Goal: Information Seeking & Learning: Learn about a topic

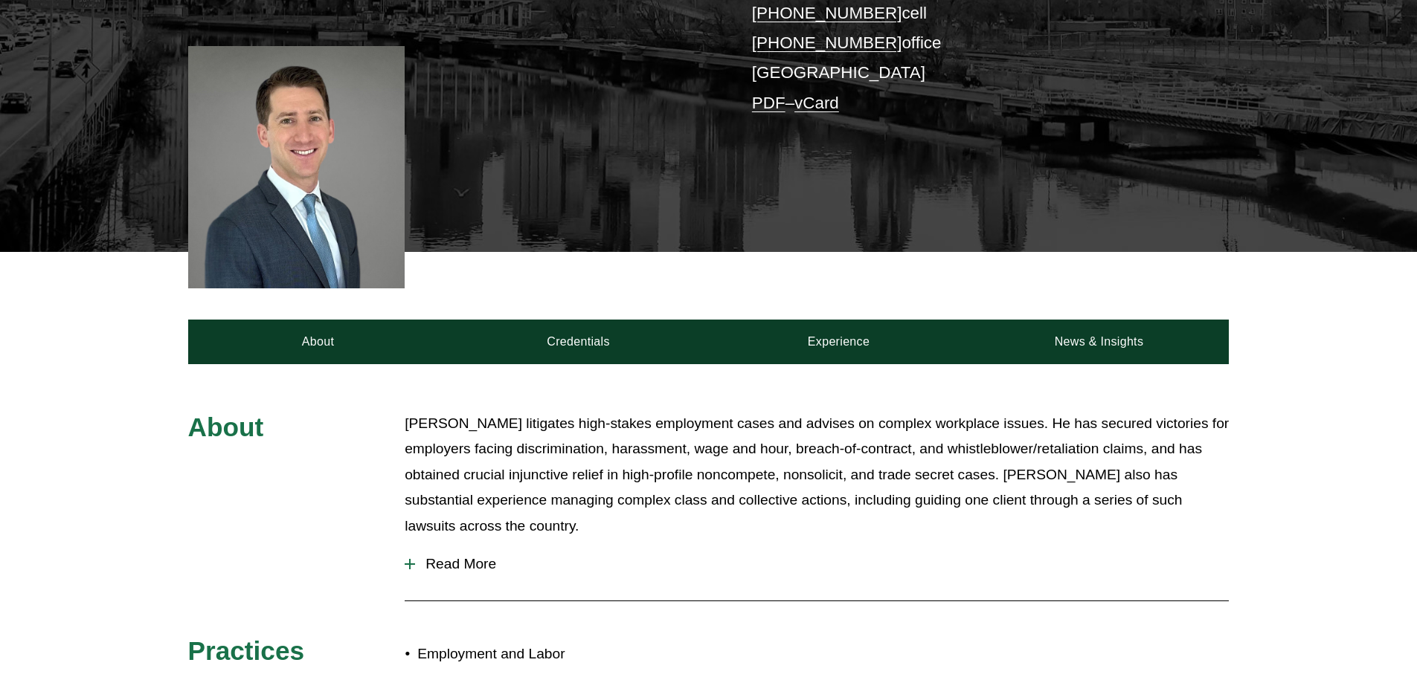
scroll to position [372, 0]
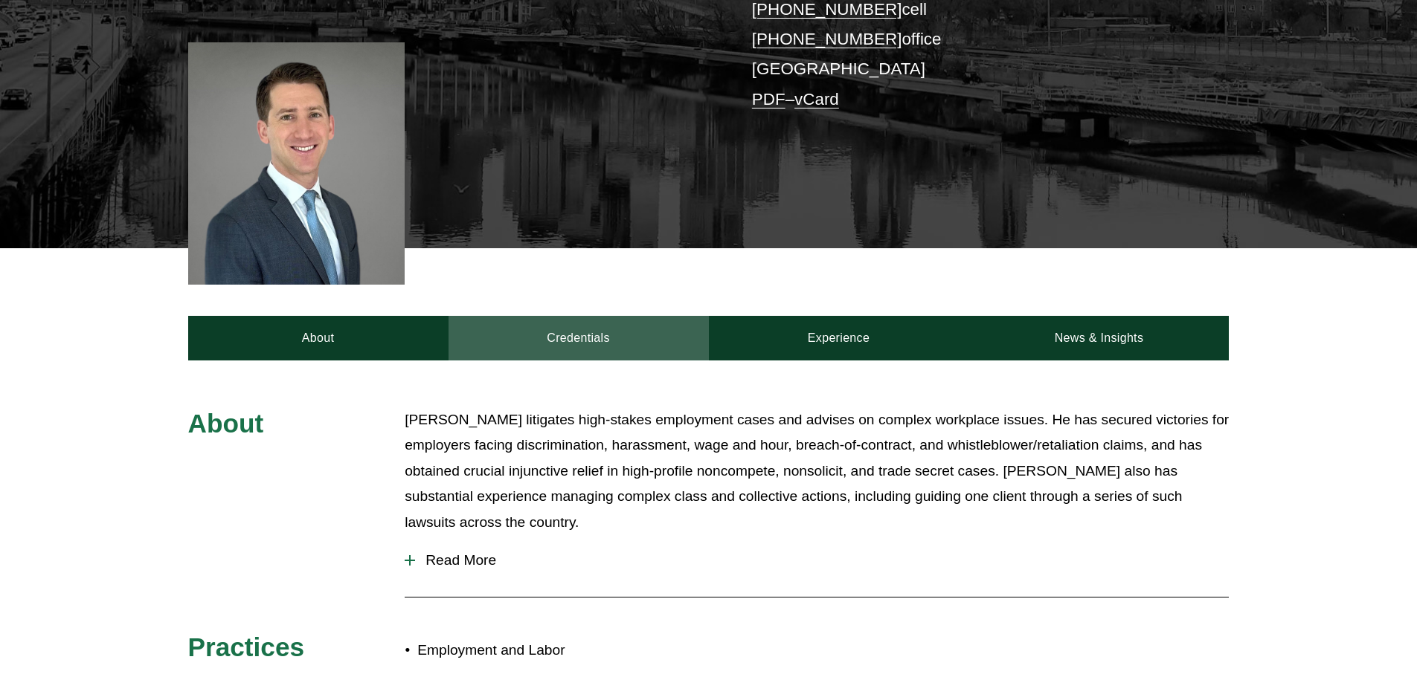
click at [557, 316] on link "Credentials" at bounding box center [578, 338] width 260 height 45
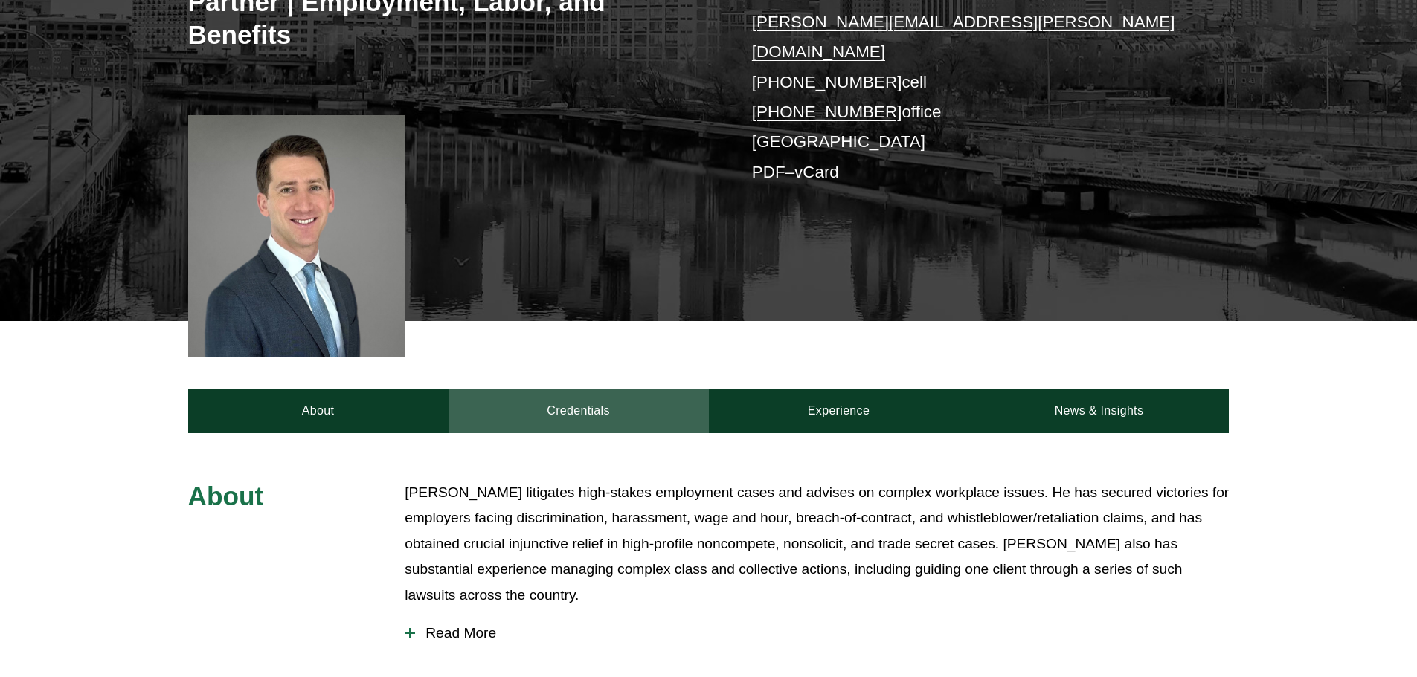
scroll to position [372, 0]
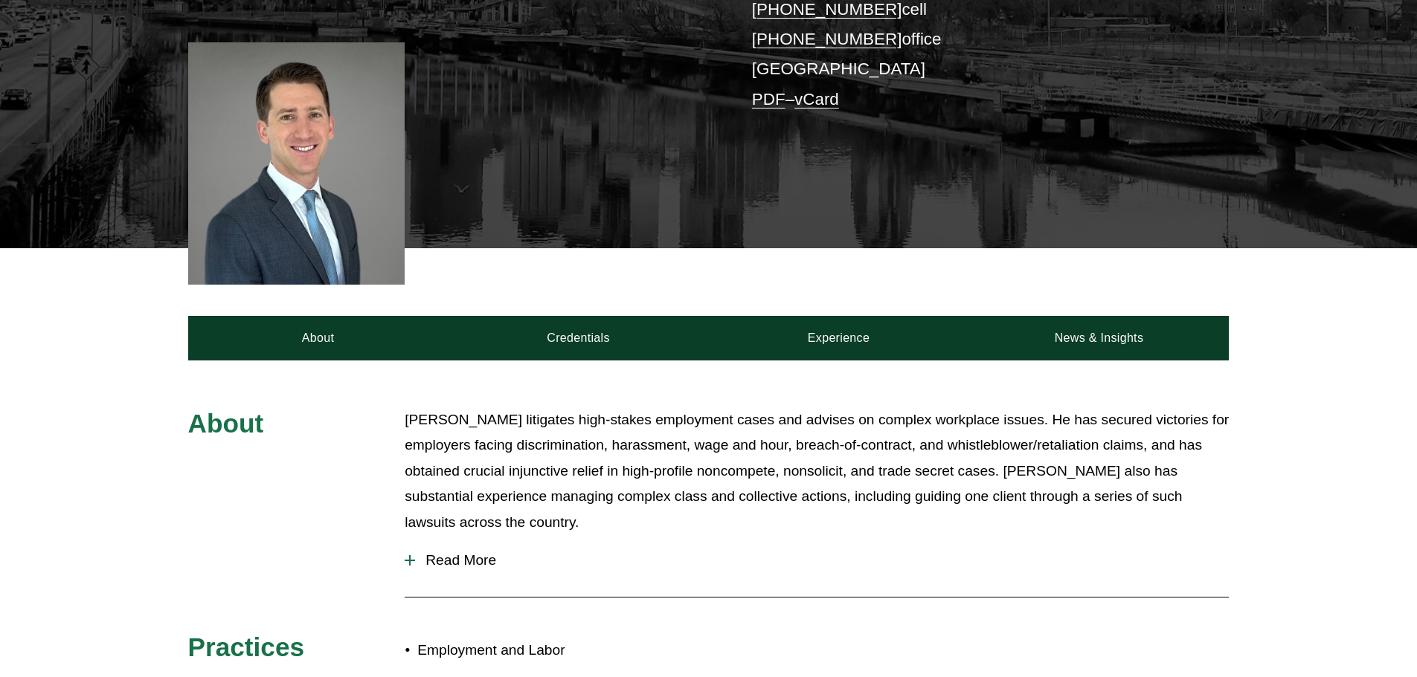
click at [461, 550] on button "Read More" at bounding box center [817, 560] width 824 height 39
click at [477, 553] on span "Read More" at bounding box center [822, 561] width 814 height 16
click at [454, 553] on span "Read More" at bounding box center [822, 561] width 814 height 16
click at [422, 550] on button "Read More" at bounding box center [817, 560] width 824 height 39
click at [399, 540] on div "About Benjamin K. Jacobs litigates high-stakes employment cases and advises on …" at bounding box center [708, 564] width 1417 height 313
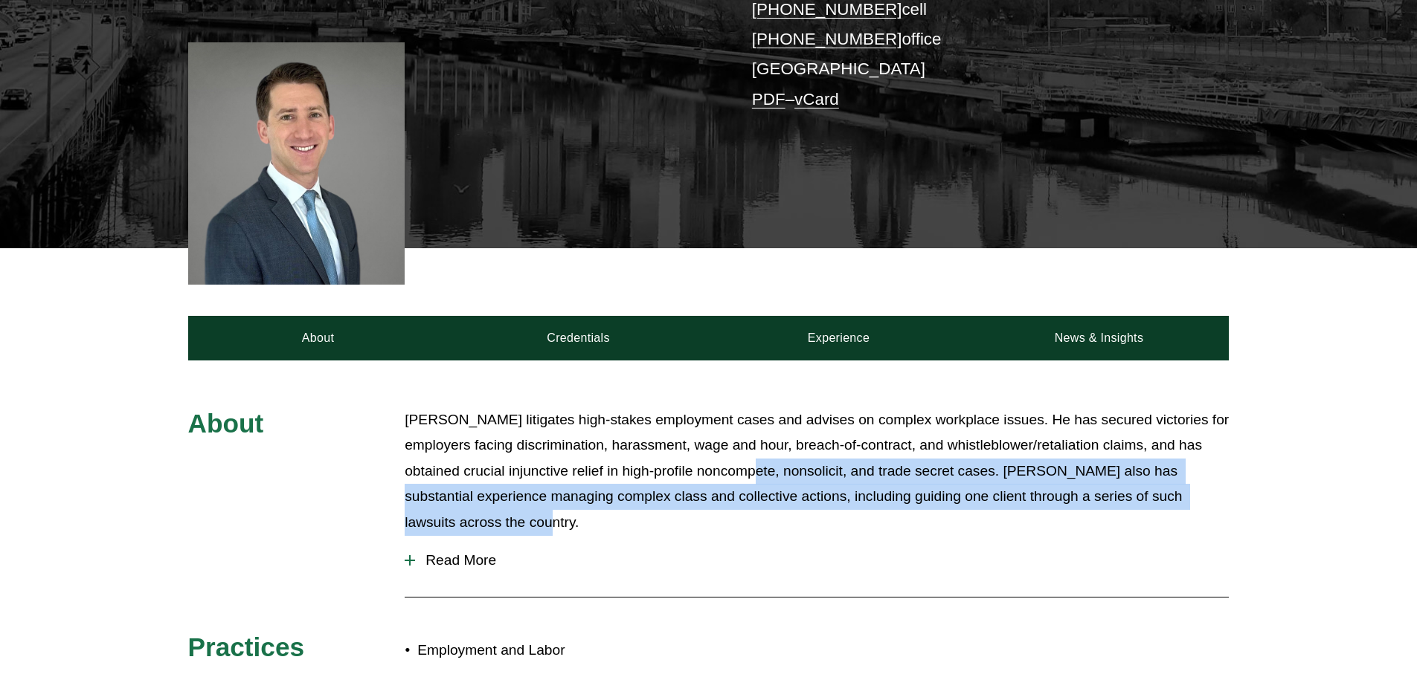
drag, startPoint x: 712, startPoint y: 453, endPoint x: 714, endPoint y: 498, distance: 45.4
click at [714, 498] on p "Benjamin K. Jacobs litigates high-stakes employment cases and advises on comple…" at bounding box center [817, 472] width 824 height 129
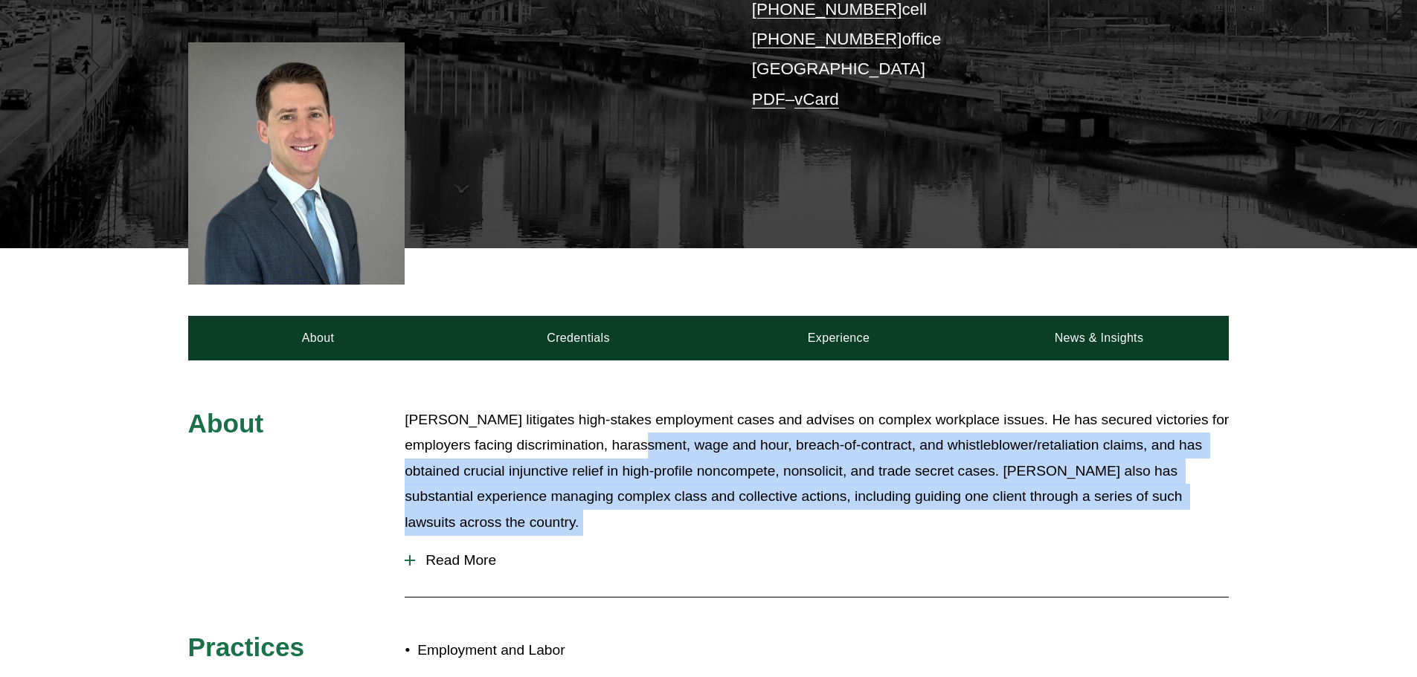
drag, startPoint x: 714, startPoint y: 498, endPoint x: 631, endPoint y: 419, distance: 114.1
click at [634, 419] on p "Benjamin K. Jacobs litigates high-stakes employment cases and advises on comple…" at bounding box center [817, 472] width 824 height 129
click at [631, 419] on p "Benjamin K. Jacobs litigates high-stakes employment cases and advises on comple…" at bounding box center [817, 472] width 824 height 129
click at [446, 553] on span "Read More" at bounding box center [822, 561] width 814 height 16
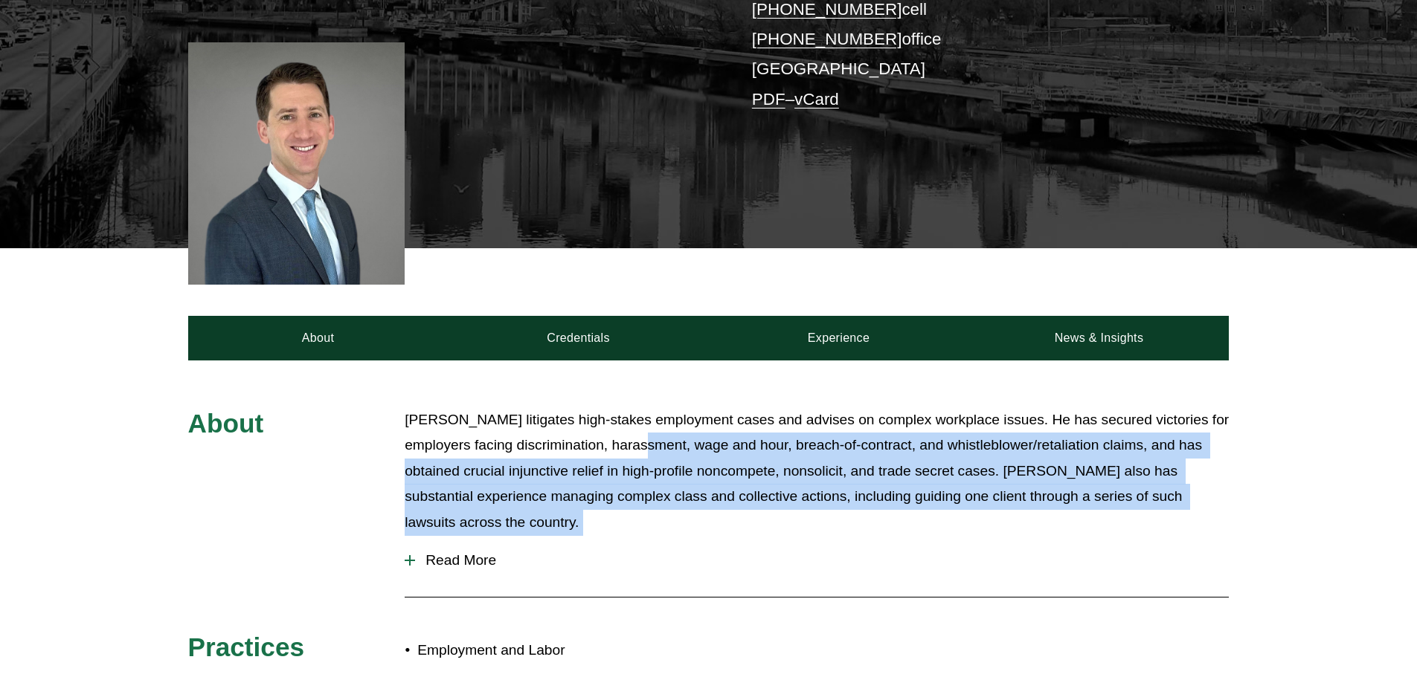
click at [446, 553] on span "Read More" at bounding box center [822, 561] width 814 height 16
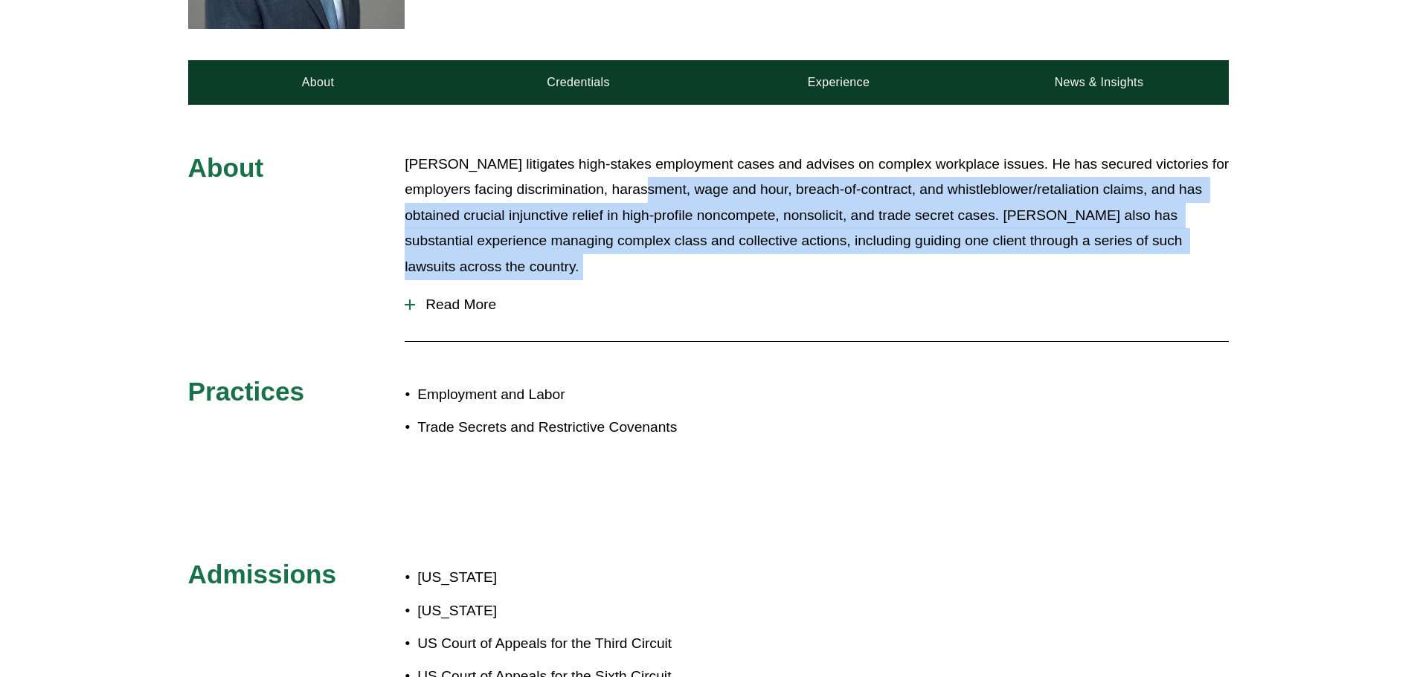
scroll to position [744, 0]
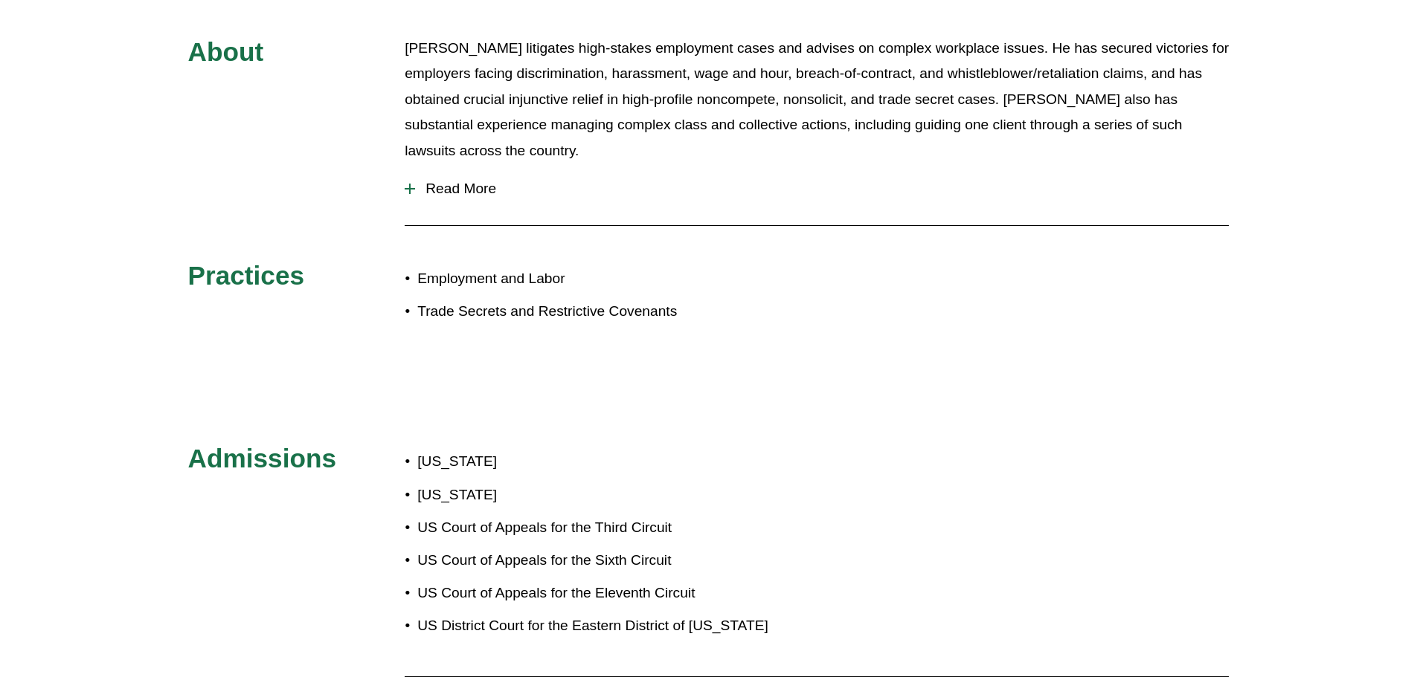
click at [753, 288] on div "About Benjamin K. Jacobs litigates high-stakes employment cases and advises on …" at bounding box center [708, 192] width 1417 height 313
click at [434, 181] on span "Read More" at bounding box center [822, 189] width 814 height 16
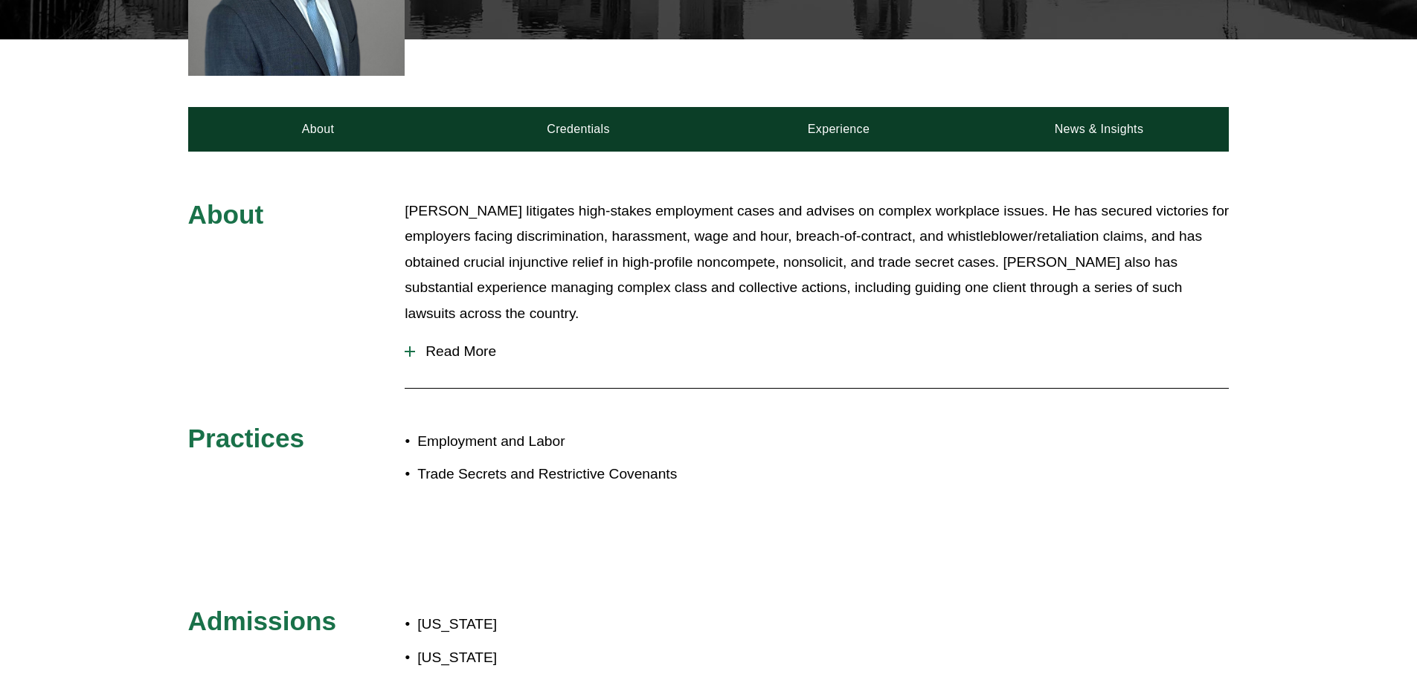
scroll to position [372, 0]
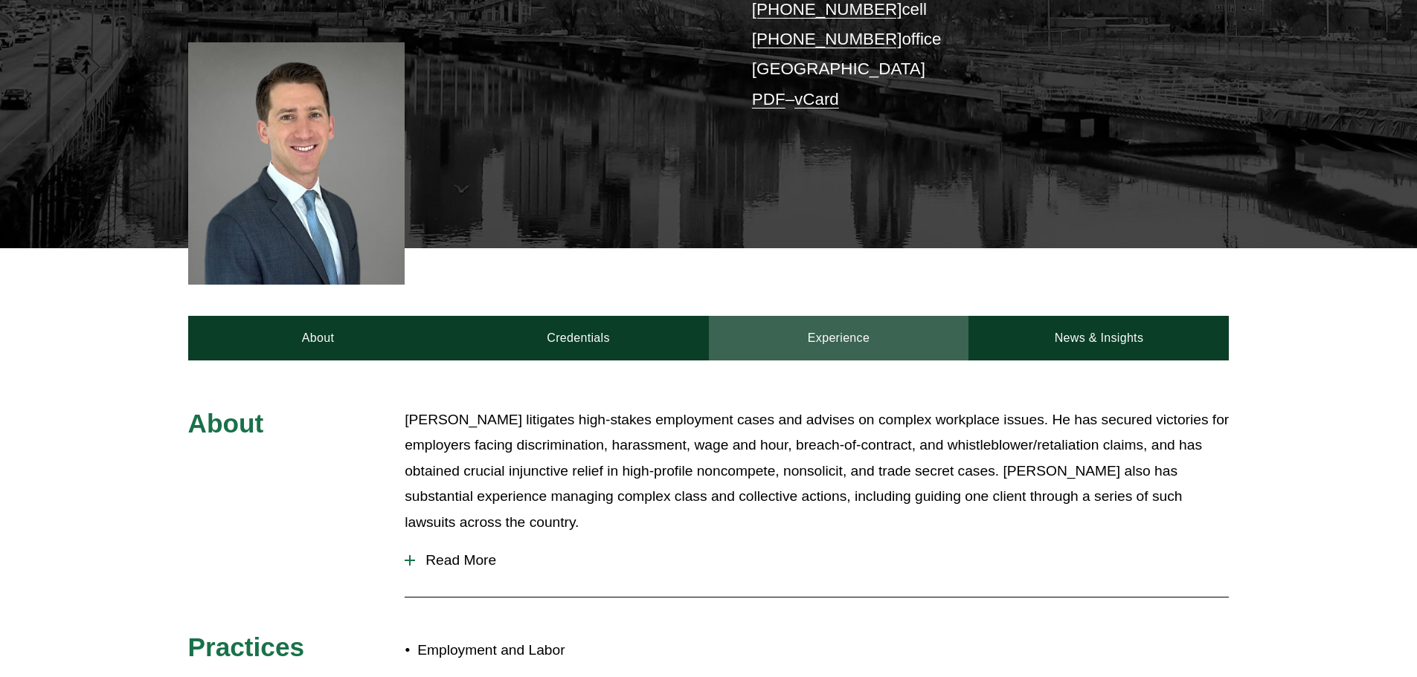
click at [828, 337] on link "Experience" at bounding box center [839, 338] width 260 height 45
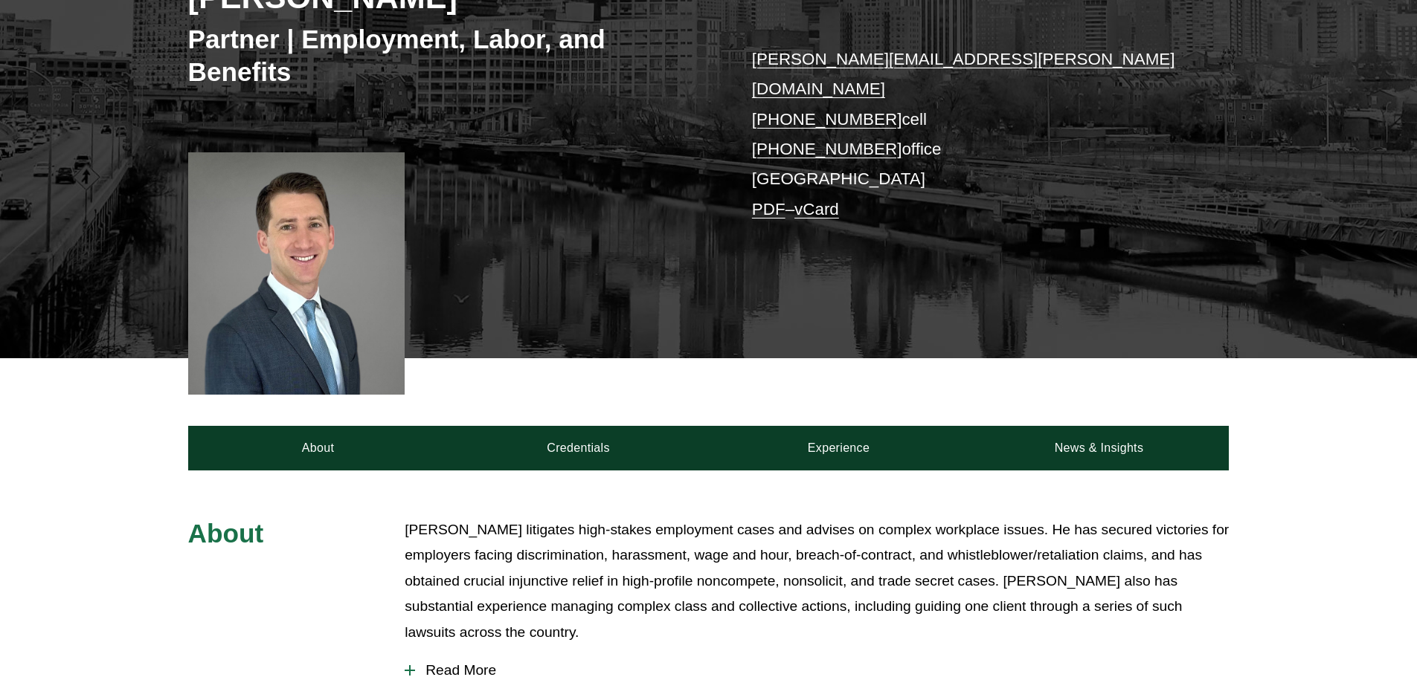
scroll to position [446, 0]
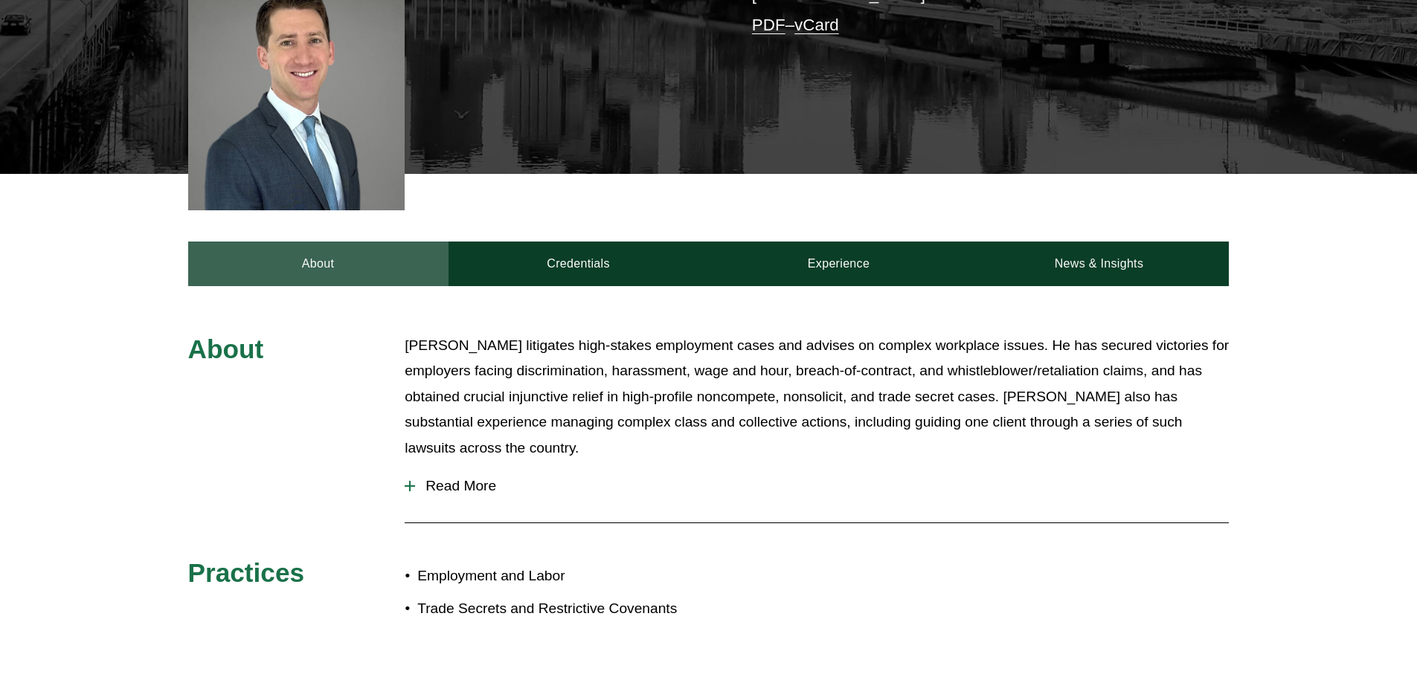
click at [333, 256] on link "About" at bounding box center [318, 264] width 260 height 45
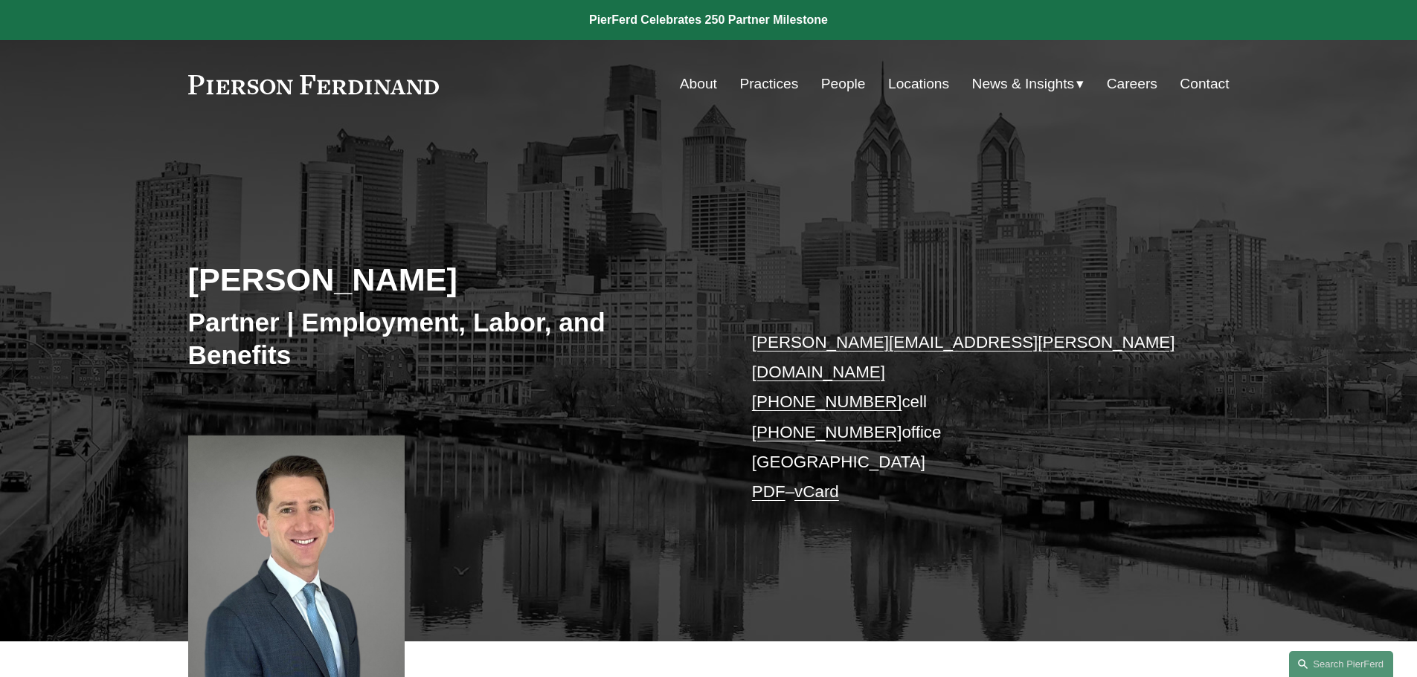
click at [850, 86] on link "People" at bounding box center [843, 84] width 45 height 28
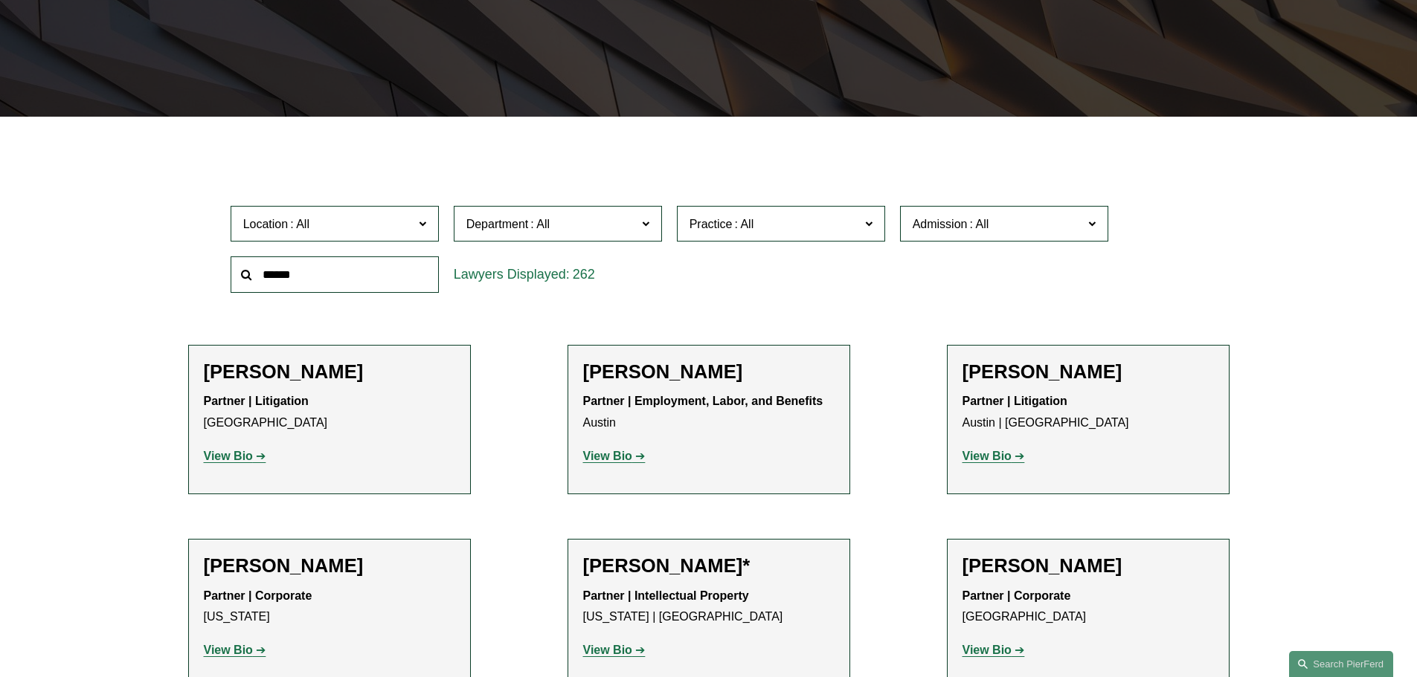
scroll to position [595, 0]
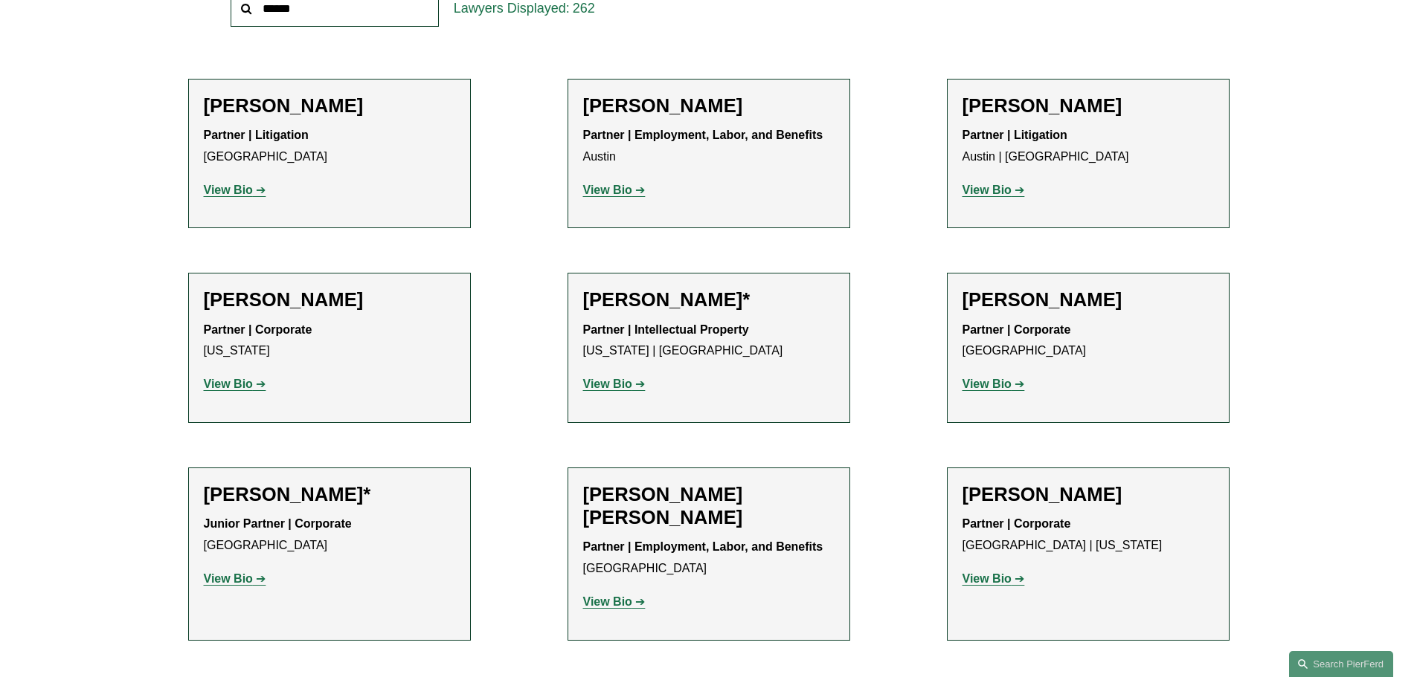
click at [254, 193] on link "View Bio" at bounding box center [235, 190] width 62 height 13
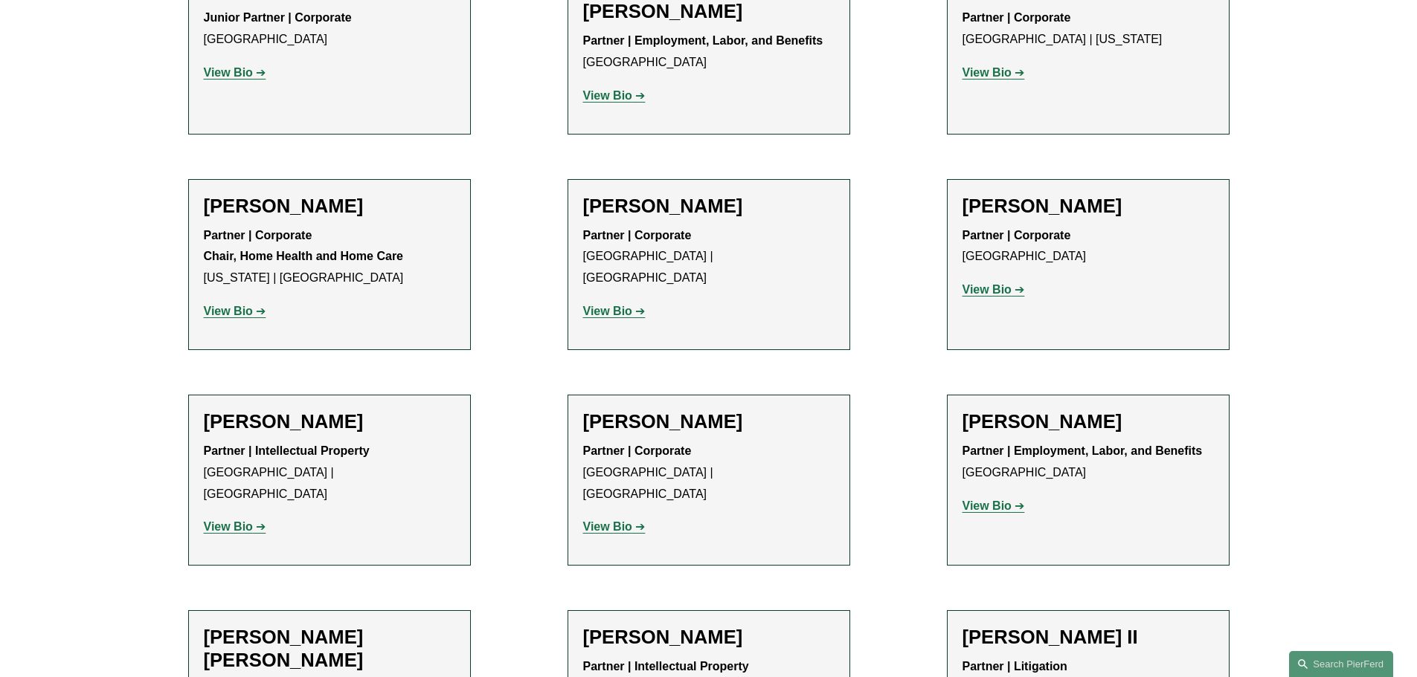
scroll to position [1264, 0]
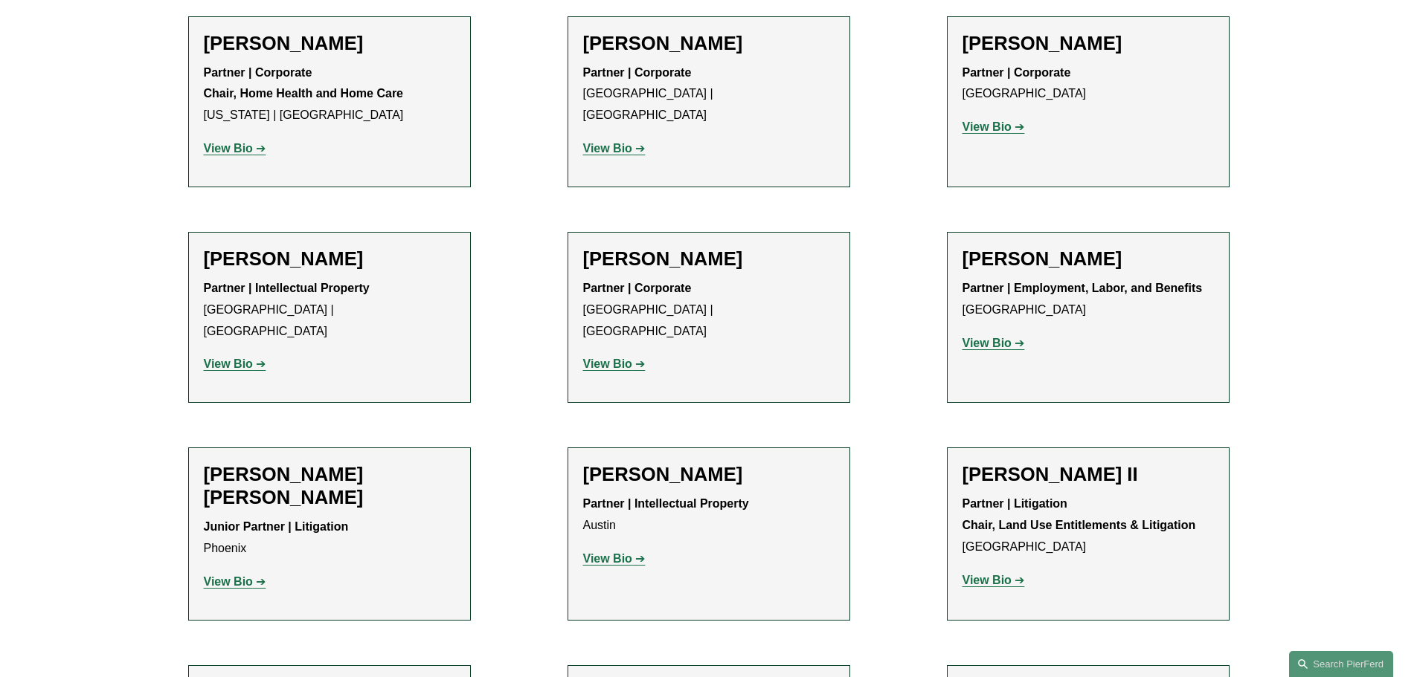
click at [1008, 344] on strong "View Bio" at bounding box center [986, 343] width 49 height 13
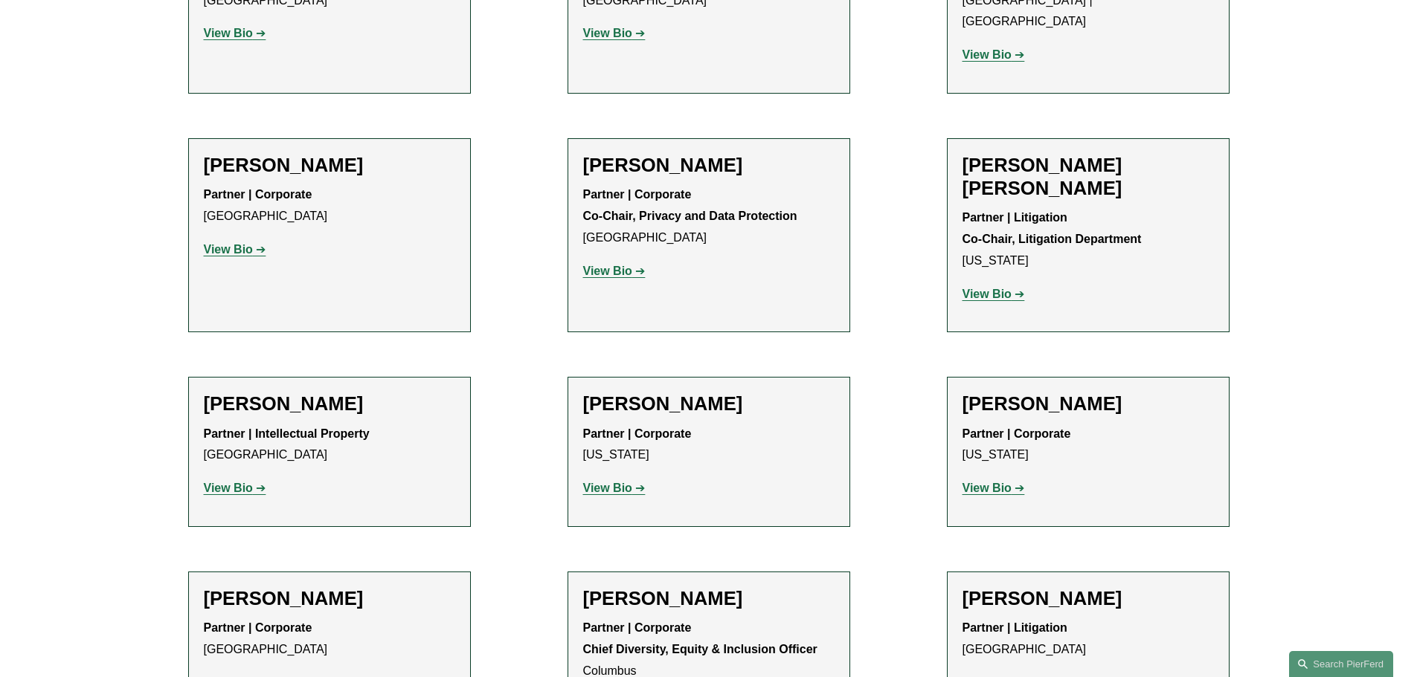
scroll to position [2305, 0]
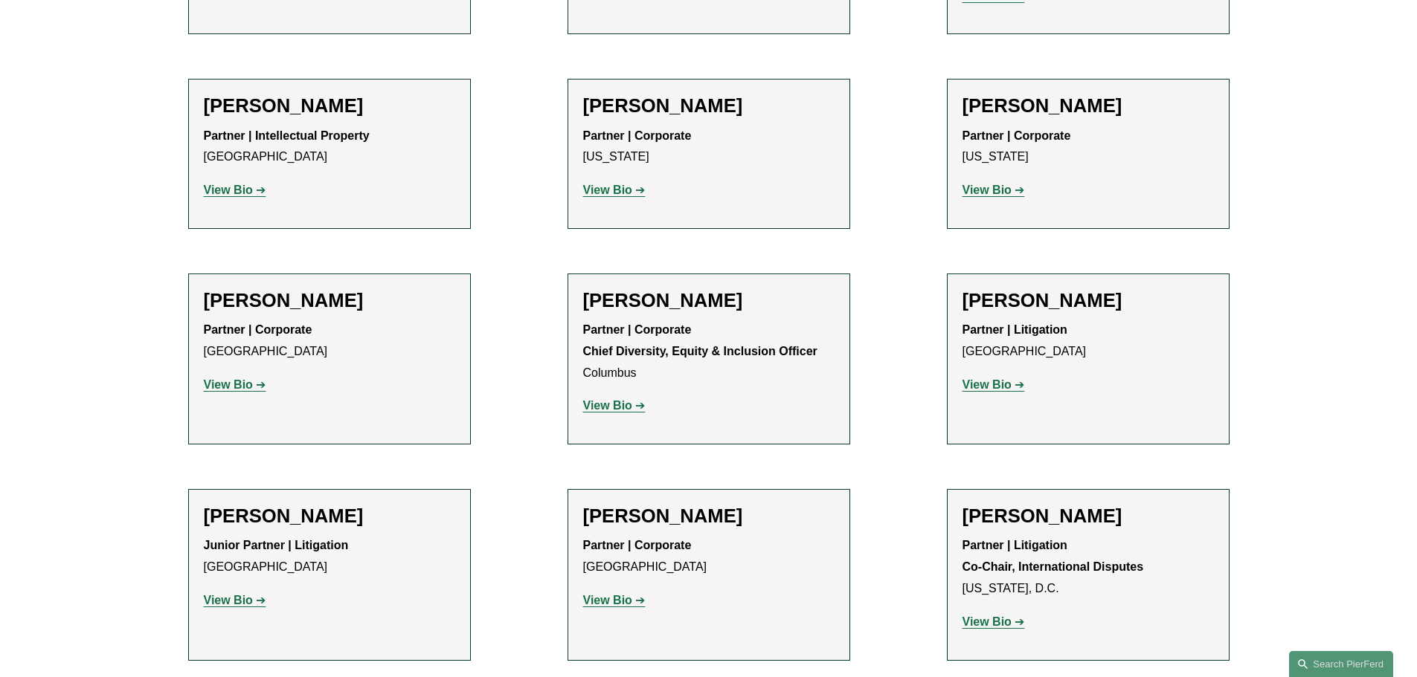
click at [244, 379] on strong "View Bio" at bounding box center [228, 385] width 49 height 13
click at [978, 616] on strong "View Bio" at bounding box center [986, 622] width 49 height 13
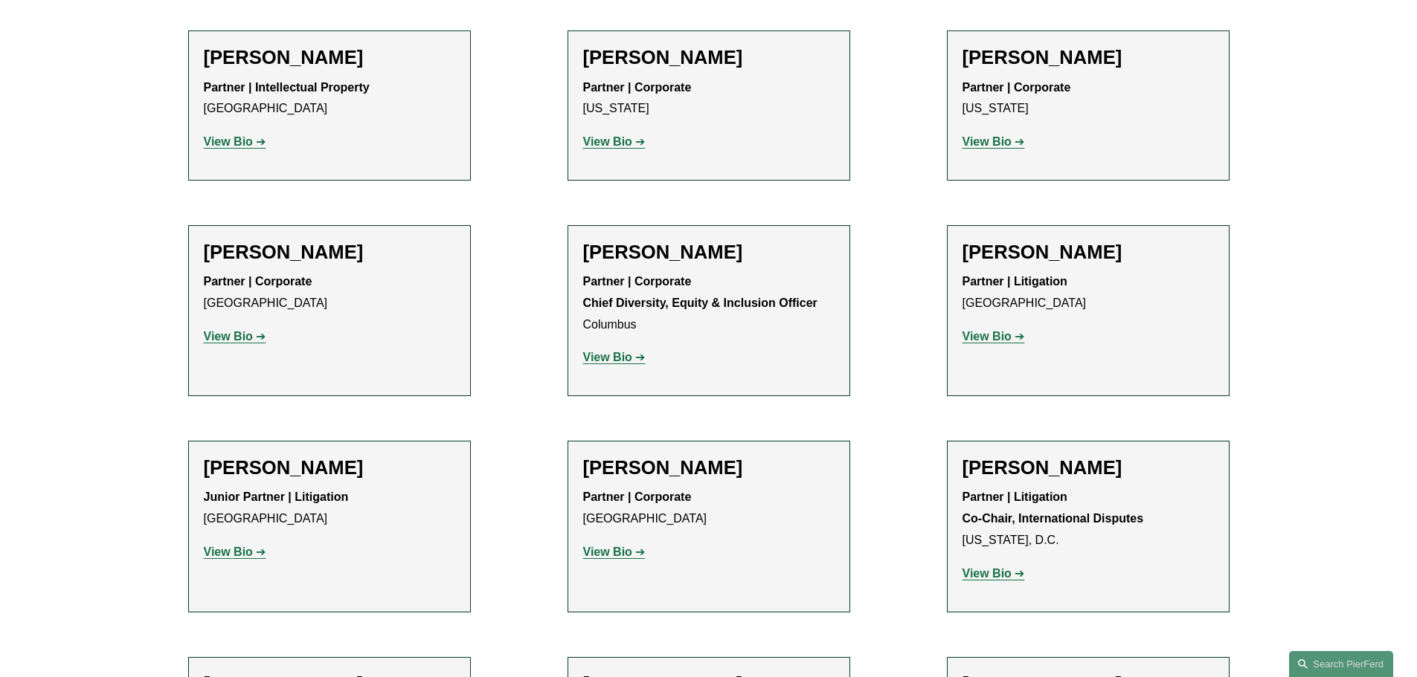
scroll to position [2380, 0]
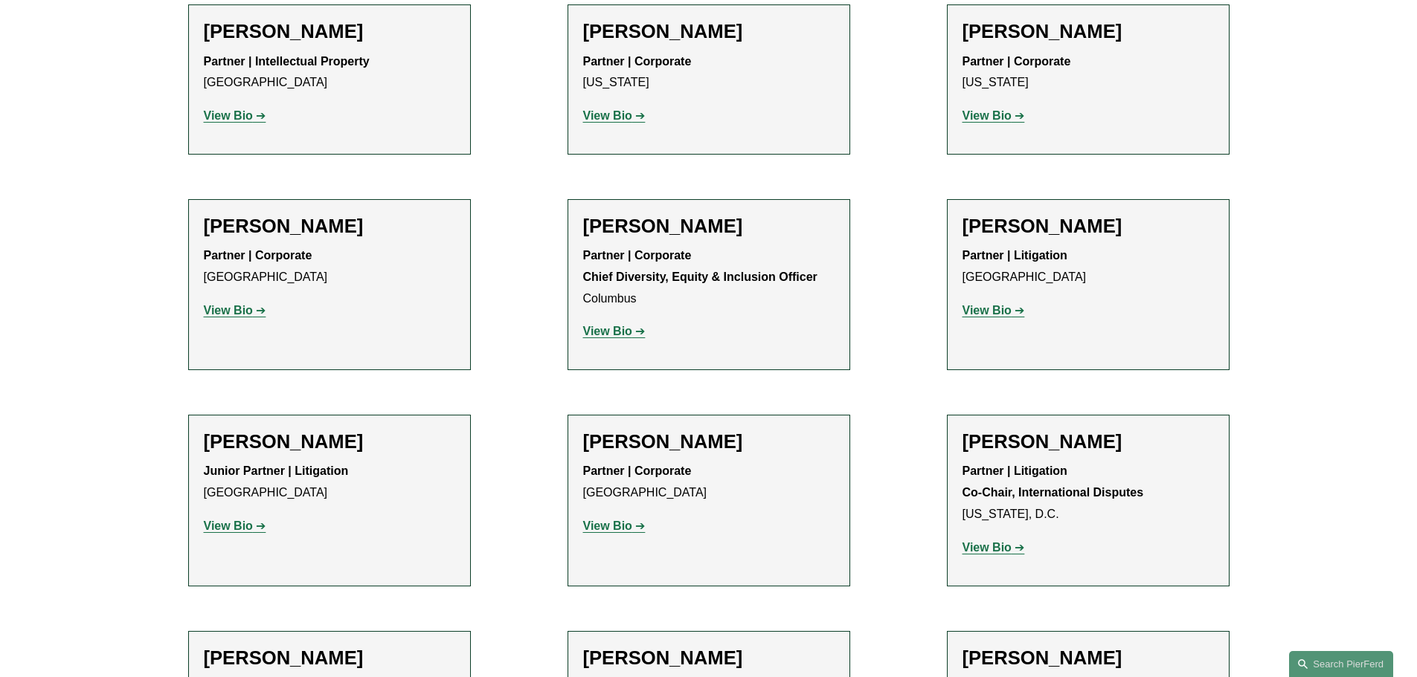
click at [250, 520] on strong "View Bio" at bounding box center [228, 526] width 49 height 13
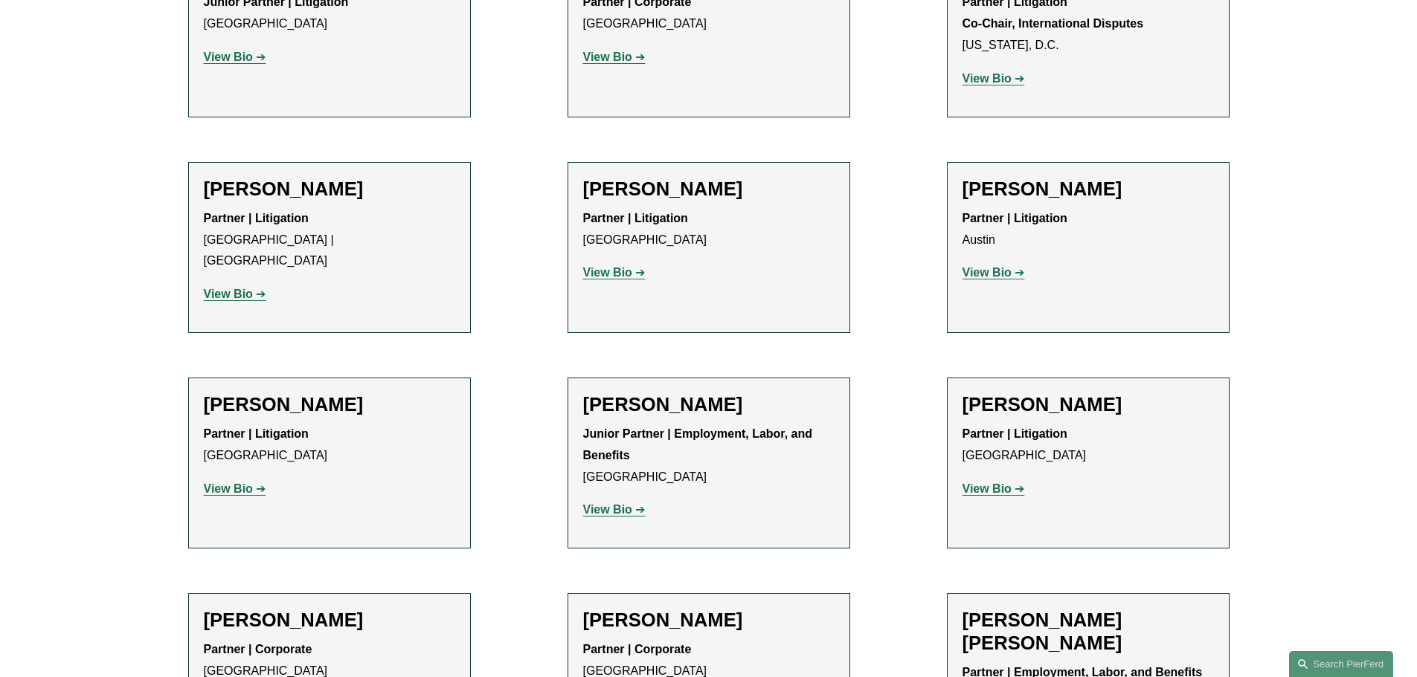
scroll to position [2826, 0]
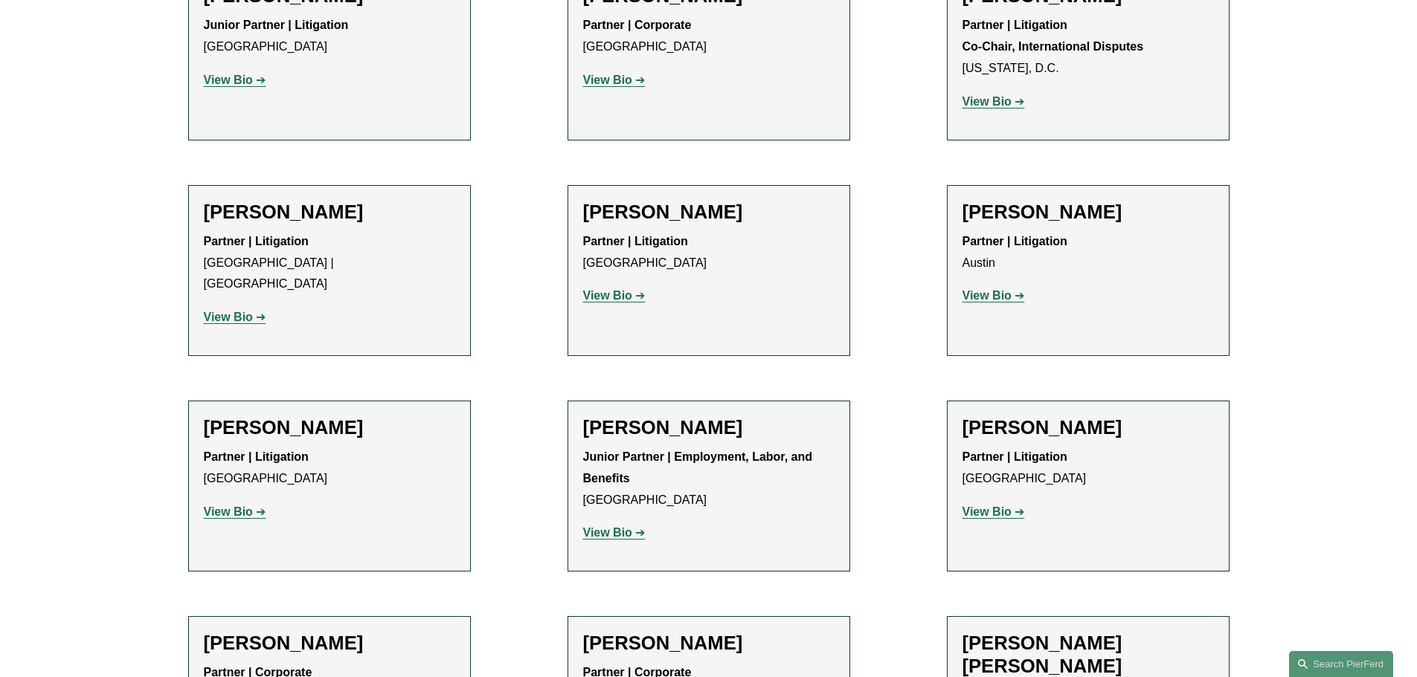
click at [246, 311] on strong "View Bio" at bounding box center [228, 317] width 49 height 13
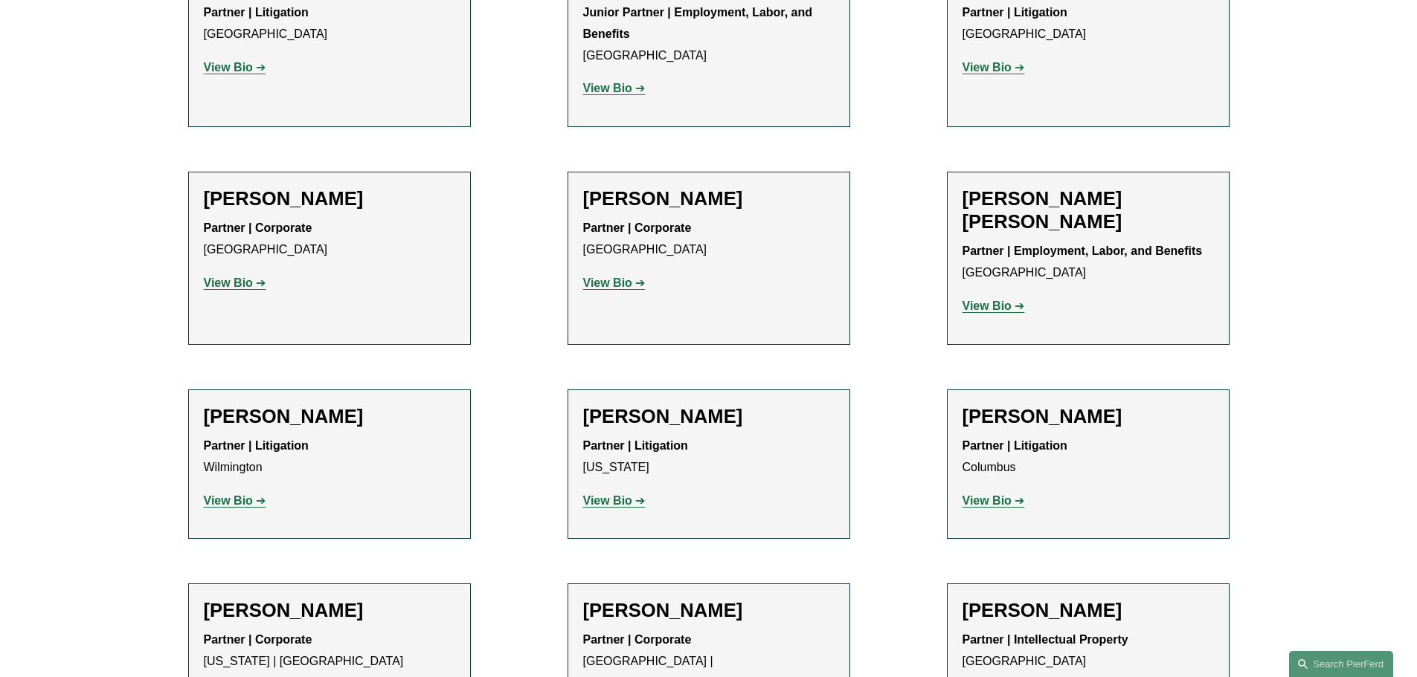
scroll to position [3272, 0]
click at [613, 493] on strong "View Bio" at bounding box center [607, 499] width 49 height 13
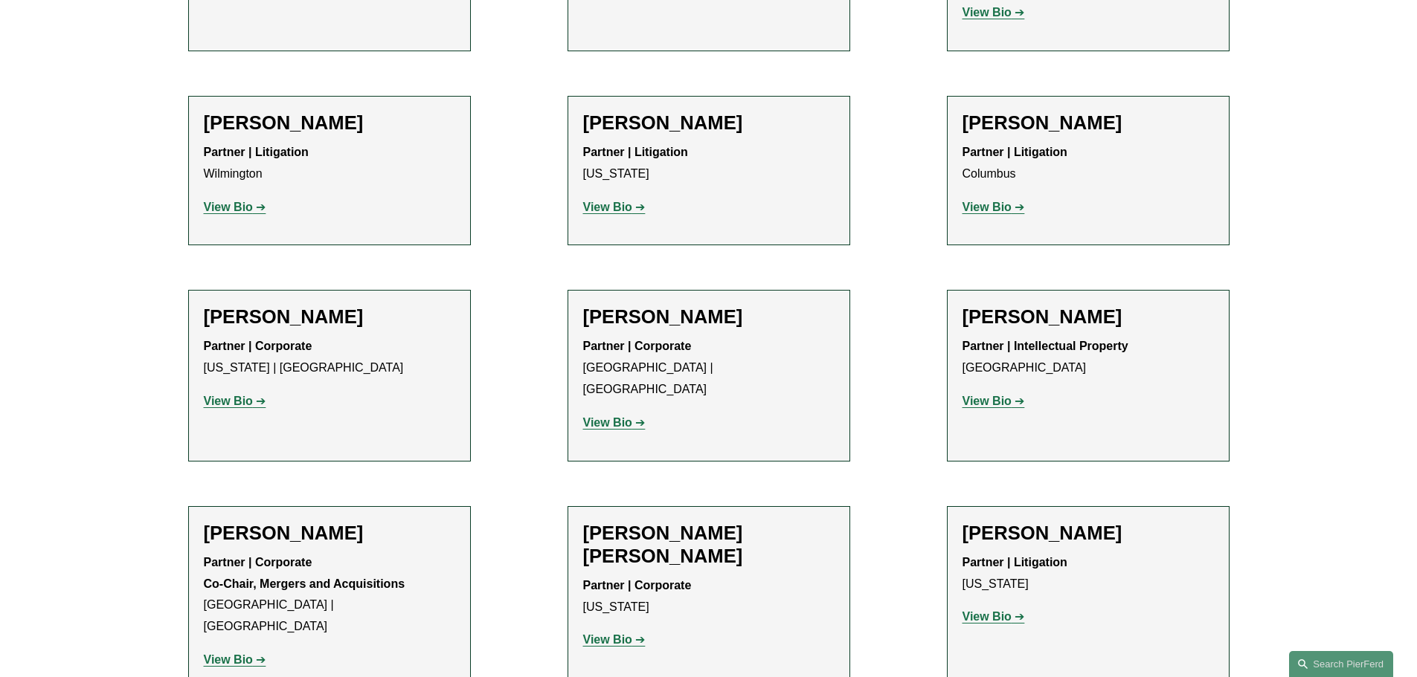
scroll to position [3569, 0]
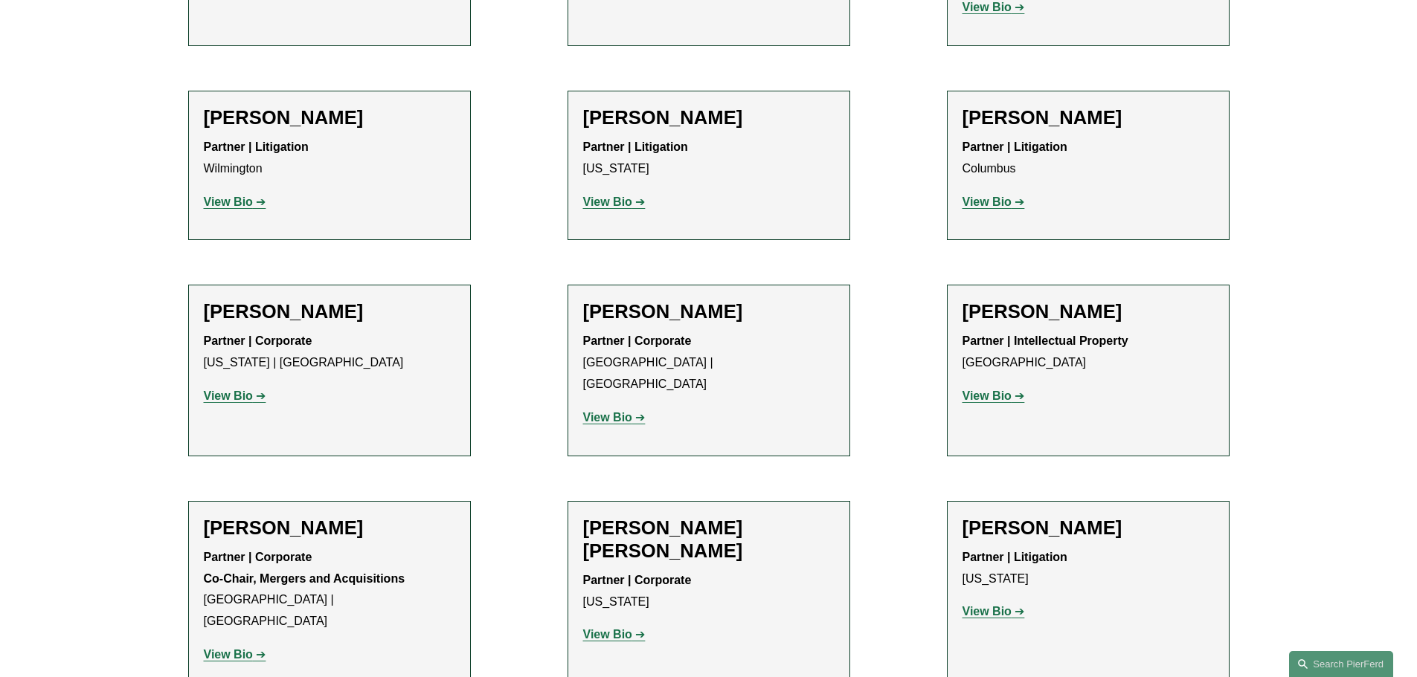
click at [240, 648] on strong "View Bio" at bounding box center [228, 654] width 49 height 13
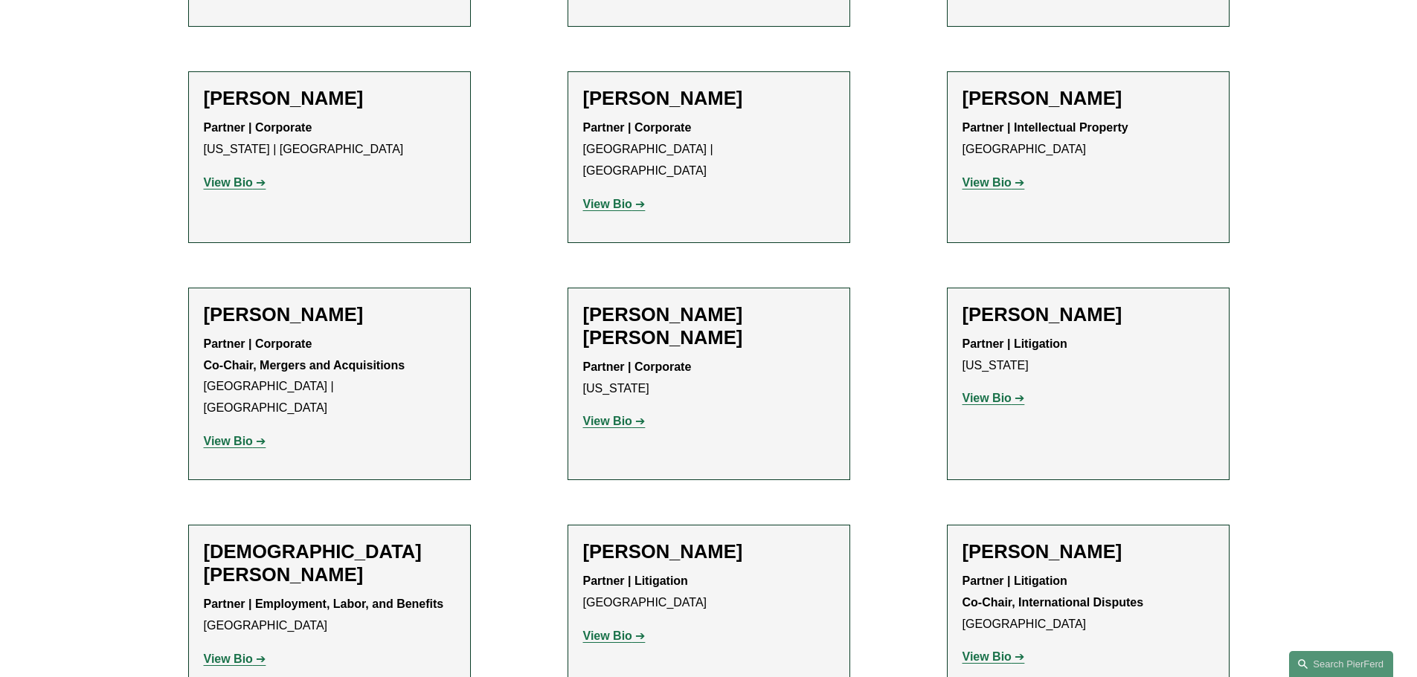
scroll to position [4090, 0]
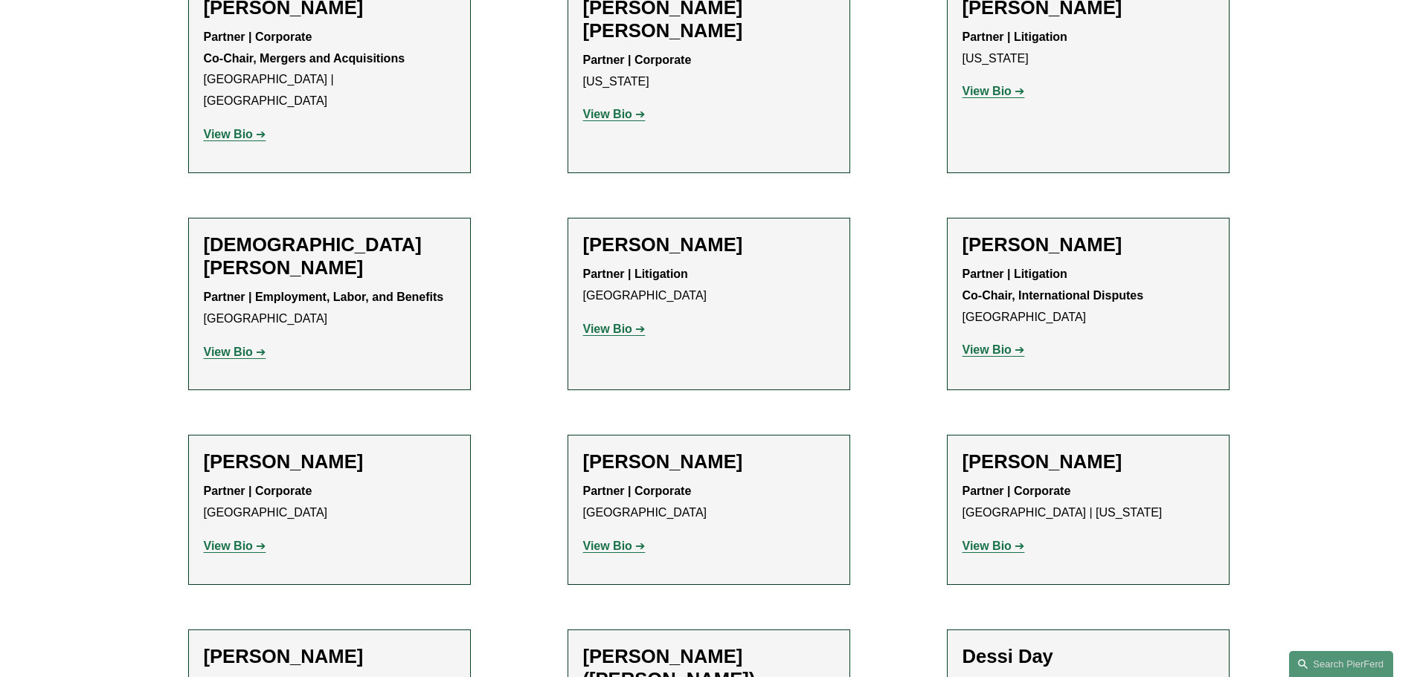
click at [988, 344] on strong "View Bio" at bounding box center [986, 350] width 49 height 13
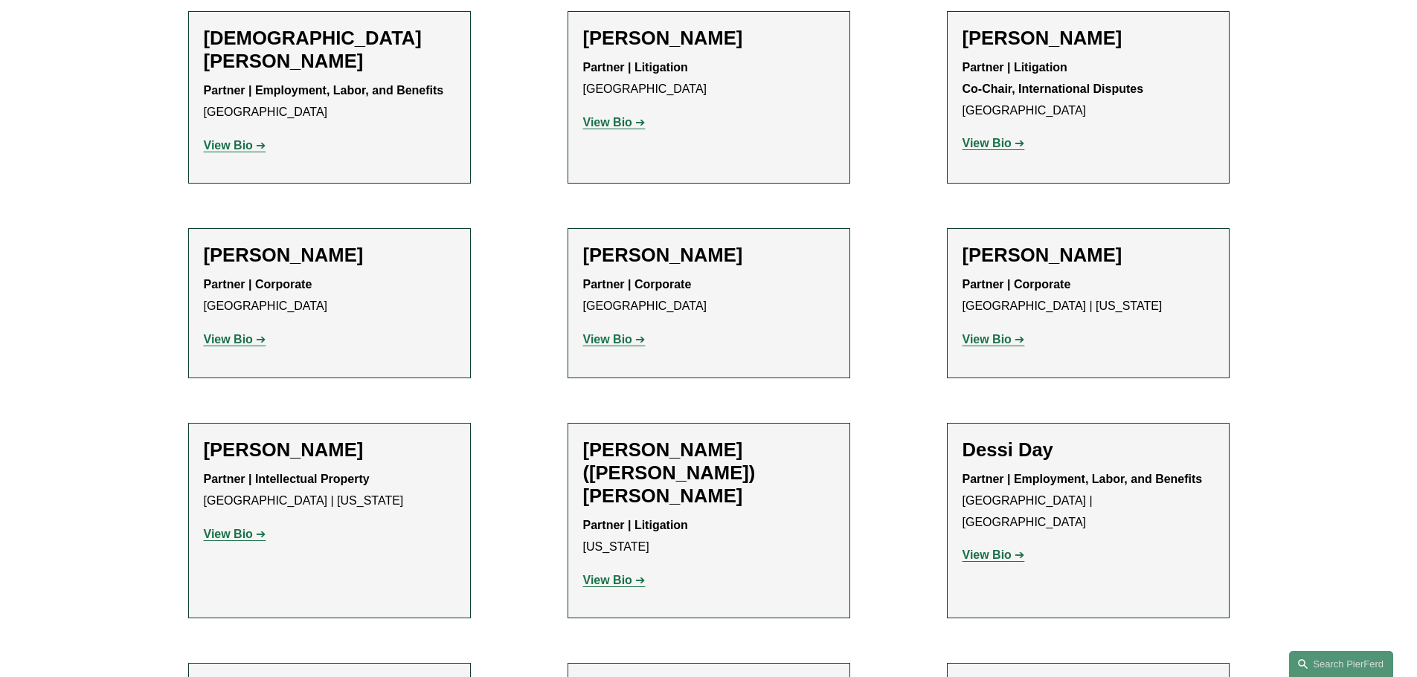
scroll to position [4313, 0]
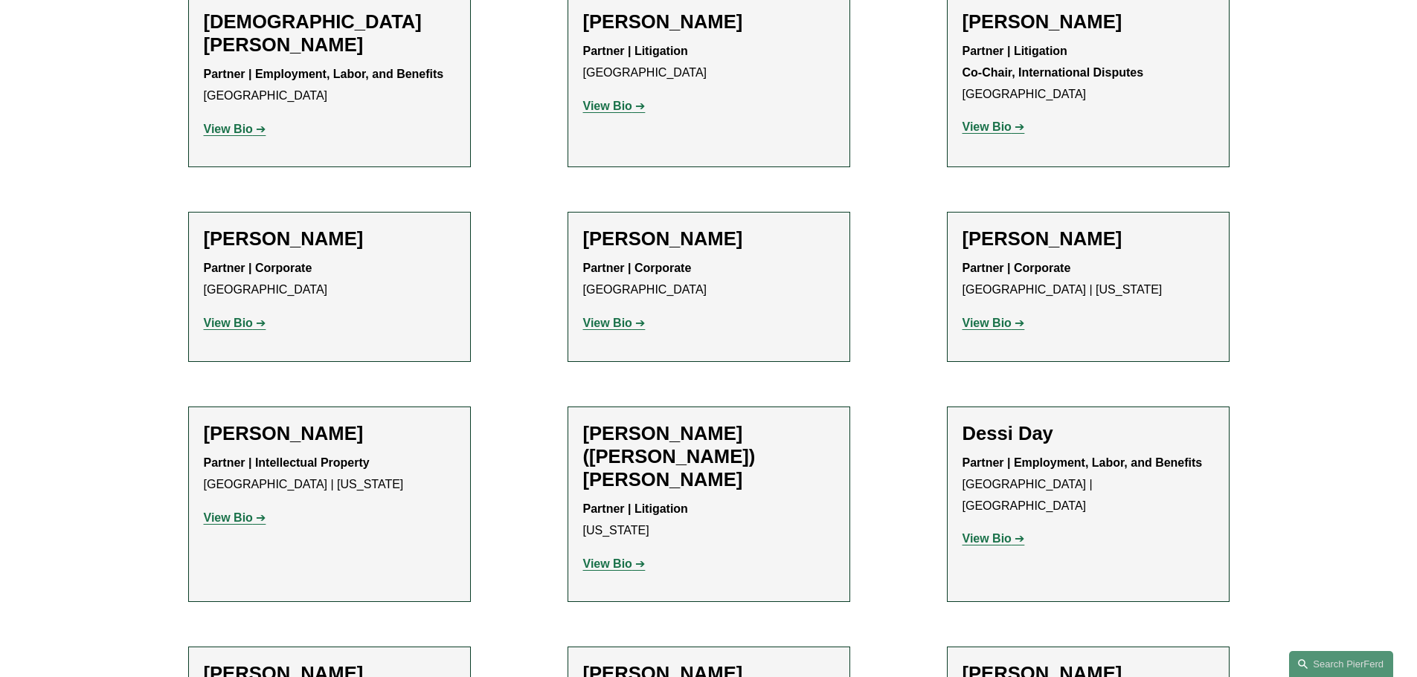
click at [249, 512] on strong "View Bio" at bounding box center [228, 518] width 49 height 13
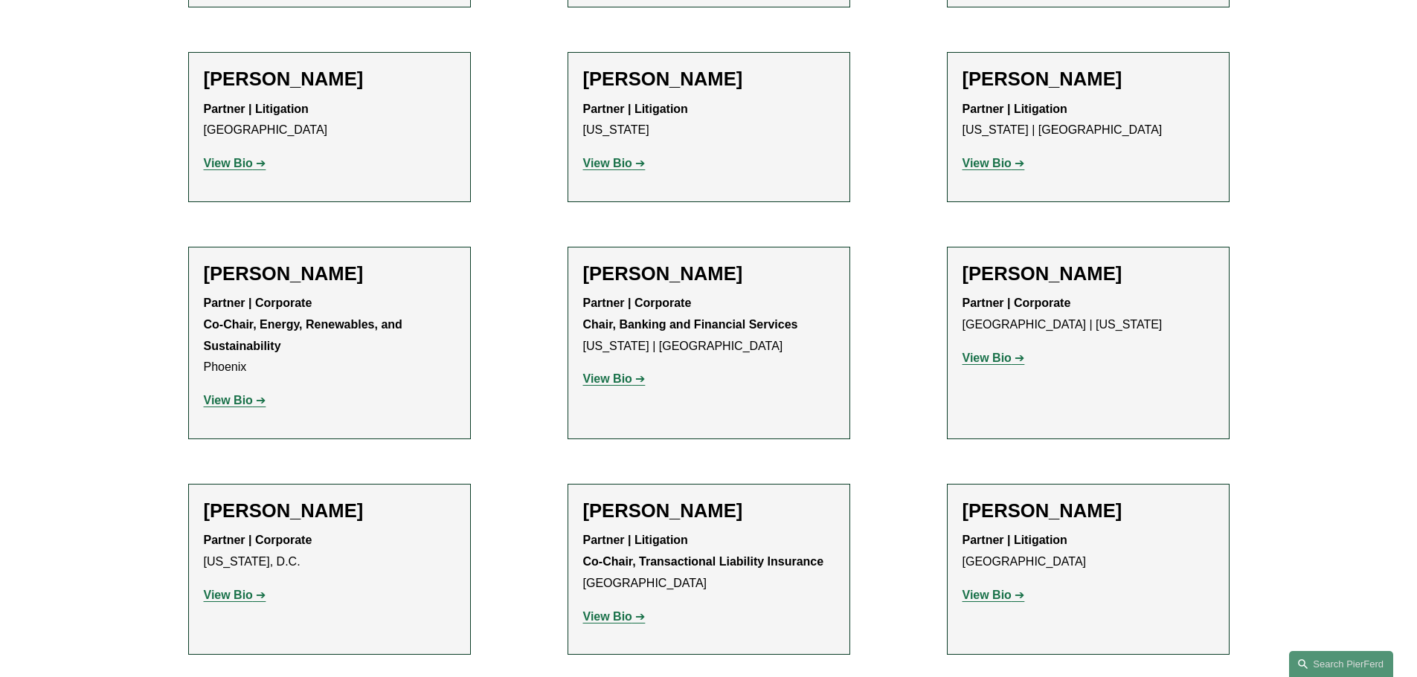
scroll to position [4610, 0]
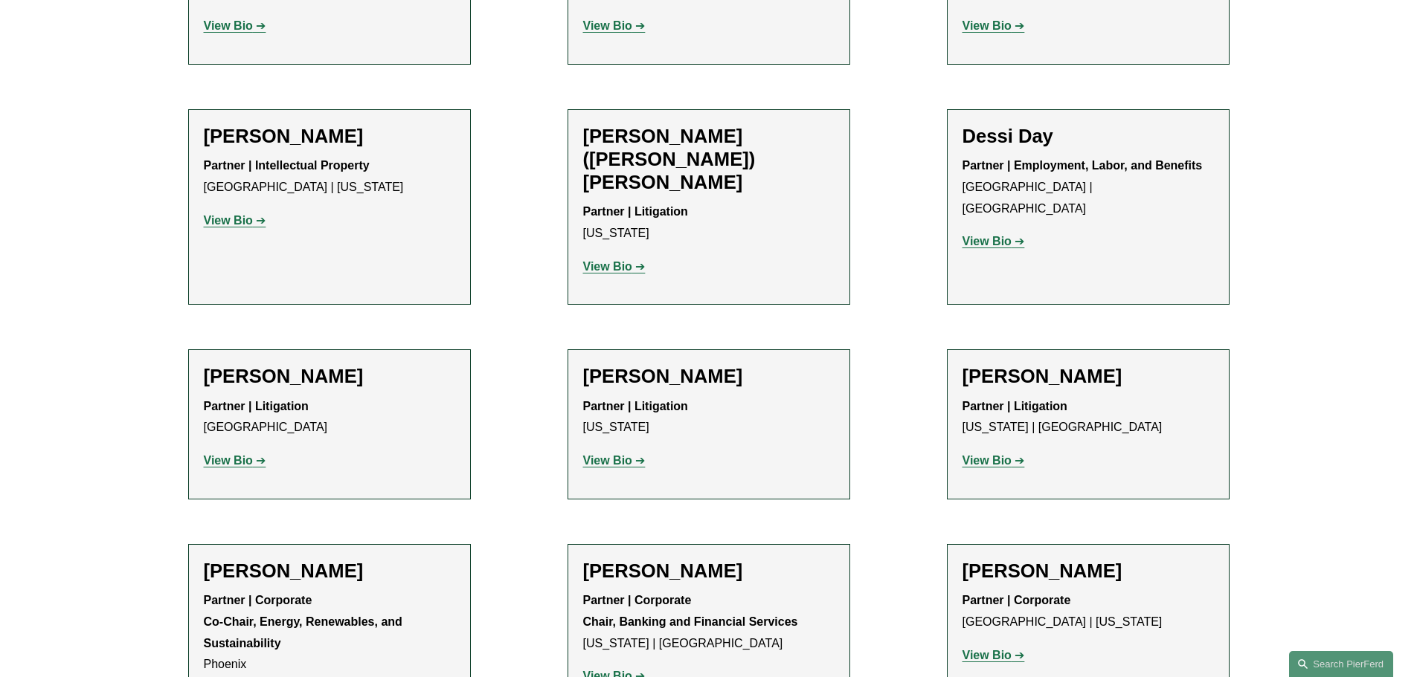
click at [259, 451] on p "View Bio" at bounding box center [329, 462] width 251 height 22
click at [238, 454] on strong "View Bio" at bounding box center [228, 460] width 49 height 13
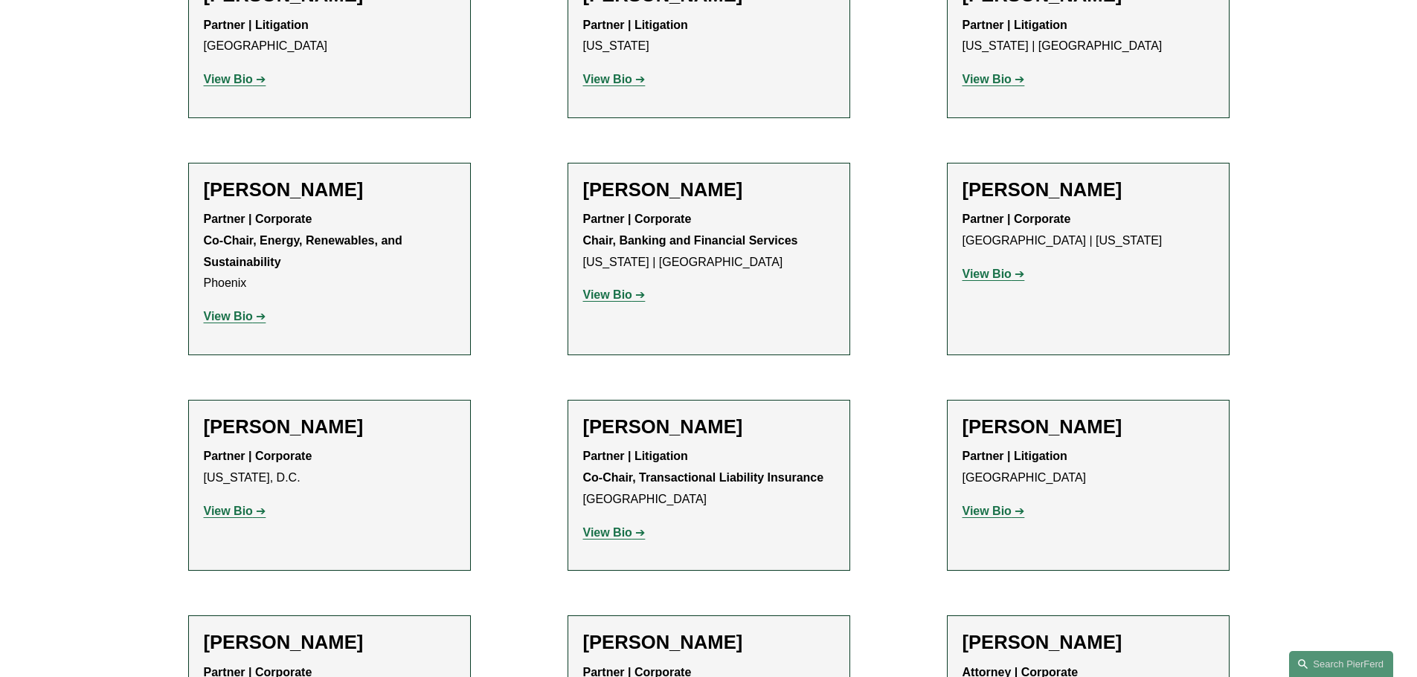
scroll to position [4759, 0]
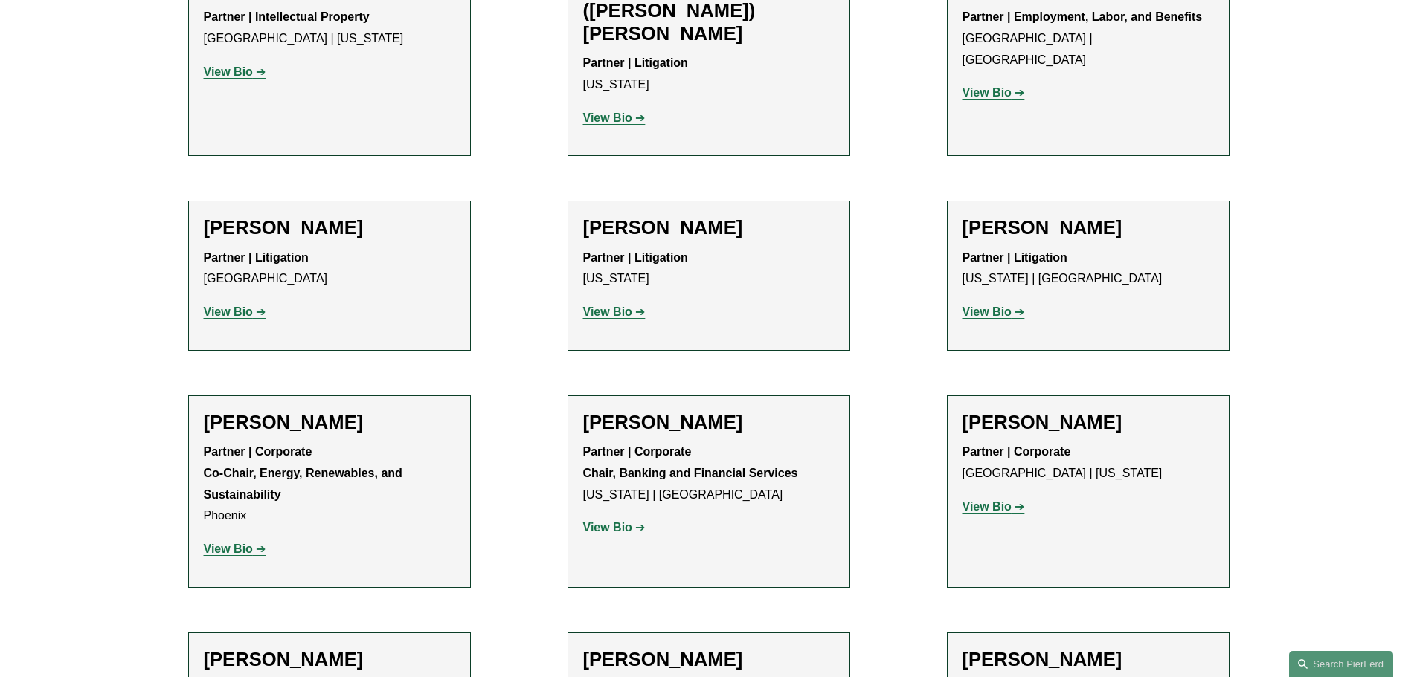
click at [235, 543] on strong "View Bio" at bounding box center [228, 549] width 49 height 13
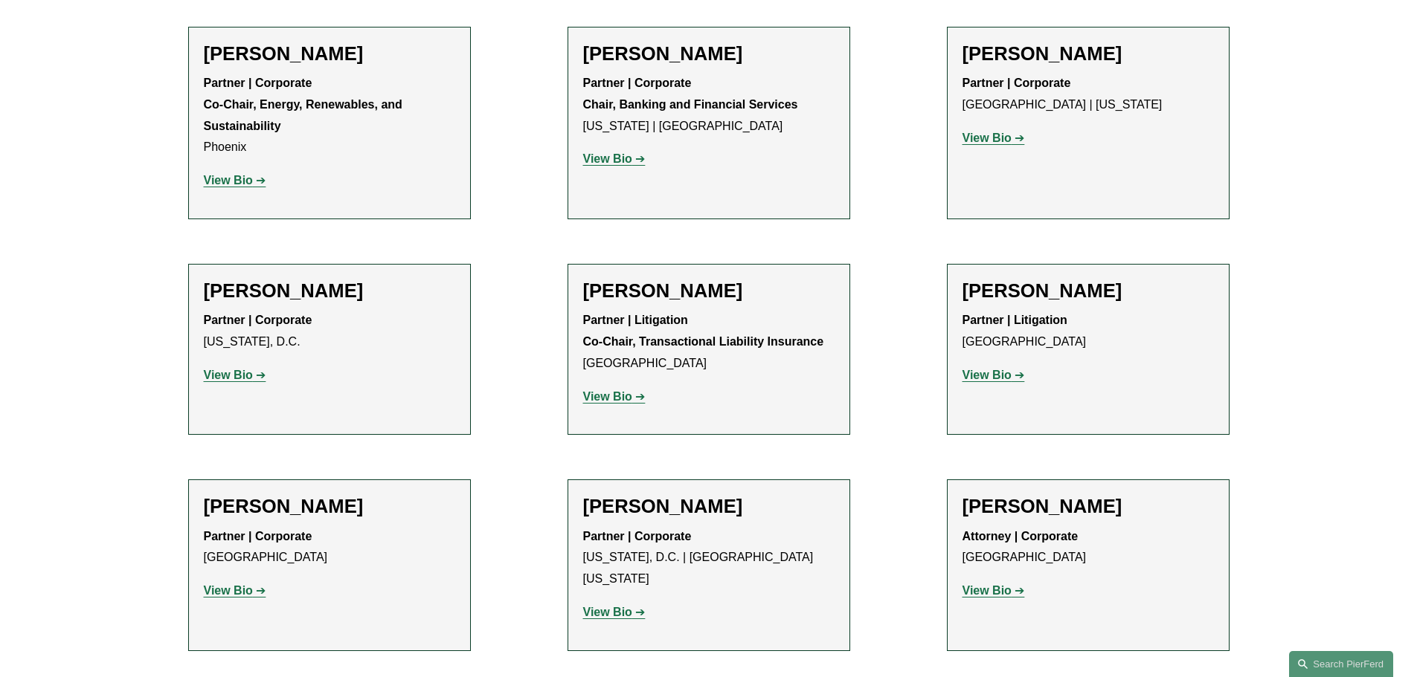
scroll to position [5354, 0]
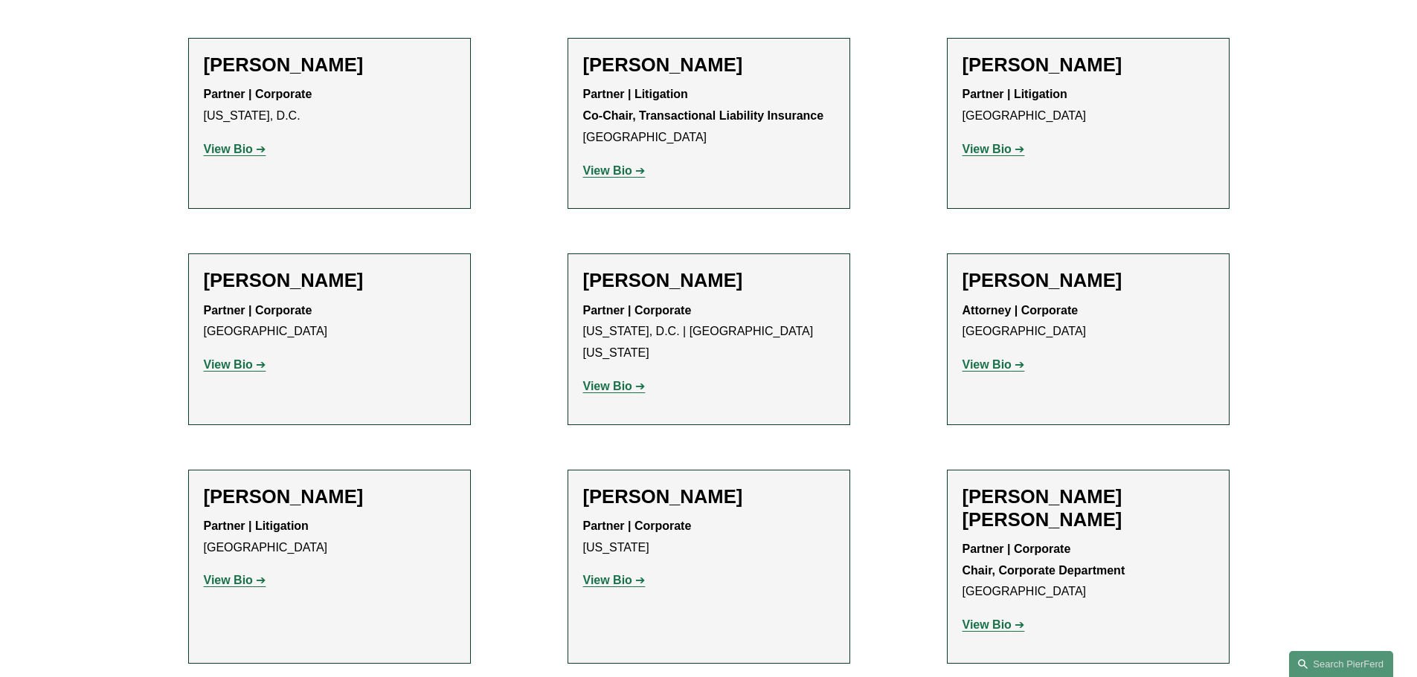
click at [242, 574] on strong "View Bio" at bounding box center [228, 580] width 49 height 13
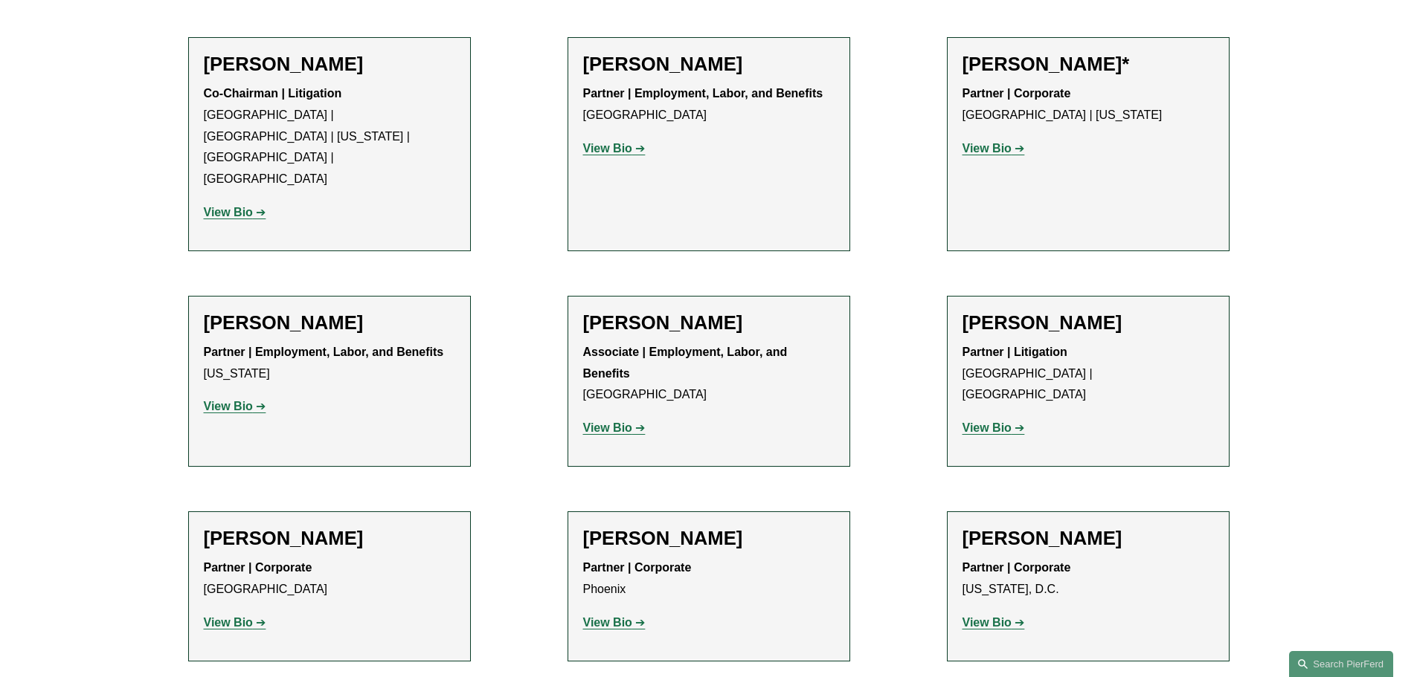
scroll to position [6544, 0]
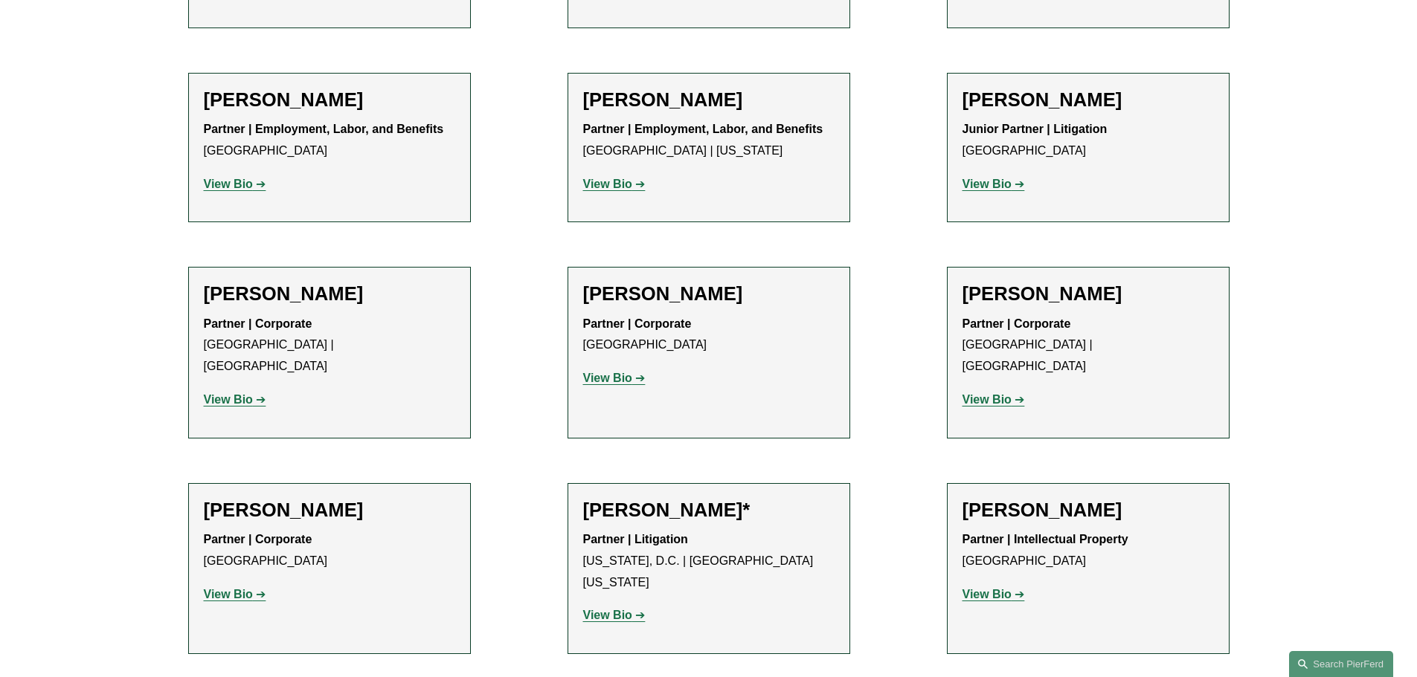
scroll to position [8254, 0]
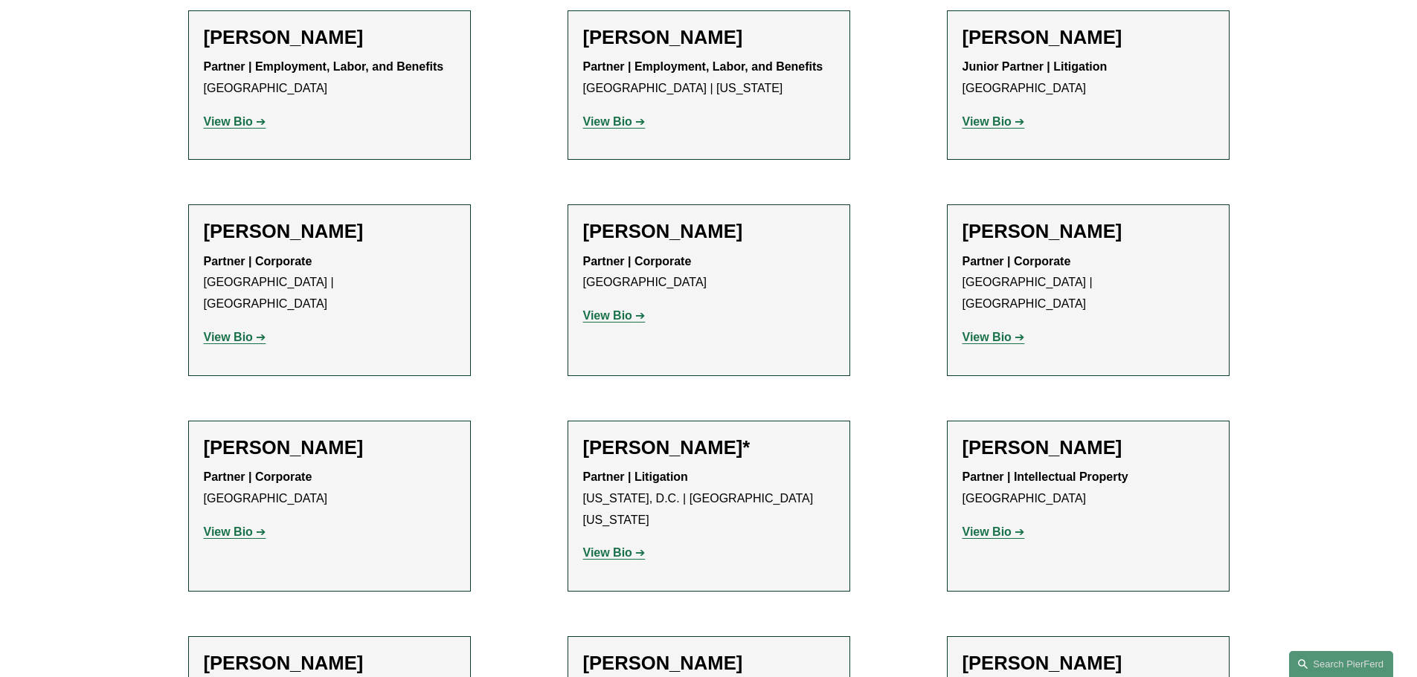
click at [602, 547] on strong "View Bio" at bounding box center [607, 553] width 49 height 13
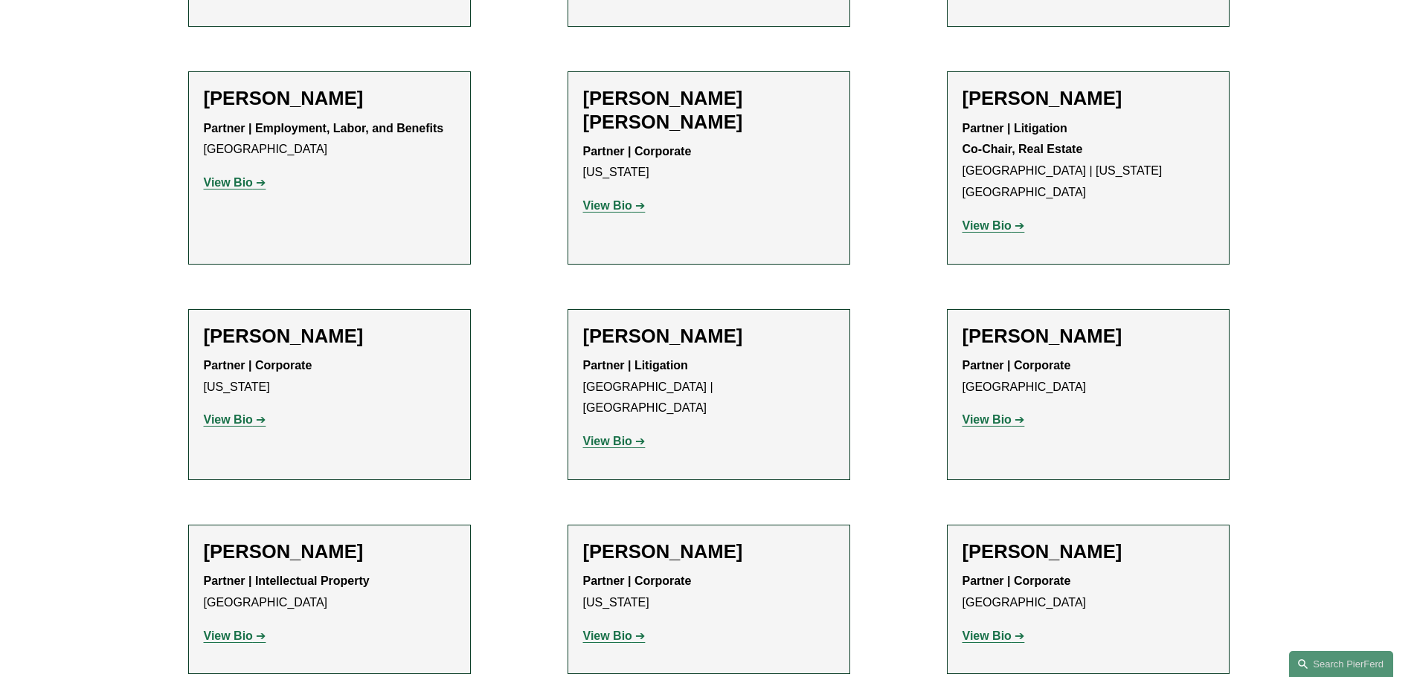
scroll to position [9295, 0]
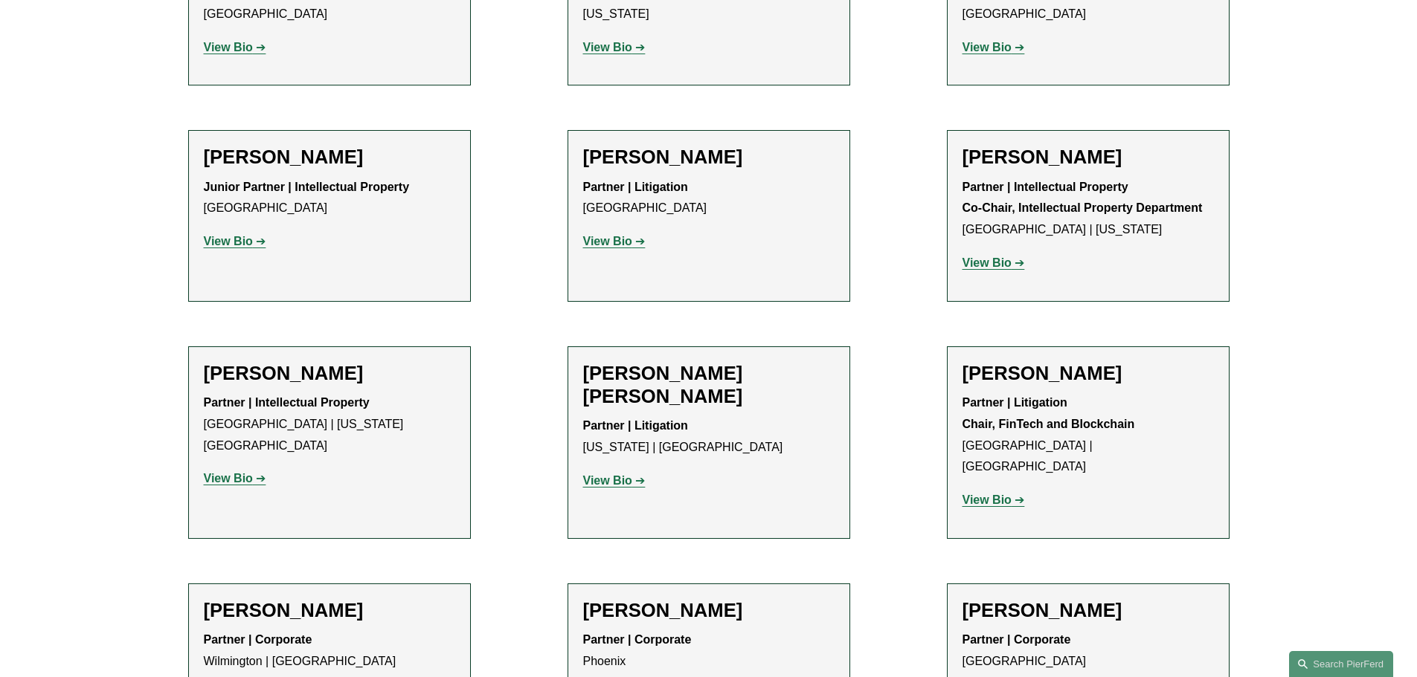
scroll to position [9667, 0]
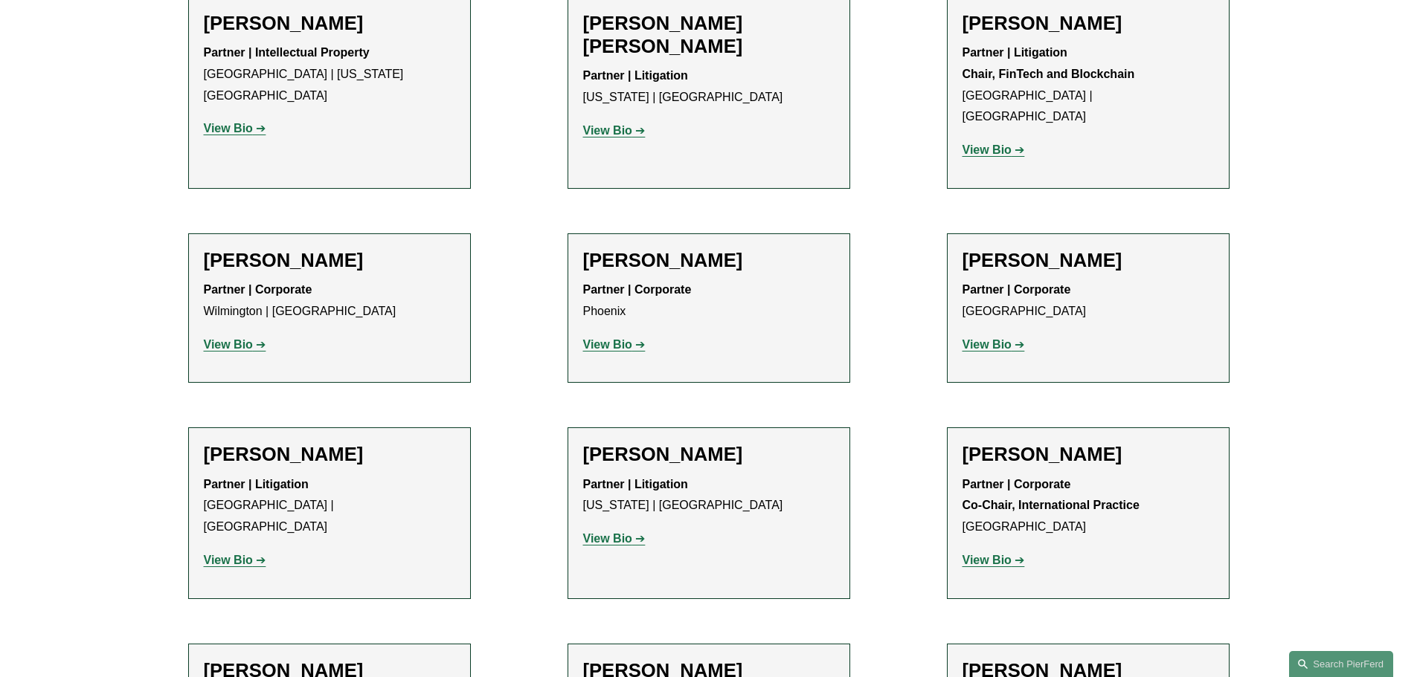
scroll to position [10039, 0]
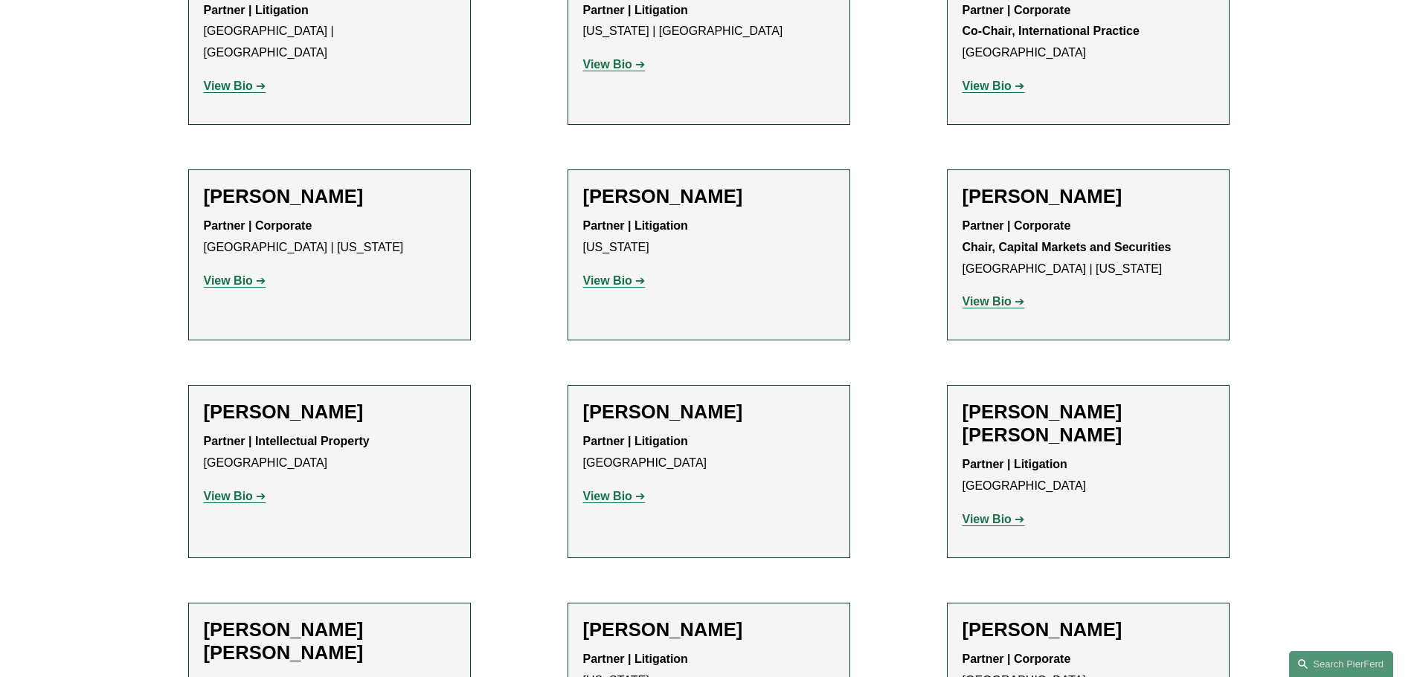
scroll to position [10485, 0]
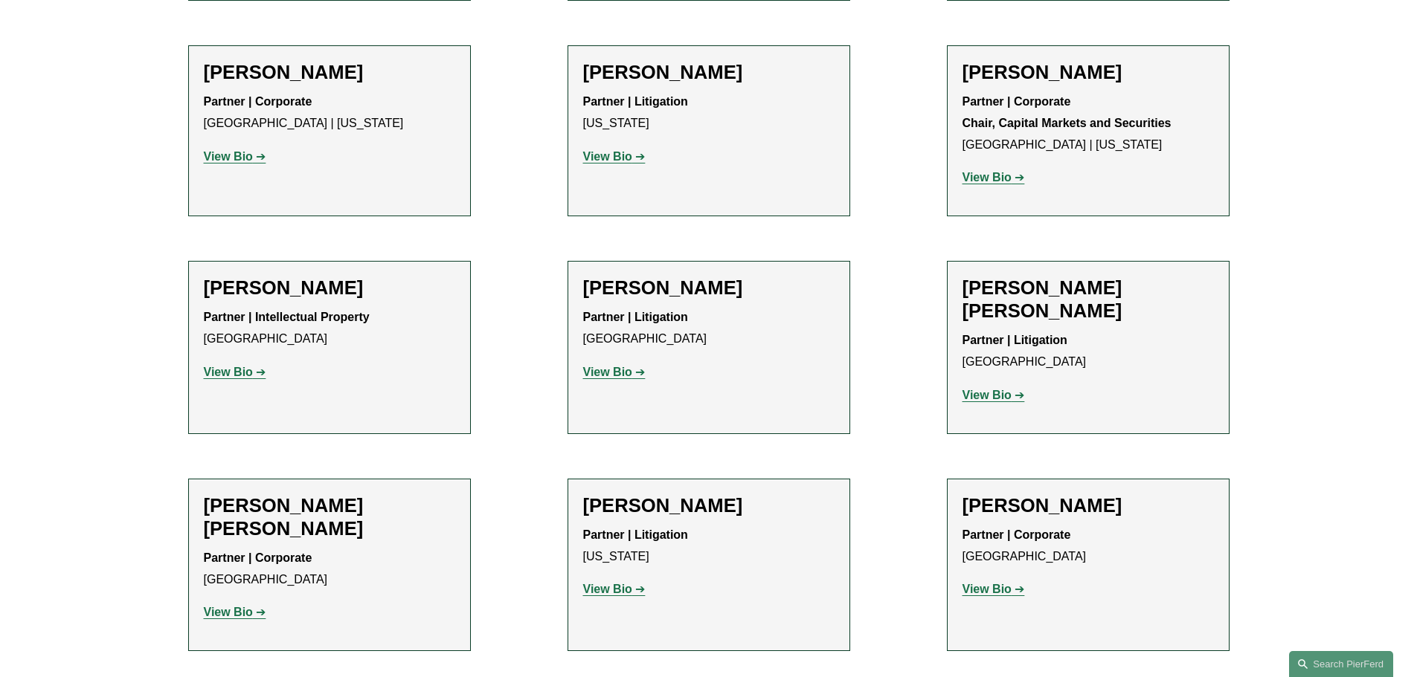
scroll to position [10782, 0]
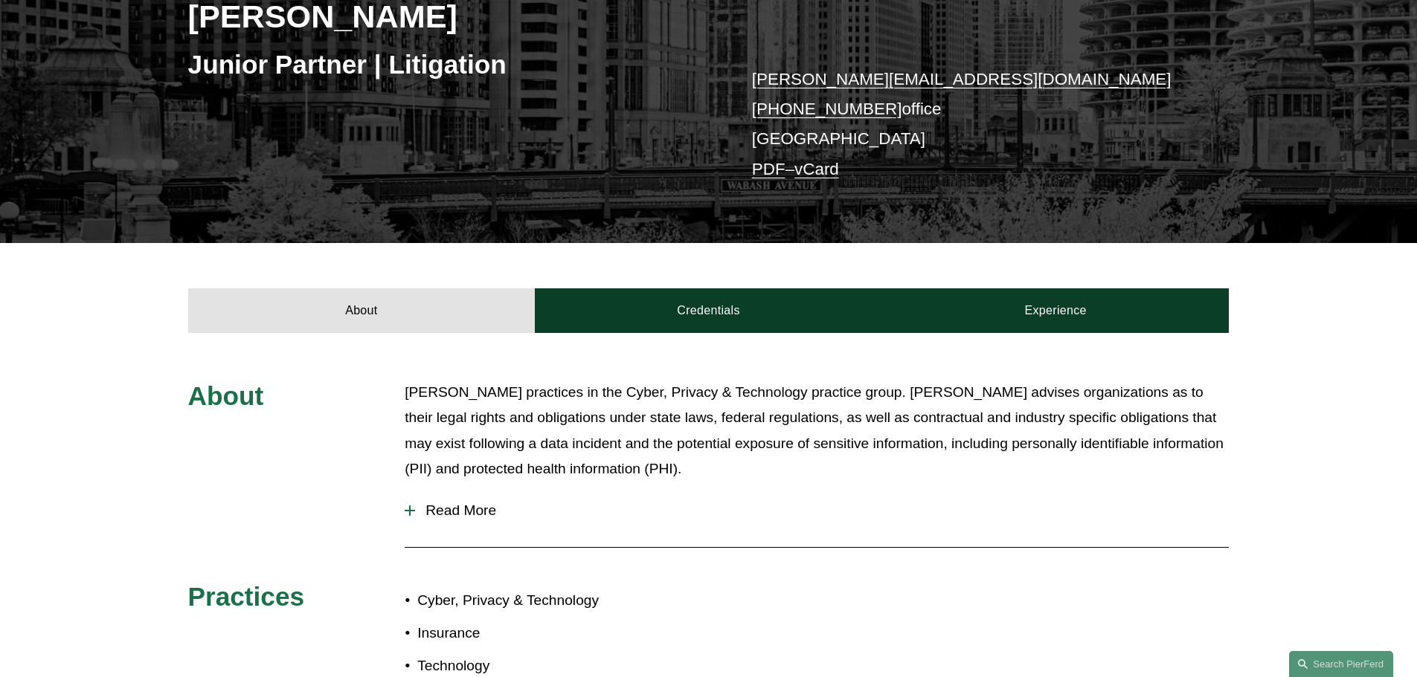
scroll to position [446, 0]
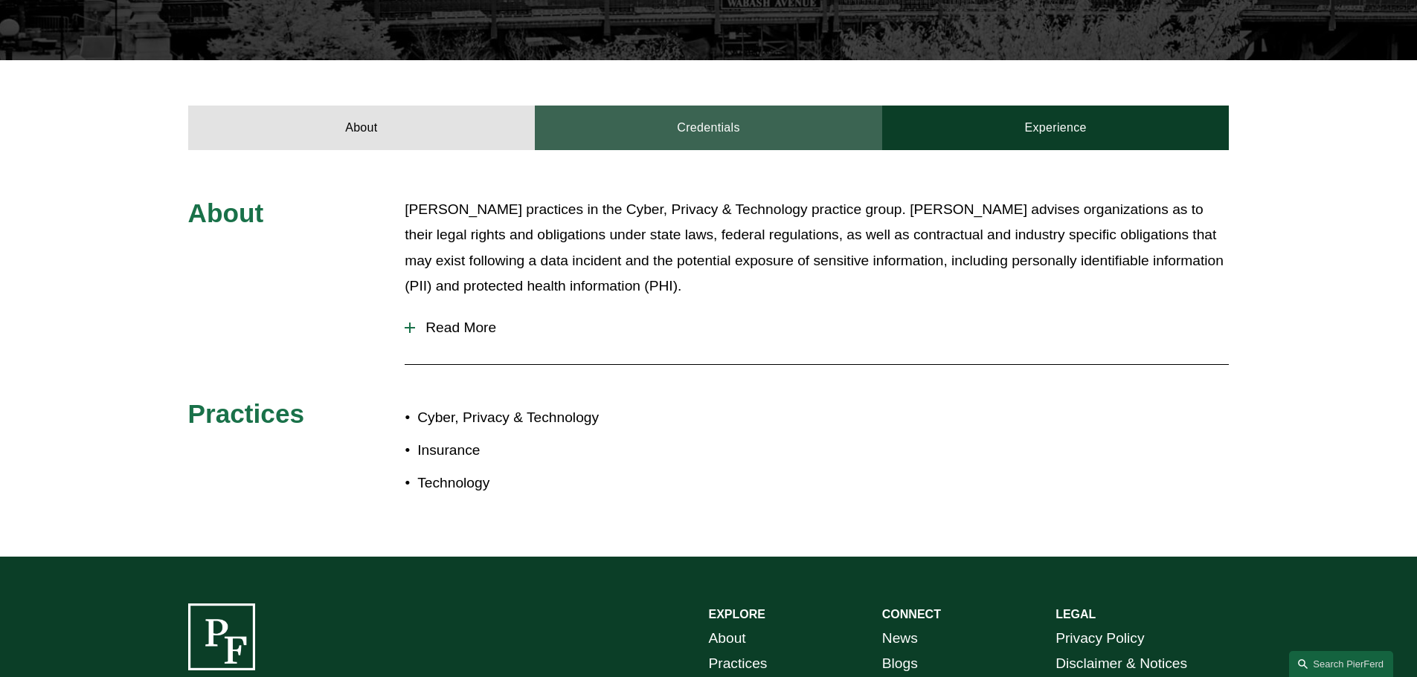
click at [625, 126] on link "Credentials" at bounding box center [708, 128] width 347 height 45
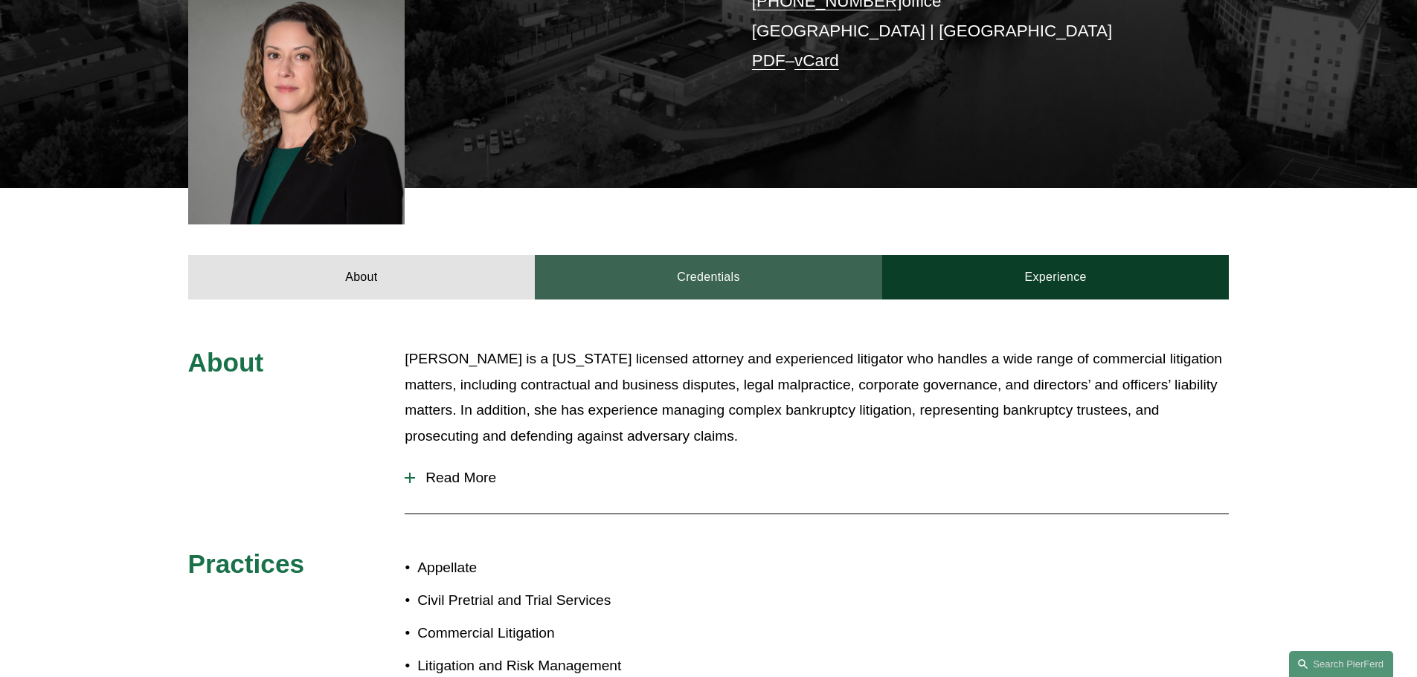
scroll to position [446, 0]
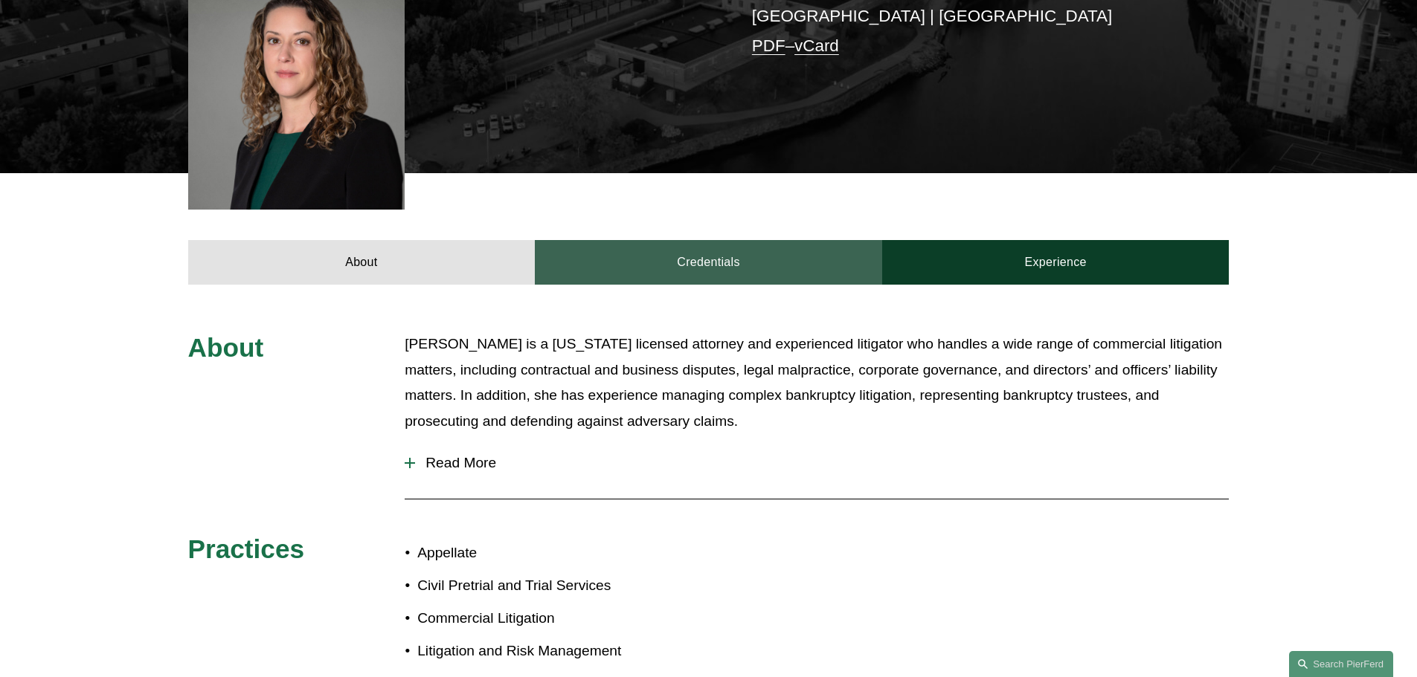
click at [680, 243] on link "Credentials" at bounding box center [708, 262] width 347 height 45
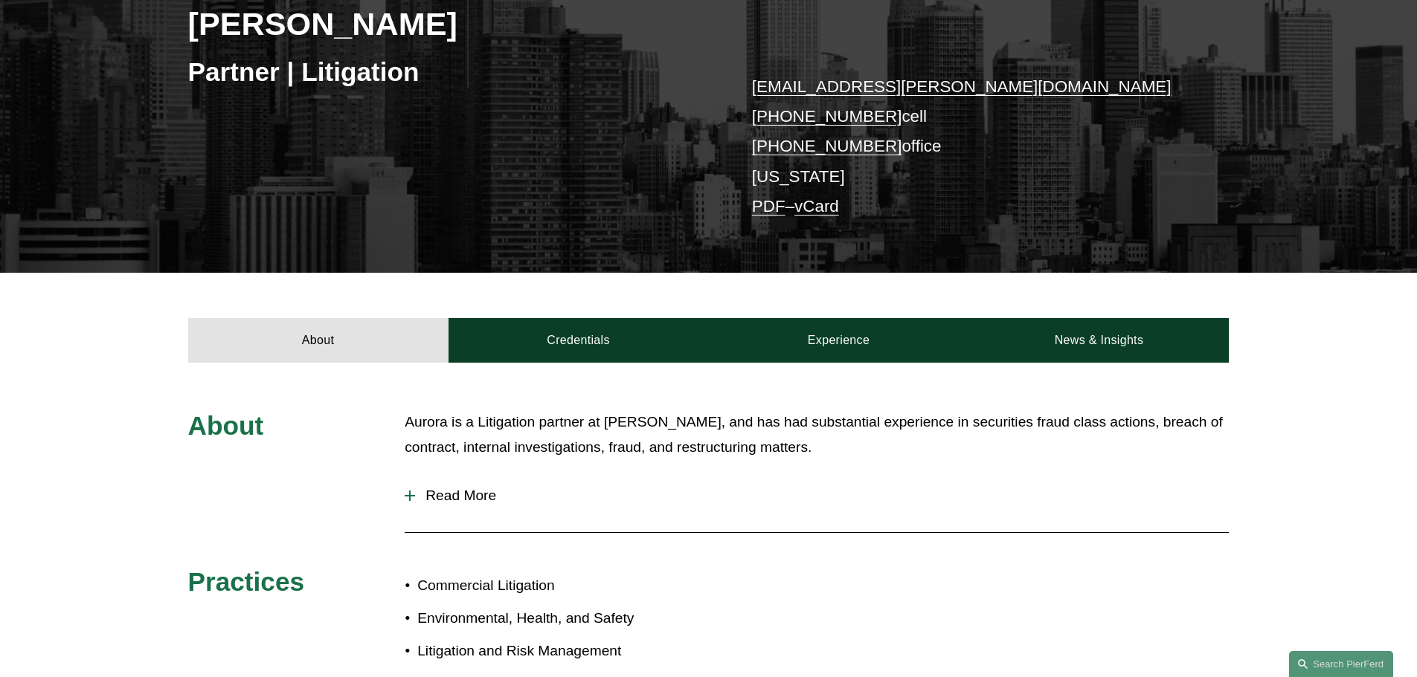
scroll to position [74, 0]
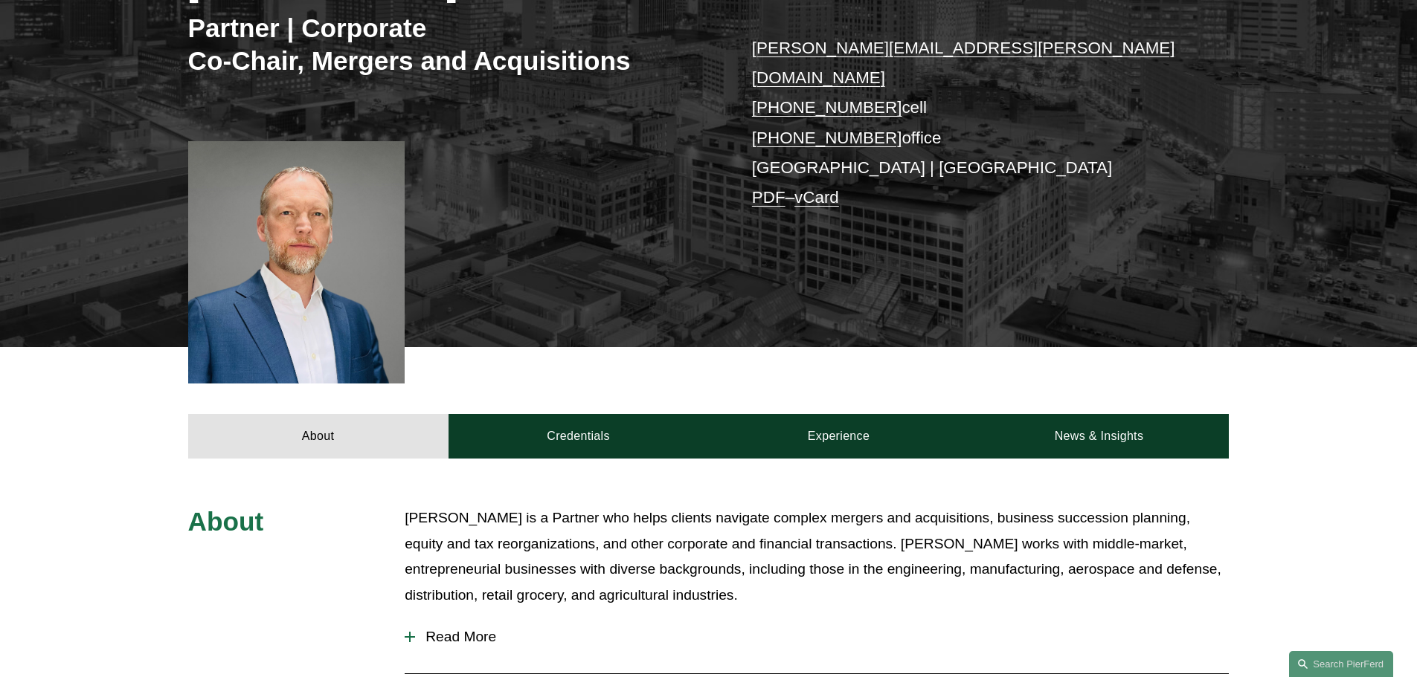
scroll to position [446, 0]
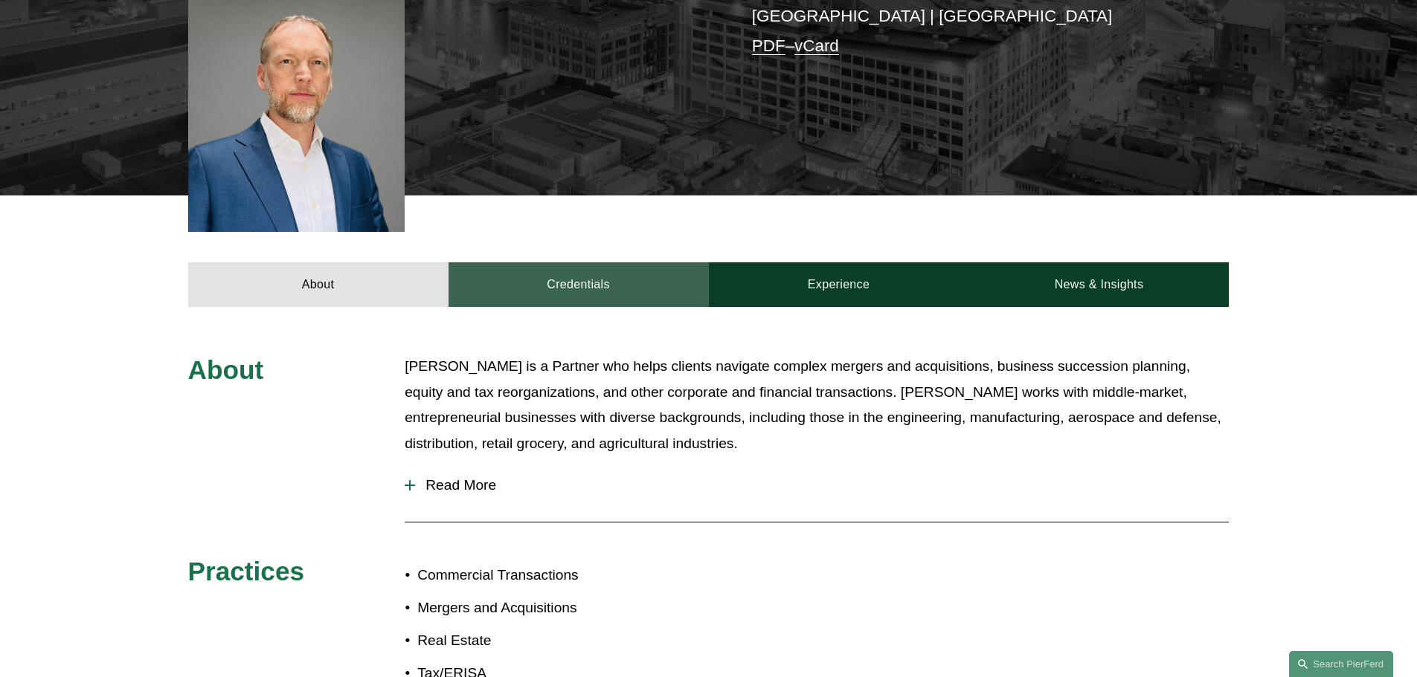
click at [572, 262] on link "Credentials" at bounding box center [578, 284] width 260 height 45
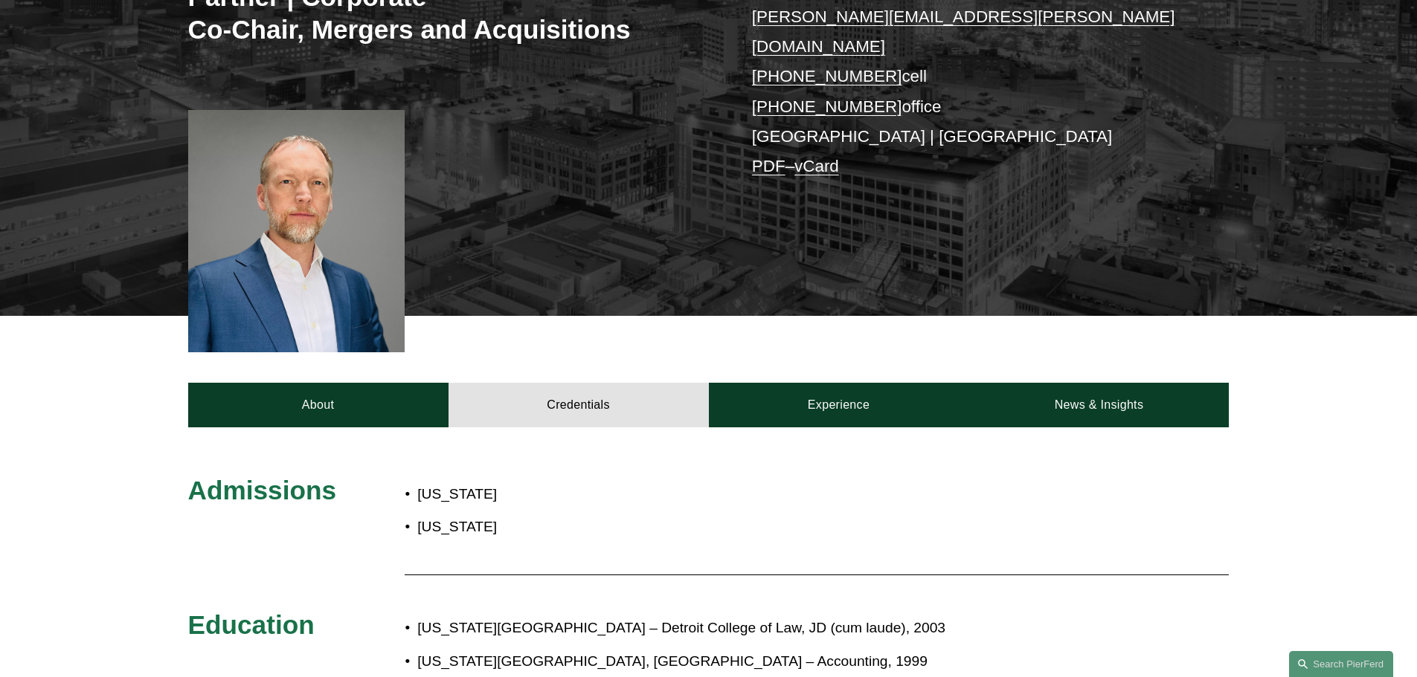
scroll to position [149, 0]
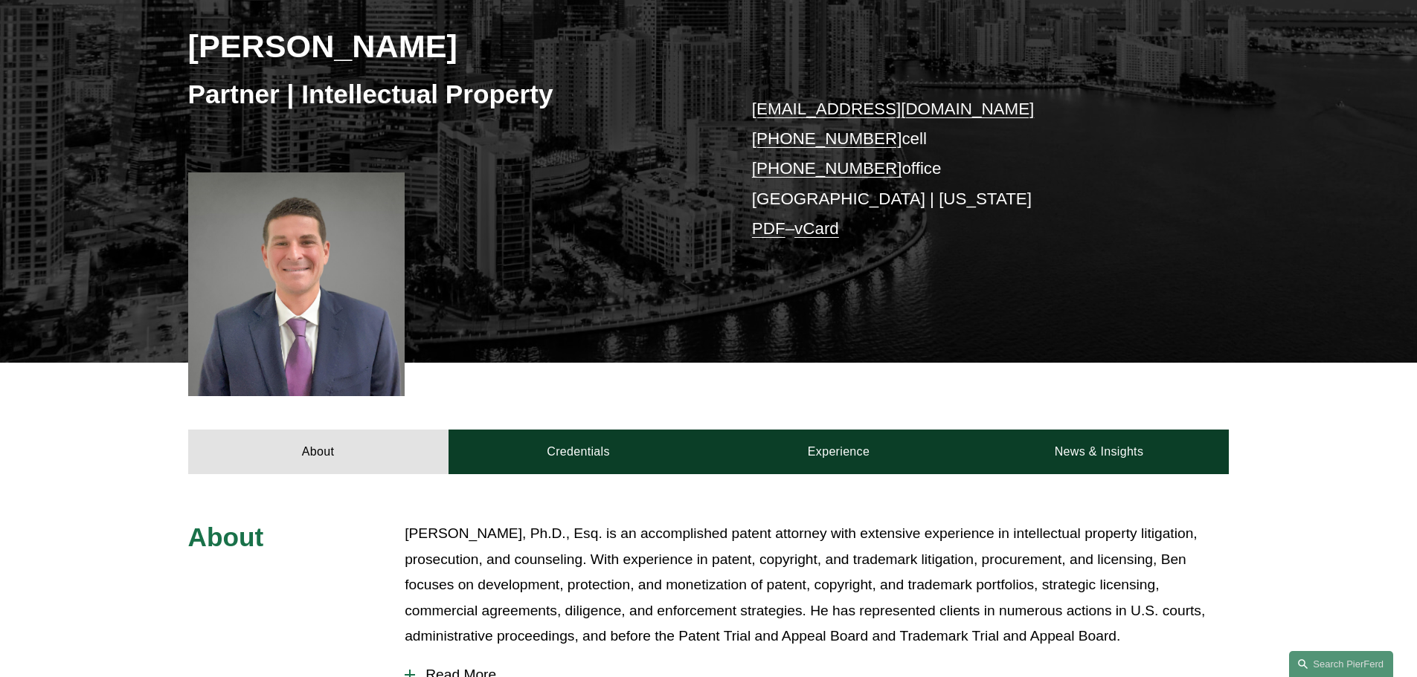
scroll to position [372, 0]
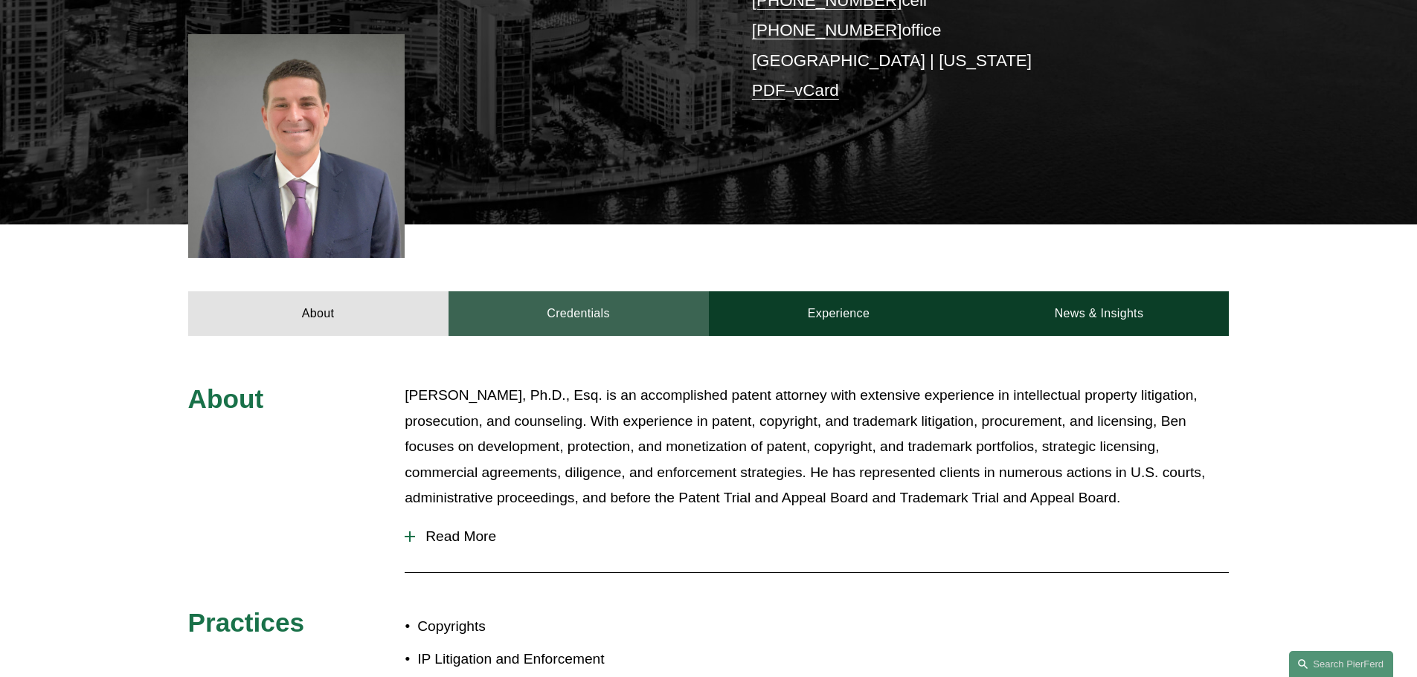
click at [583, 318] on link "Credentials" at bounding box center [578, 313] width 260 height 45
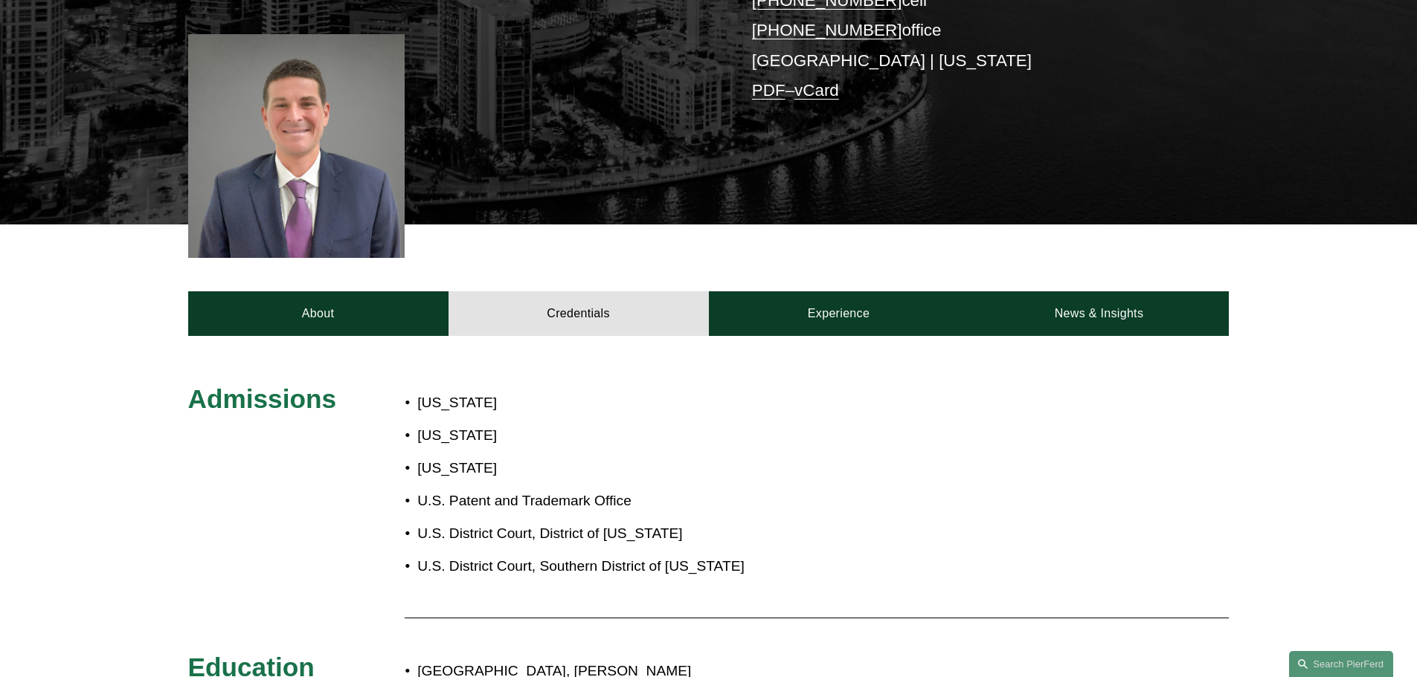
scroll to position [595, 0]
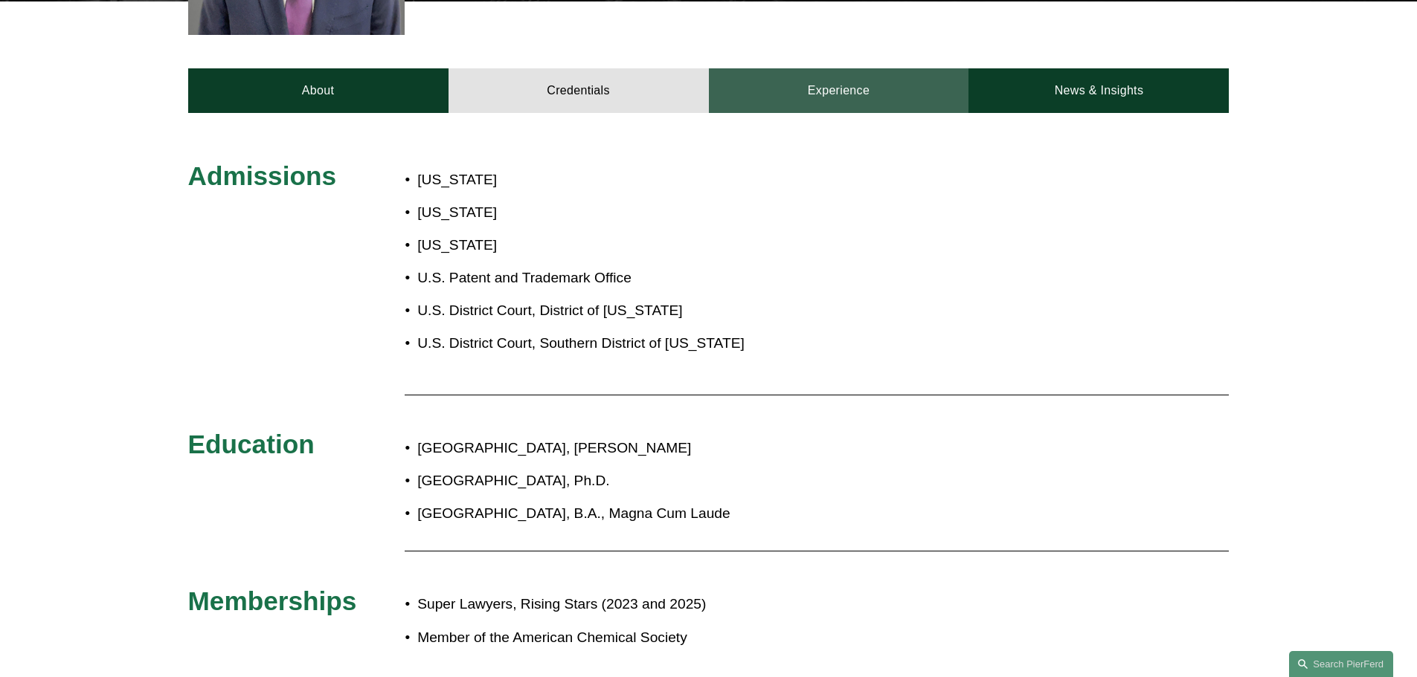
click at [781, 100] on link "Experience" at bounding box center [839, 90] width 260 height 45
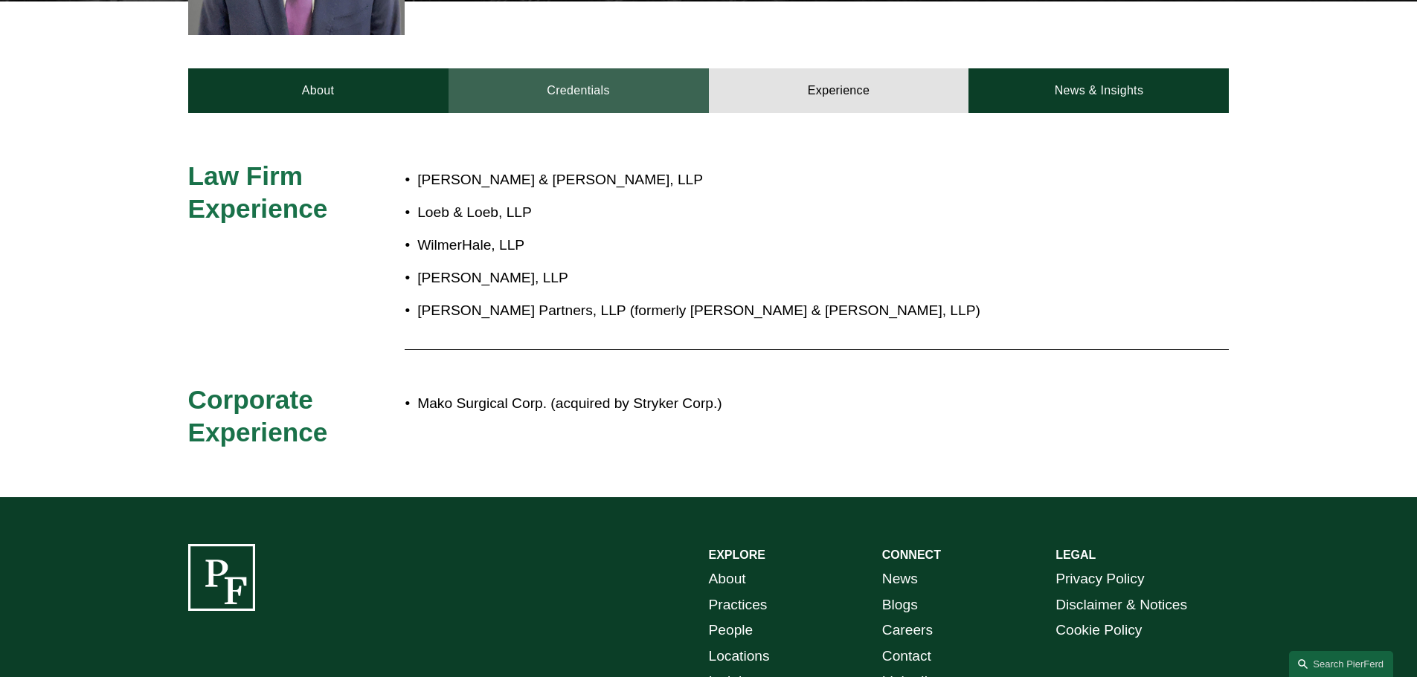
click at [588, 99] on link "Credentials" at bounding box center [578, 90] width 260 height 45
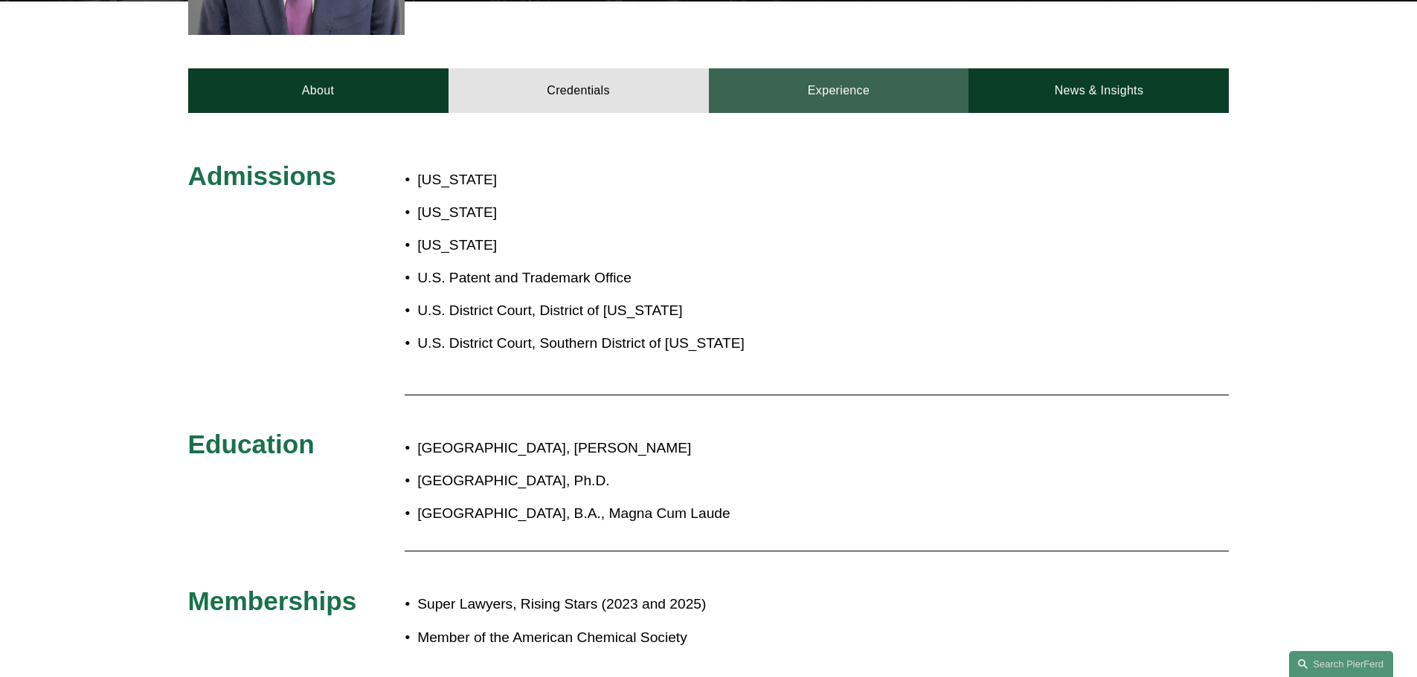
click at [857, 106] on link "Experience" at bounding box center [839, 90] width 260 height 45
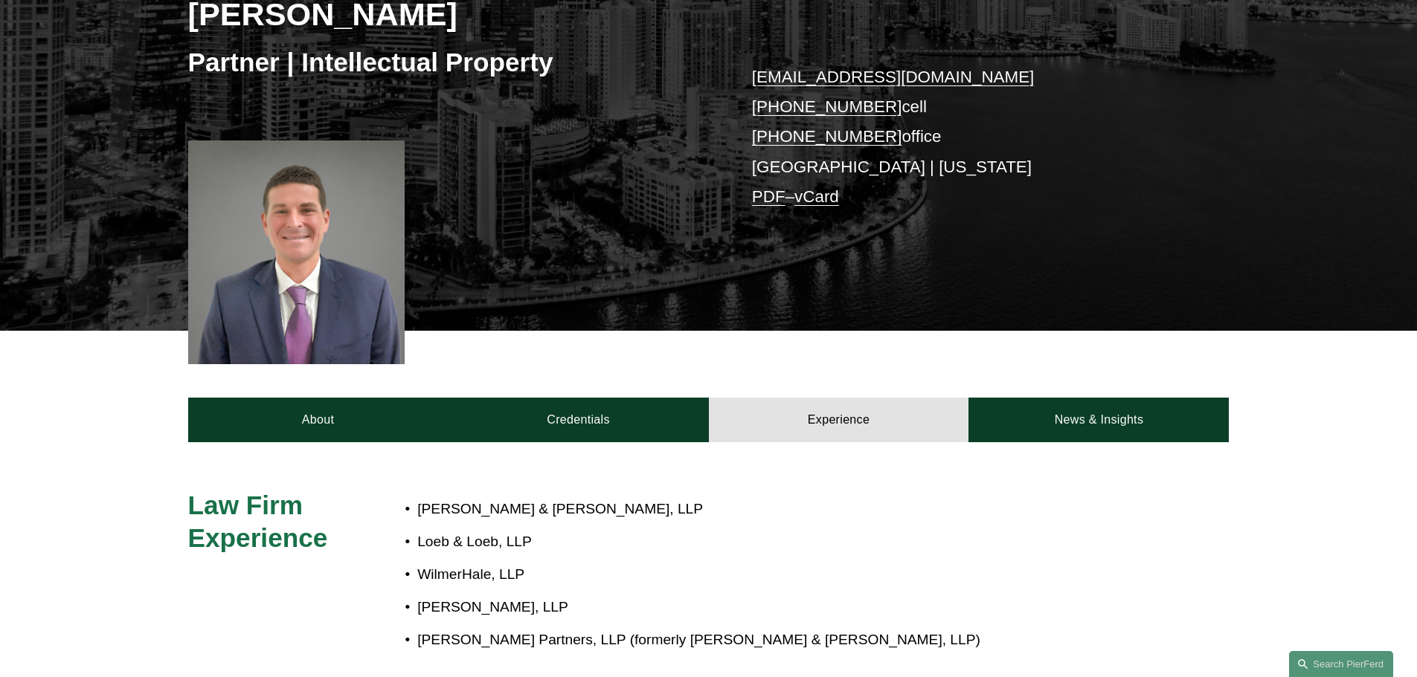
scroll to position [149, 0]
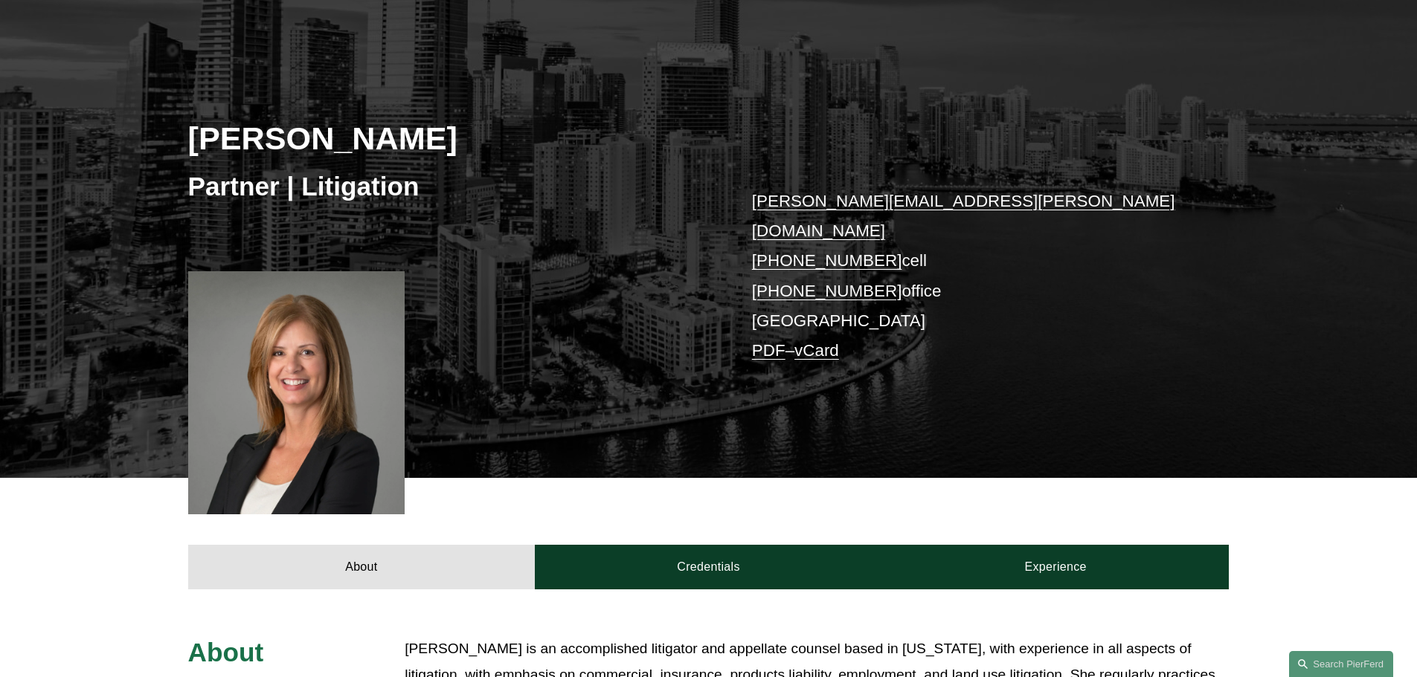
scroll to position [297, 0]
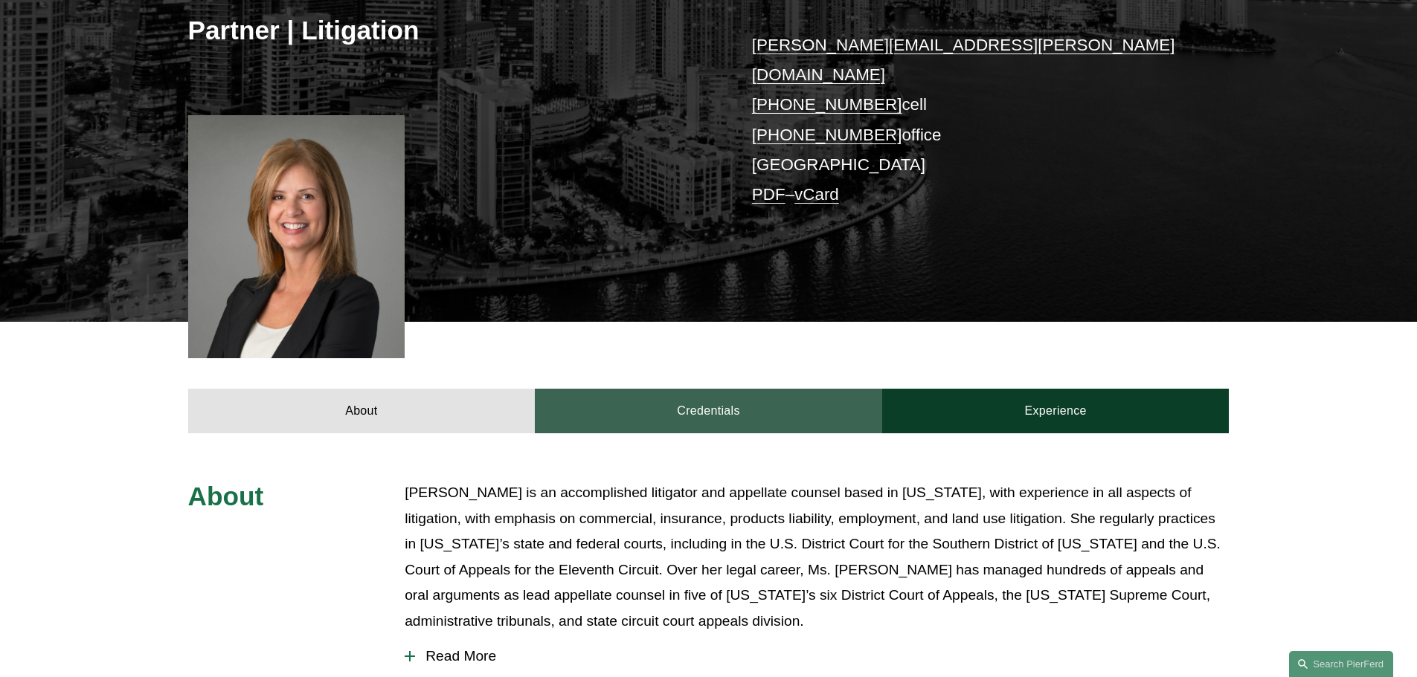
click at [668, 389] on link "Credentials" at bounding box center [708, 411] width 347 height 45
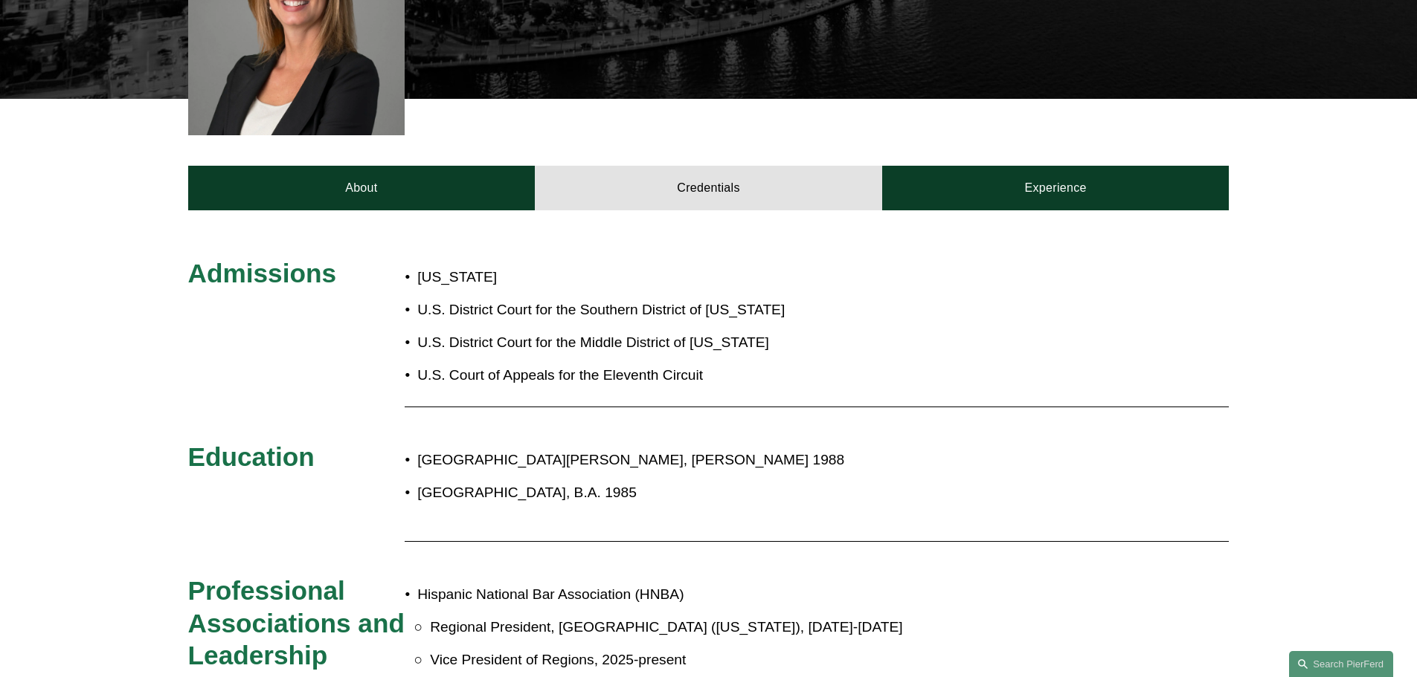
scroll to position [149, 0]
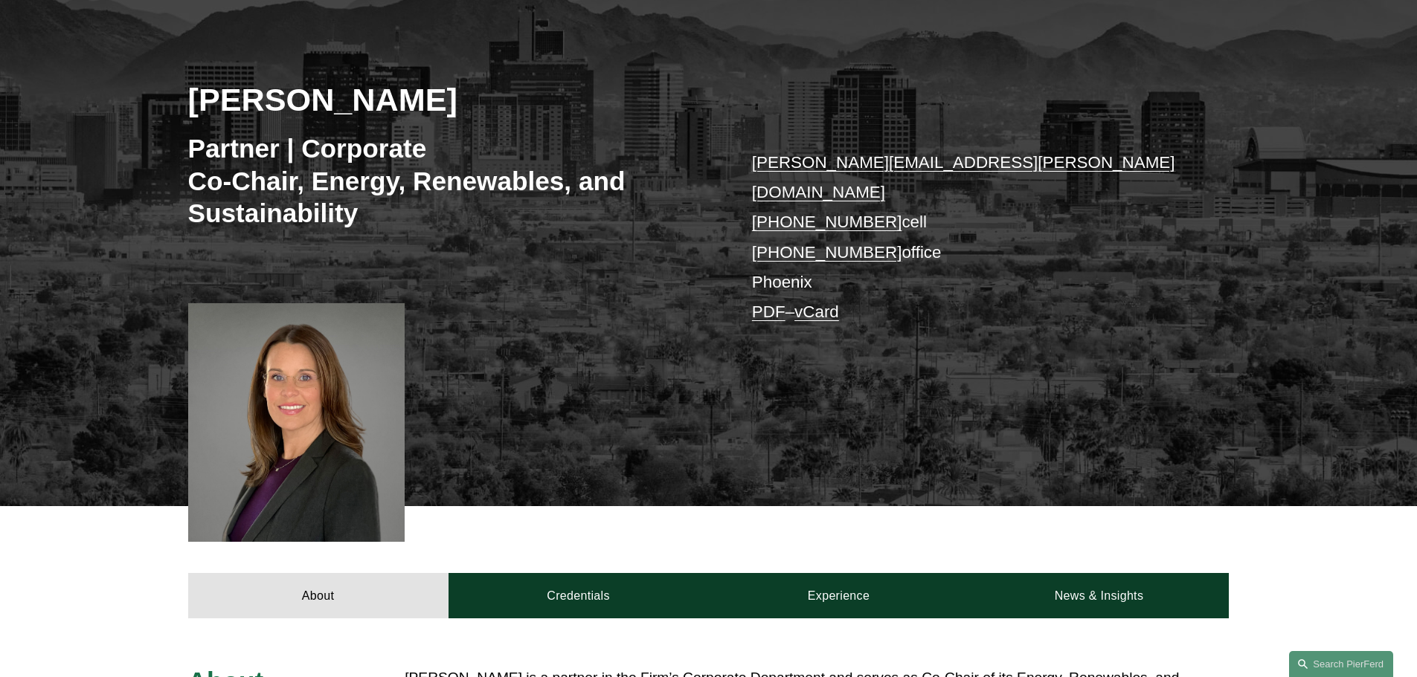
scroll to position [446, 0]
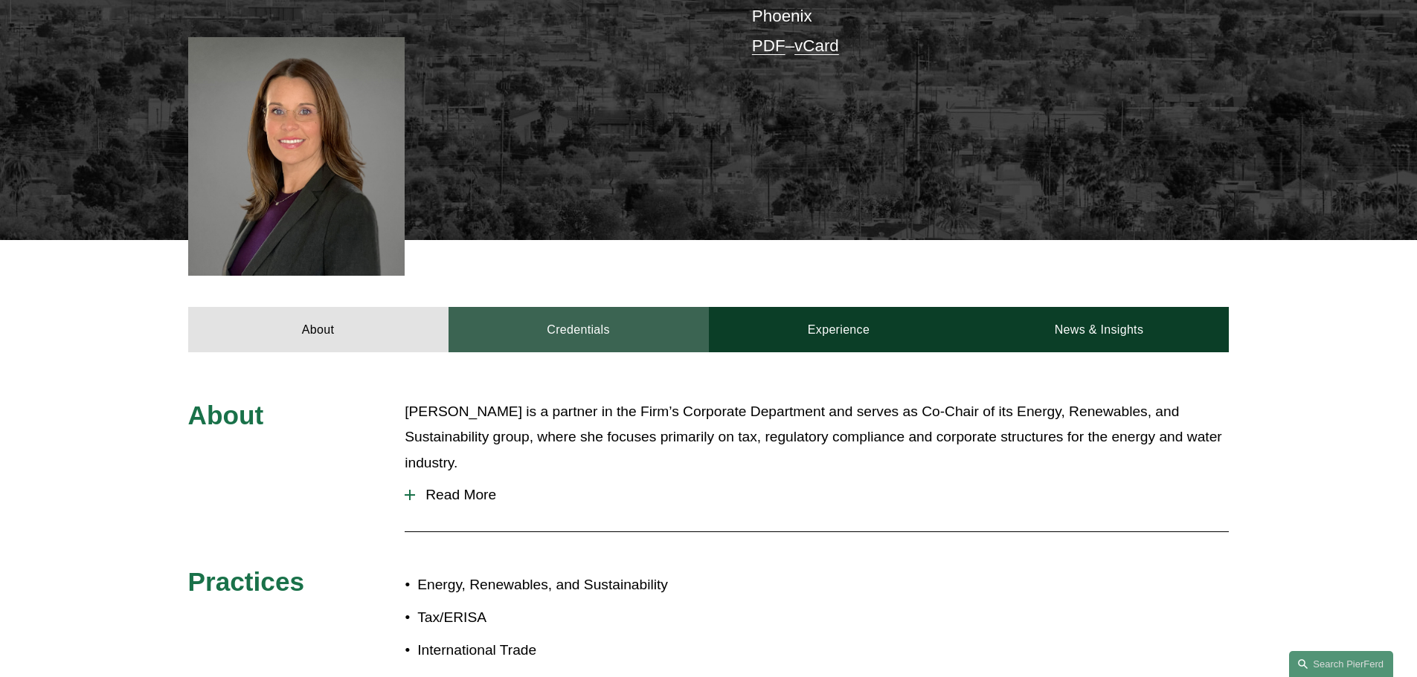
click at [591, 308] on link "Credentials" at bounding box center [578, 329] width 260 height 45
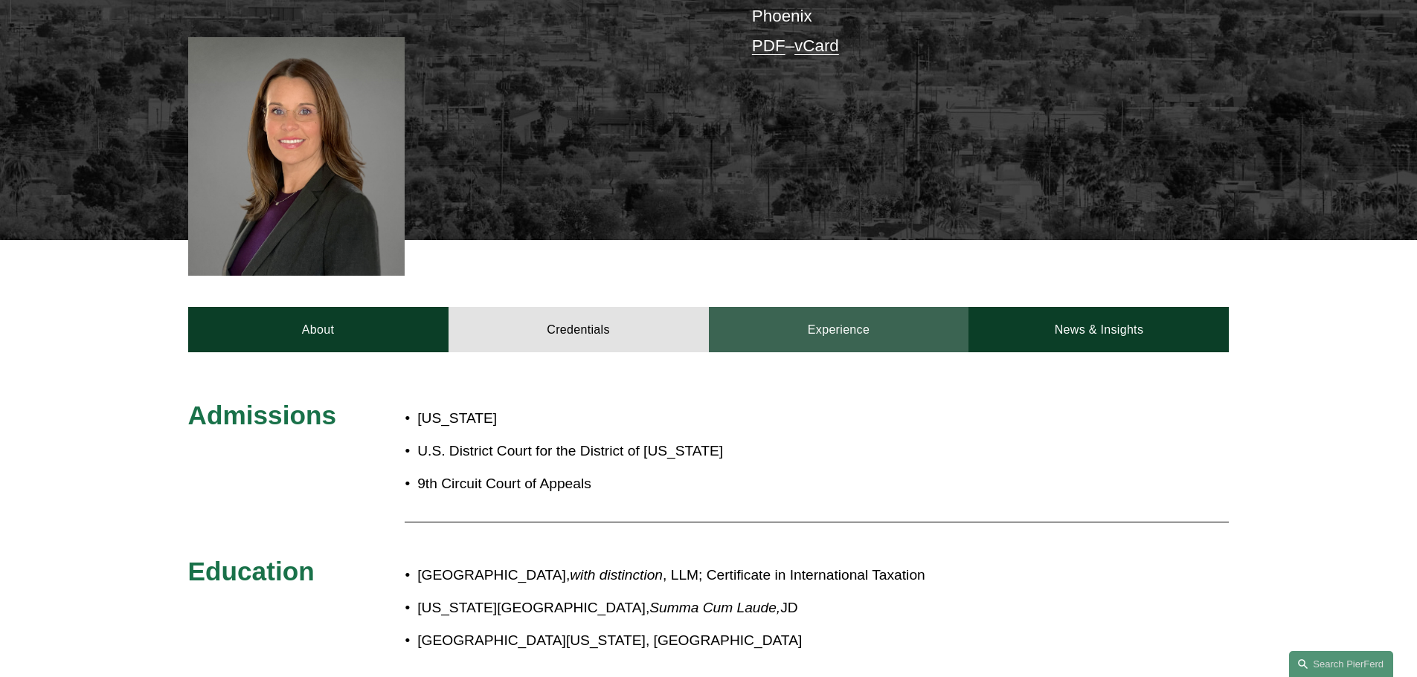
click at [833, 307] on link "Experience" at bounding box center [839, 329] width 260 height 45
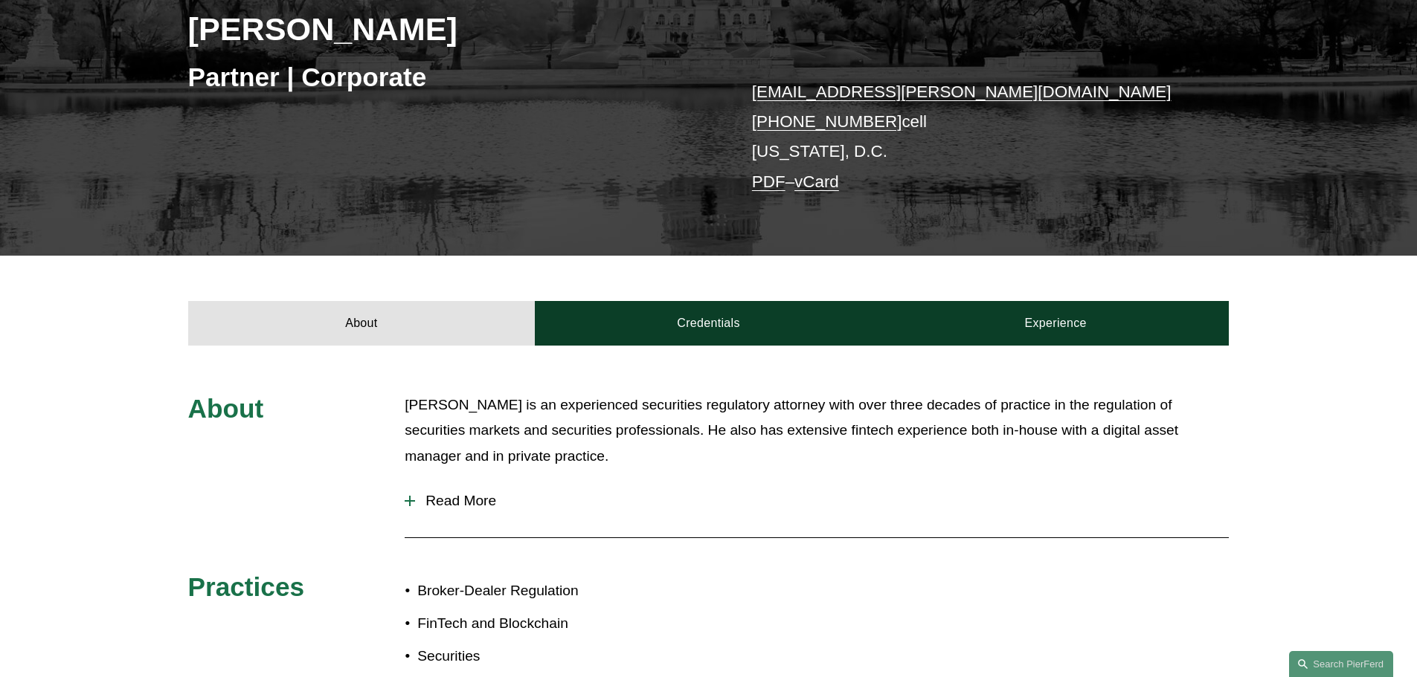
scroll to position [446, 0]
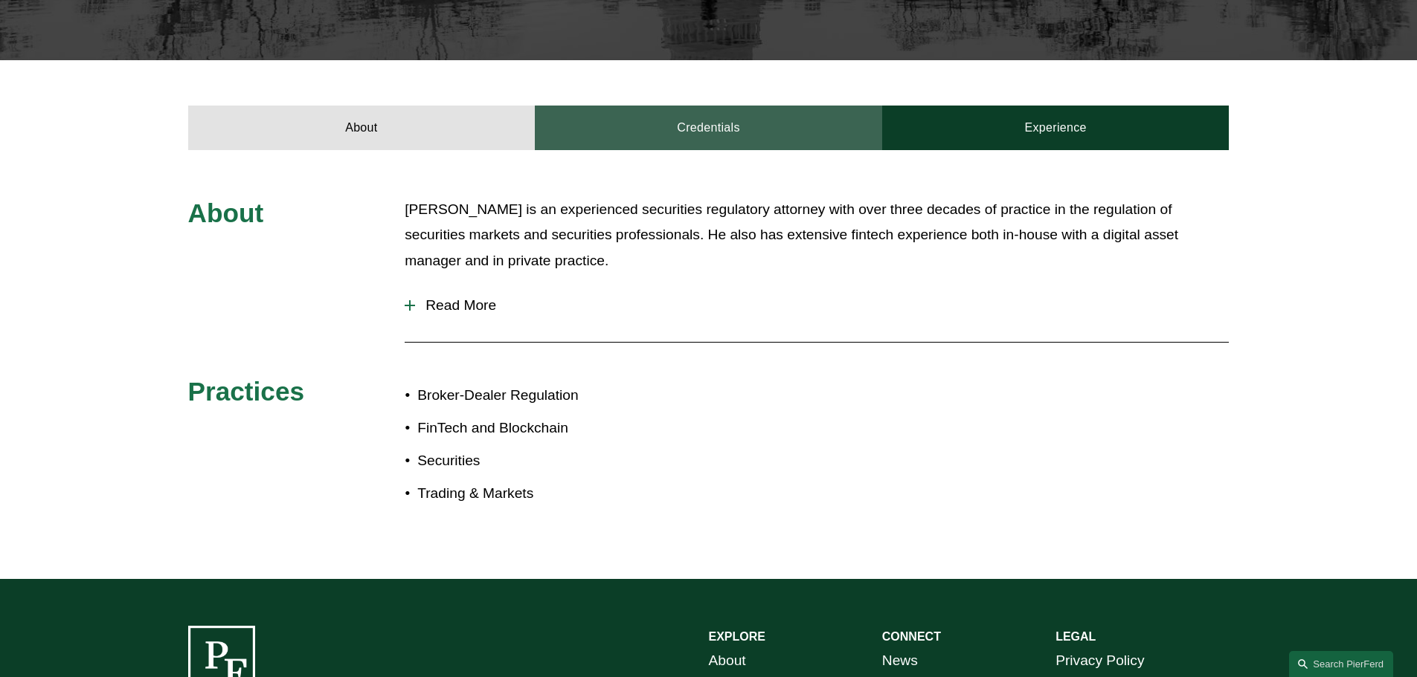
click at [672, 124] on link "Credentials" at bounding box center [708, 128] width 347 height 45
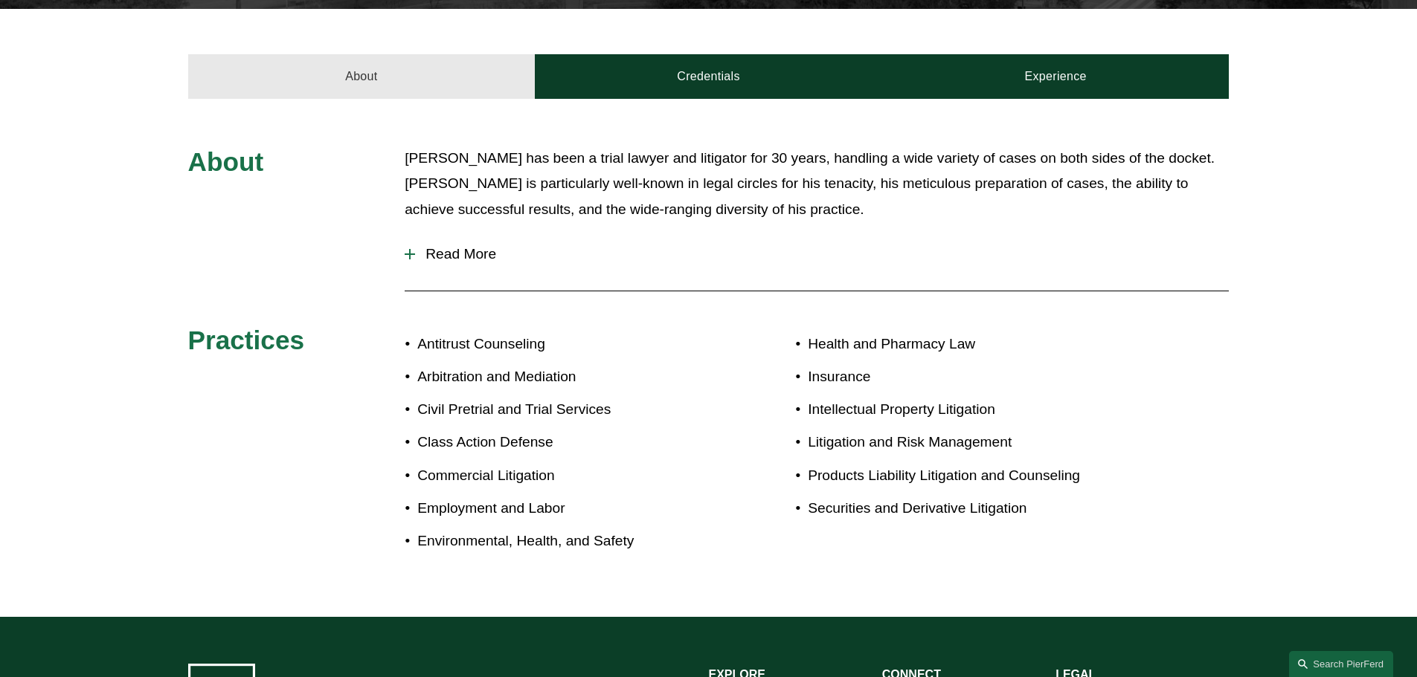
scroll to position [521, 0]
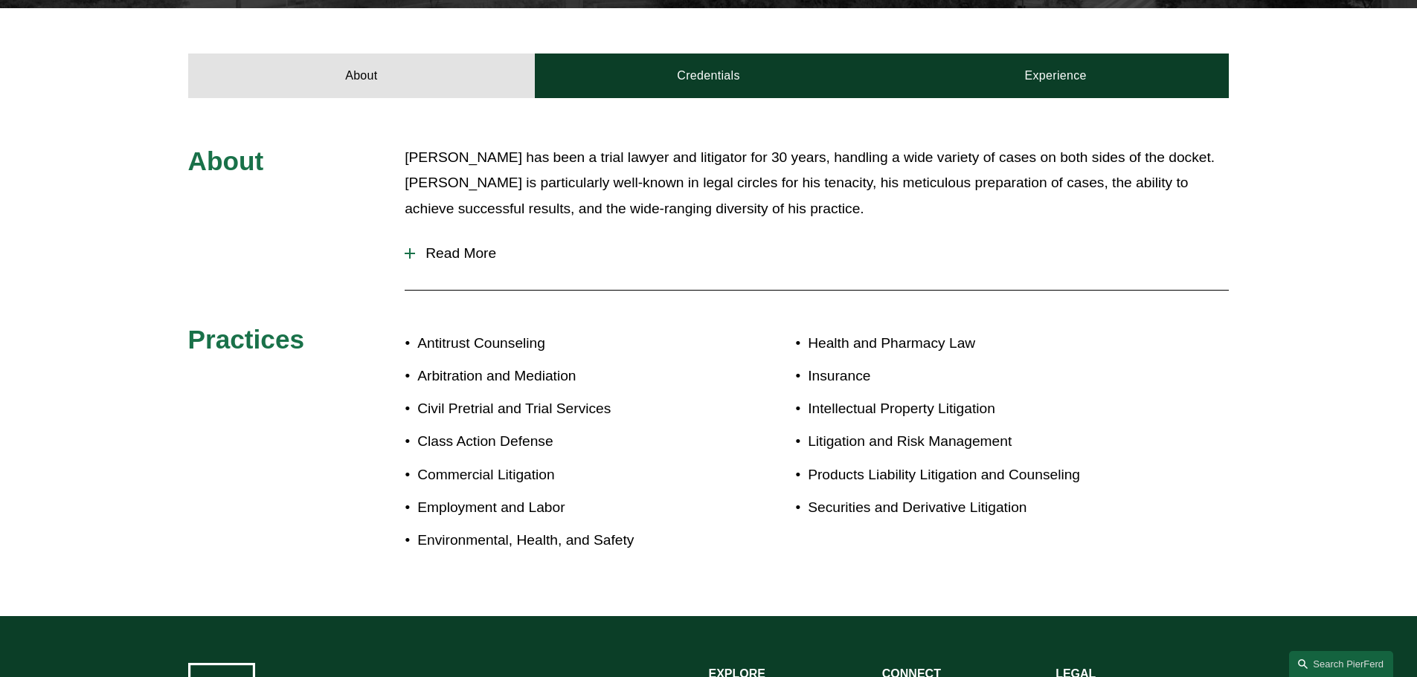
click at [483, 248] on span "Read More" at bounding box center [822, 253] width 814 height 16
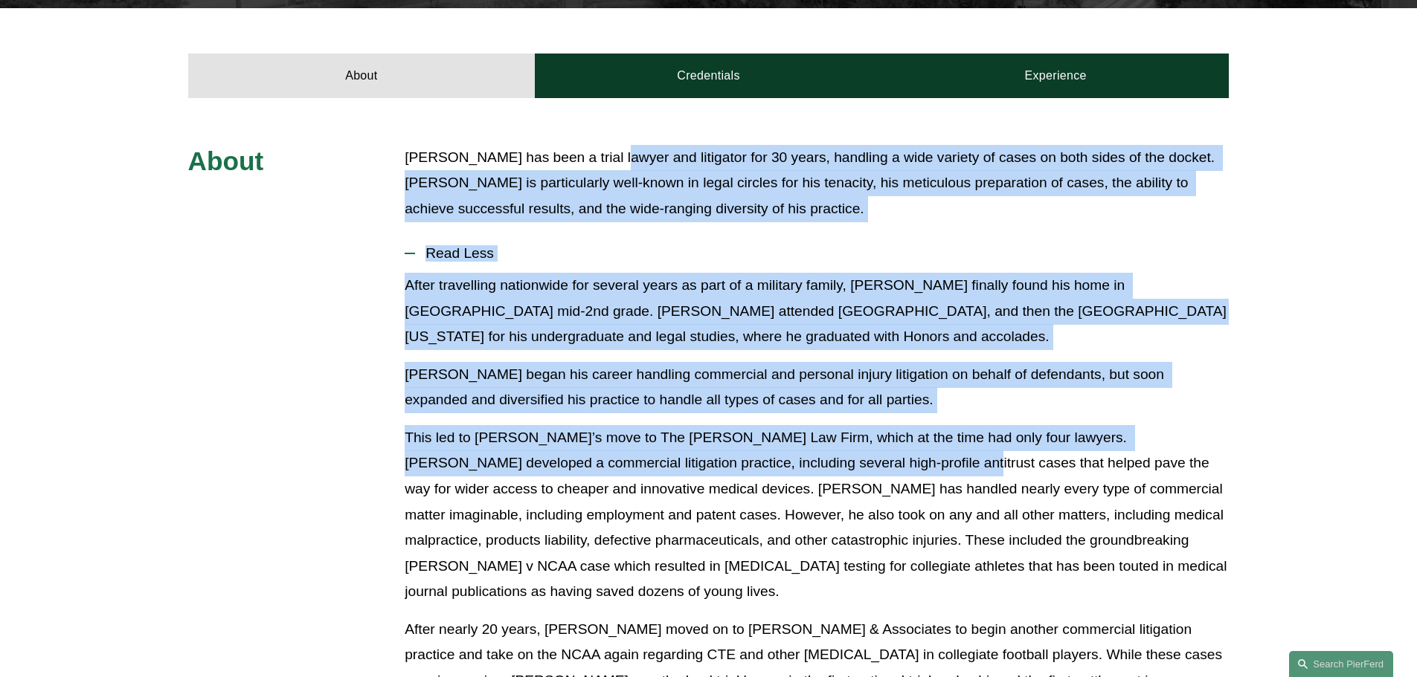
drag, startPoint x: 610, startPoint y: 141, endPoint x: 834, endPoint y: 489, distance: 413.8
click at [833, 488] on div "About Gene Egdorf has been a trial lawyer and litigator for 30 years, handling …" at bounding box center [708, 609] width 1417 height 1022
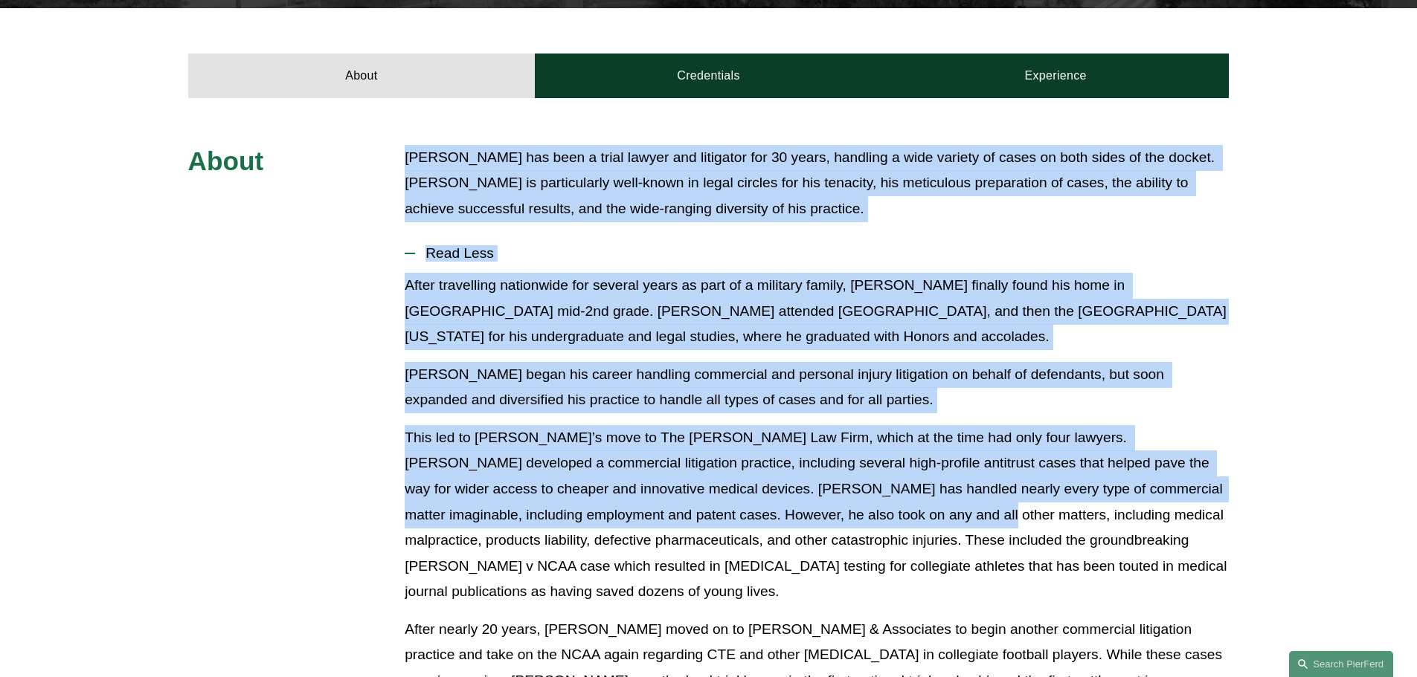
drag, startPoint x: 850, startPoint y: 508, endPoint x: 390, endPoint y: 170, distance: 571.3
click at [389, 170] on div "About Gene Egdorf has been a trial lawyer and litigator for 30 years, handling …" at bounding box center [708, 609] width 1417 height 929
click at [437, 167] on p "Gene Egdorf has been a trial lawyer and litigator for 30 years, handling a wide…" at bounding box center [817, 183] width 824 height 77
drag, startPoint x: 437, startPoint y: 167, endPoint x: 922, endPoint y: 517, distance: 598.7
click at [918, 516] on div "About Gene Egdorf has been a trial lawyer and litigator for 30 years, handling …" at bounding box center [708, 609] width 1417 height 929
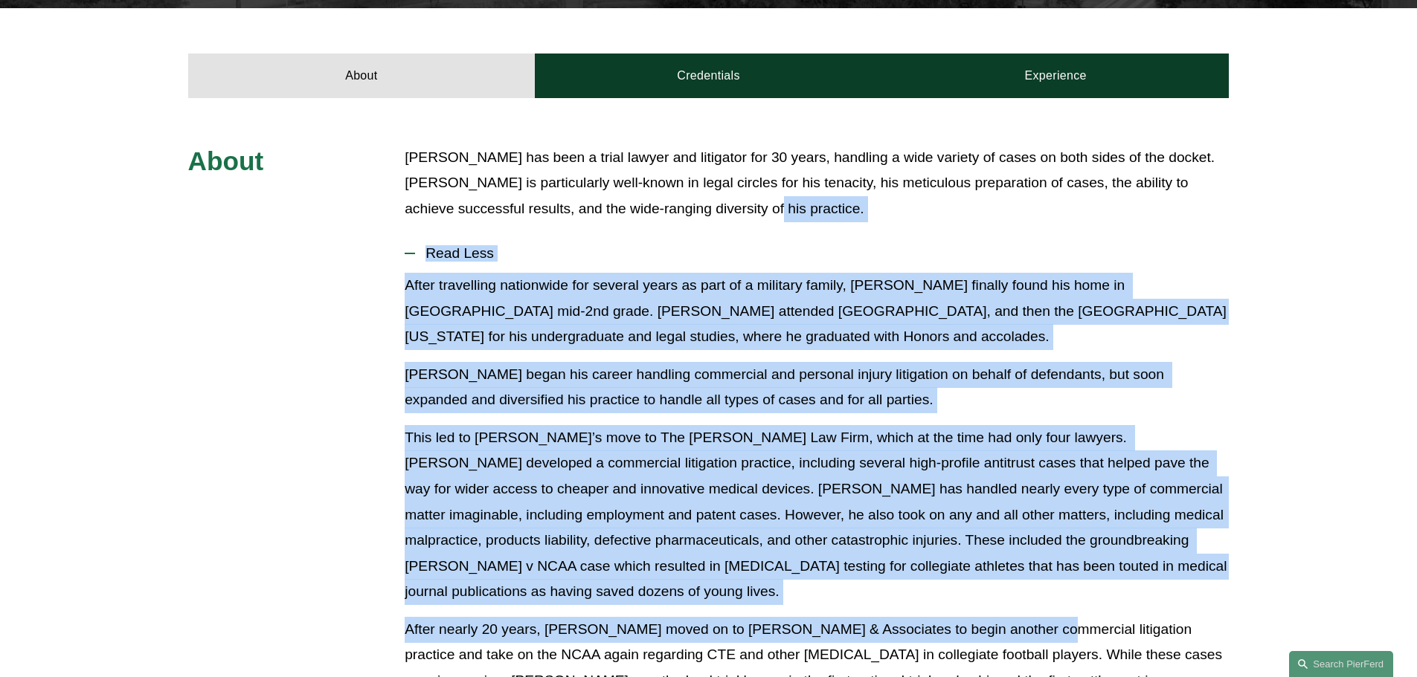
drag, startPoint x: 1019, startPoint y: 582, endPoint x: 722, endPoint y: 208, distance: 476.8
click at [723, 208] on div "About Gene Egdorf has been a trial lawyer and litigator for 30 years, handling …" at bounding box center [708, 609] width 1417 height 929
click at [722, 208] on p "Gene Egdorf has been a trial lawyer and litigator for 30 years, handling a wide…" at bounding box center [817, 183] width 824 height 77
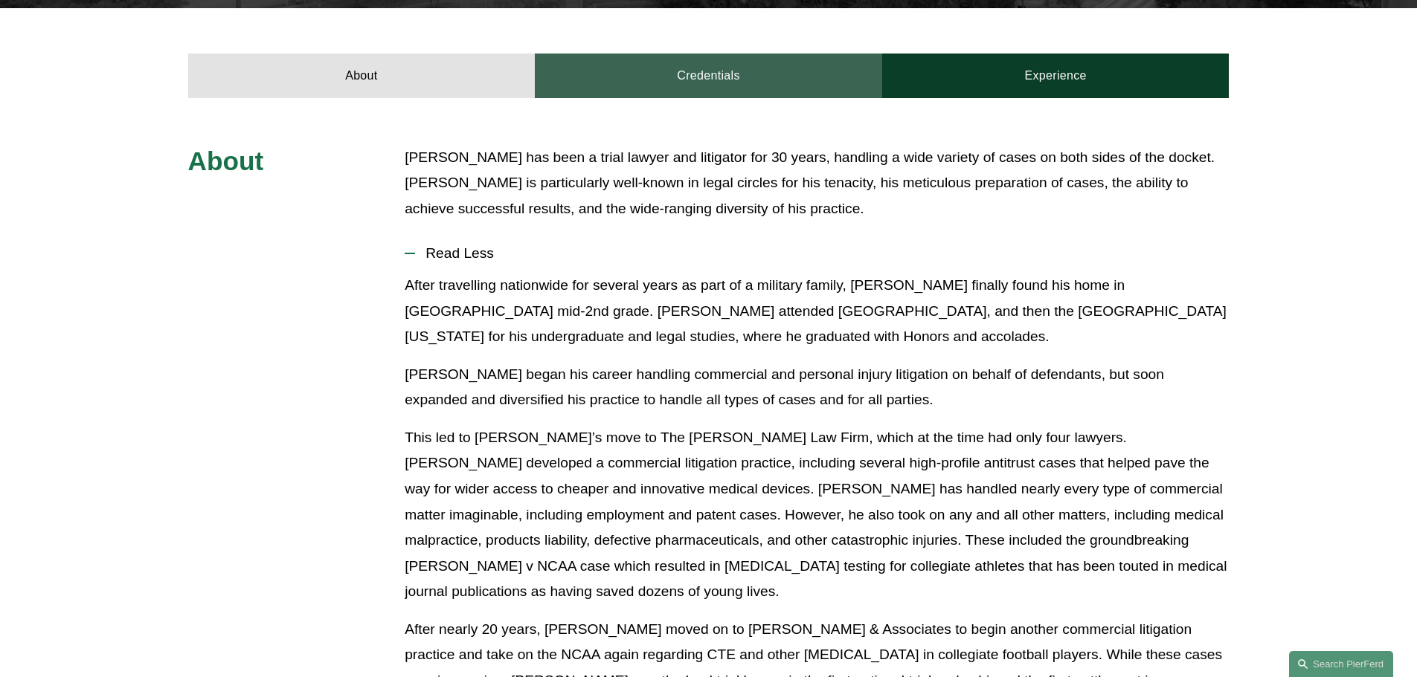
click at [677, 84] on link "Credentials" at bounding box center [708, 76] width 347 height 45
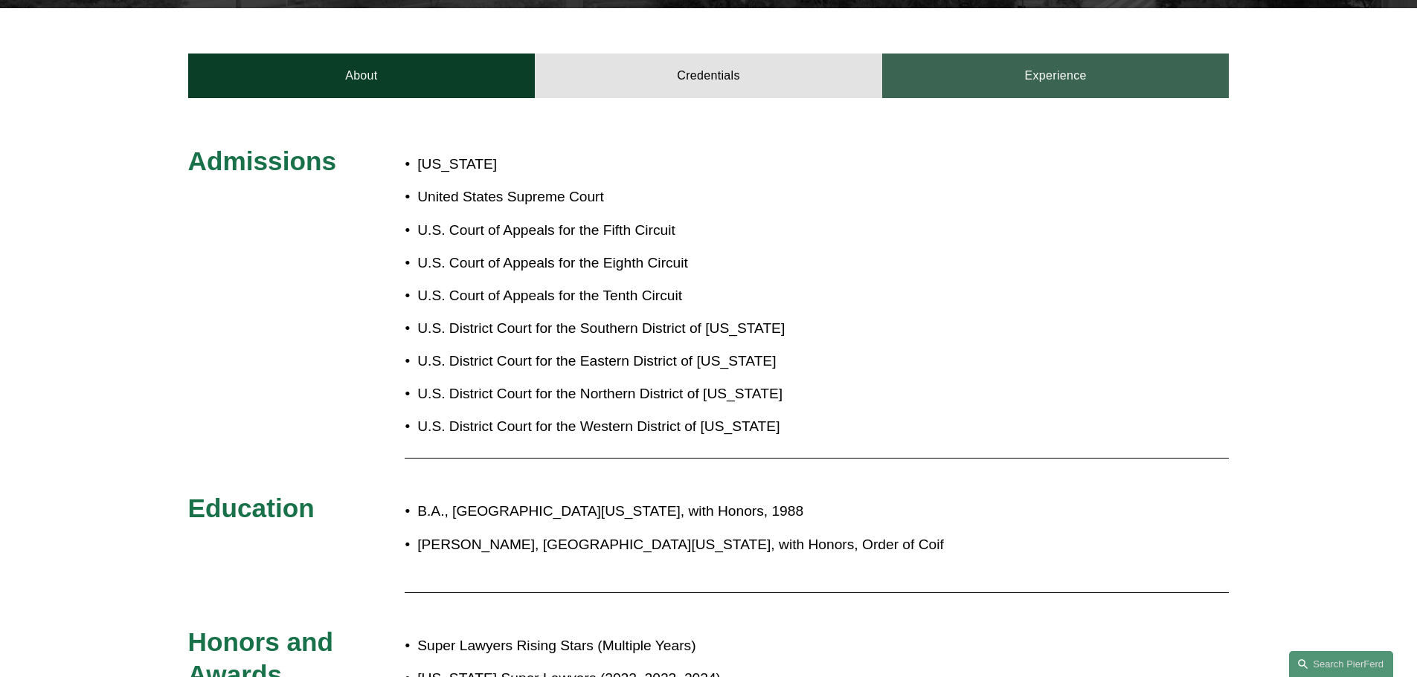
click at [997, 88] on link "Experience" at bounding box center [1055, 76] width 347 height 45
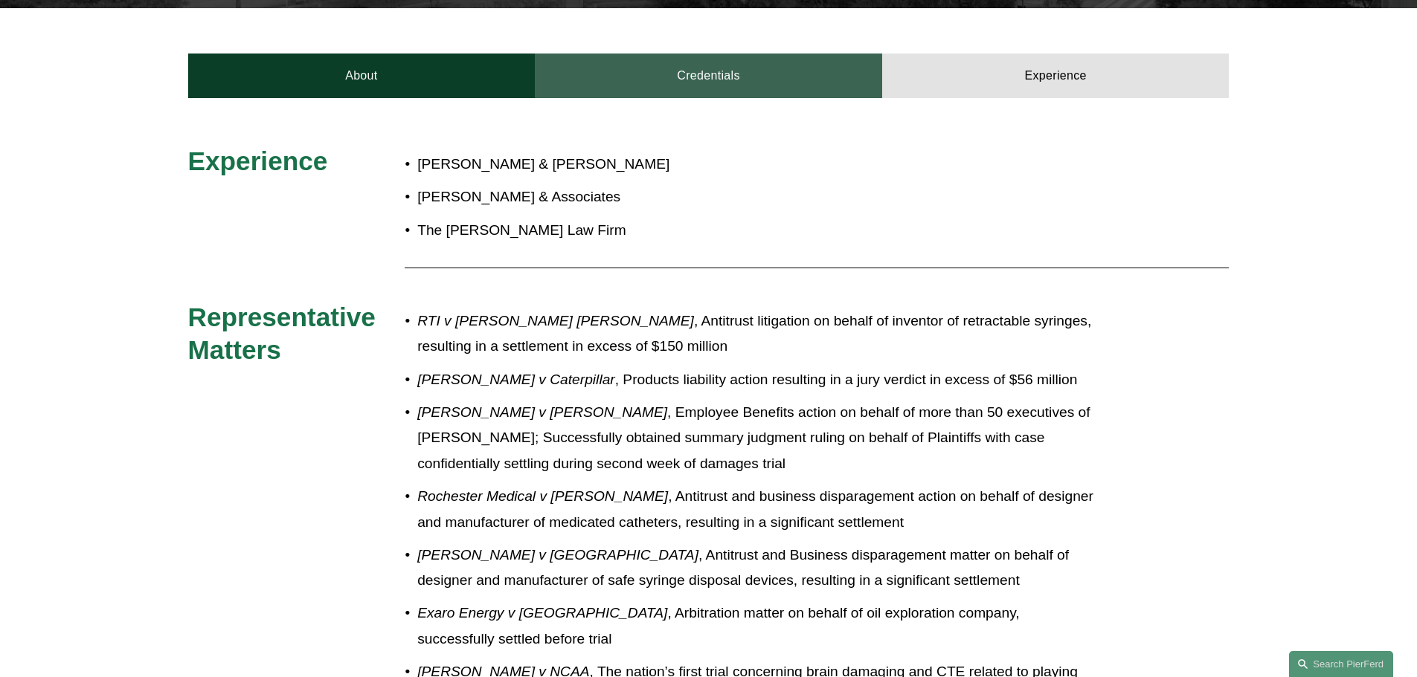
click at [664, 80] on link "Credentials" at bounding box center [708, 76] width 347 height 45
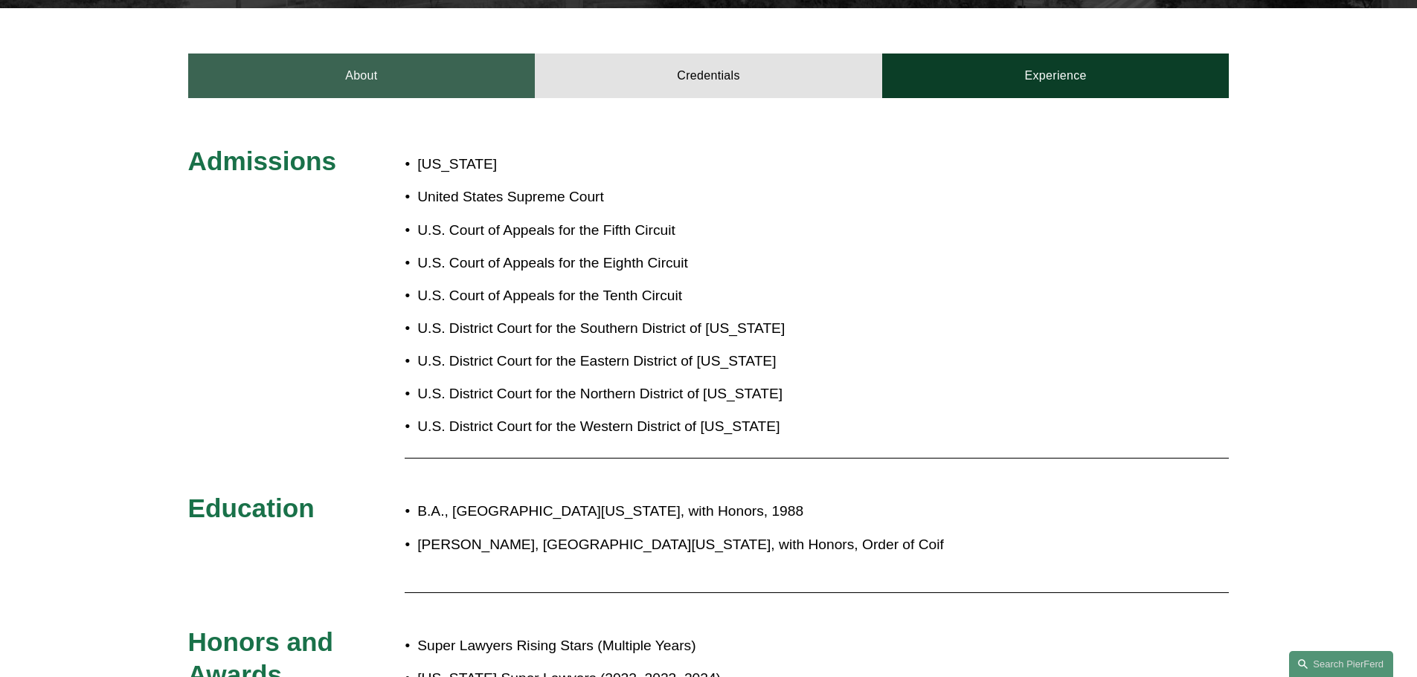
click at [334, 75] on link "About" at bounding box center [361, 76] width 347 height 45
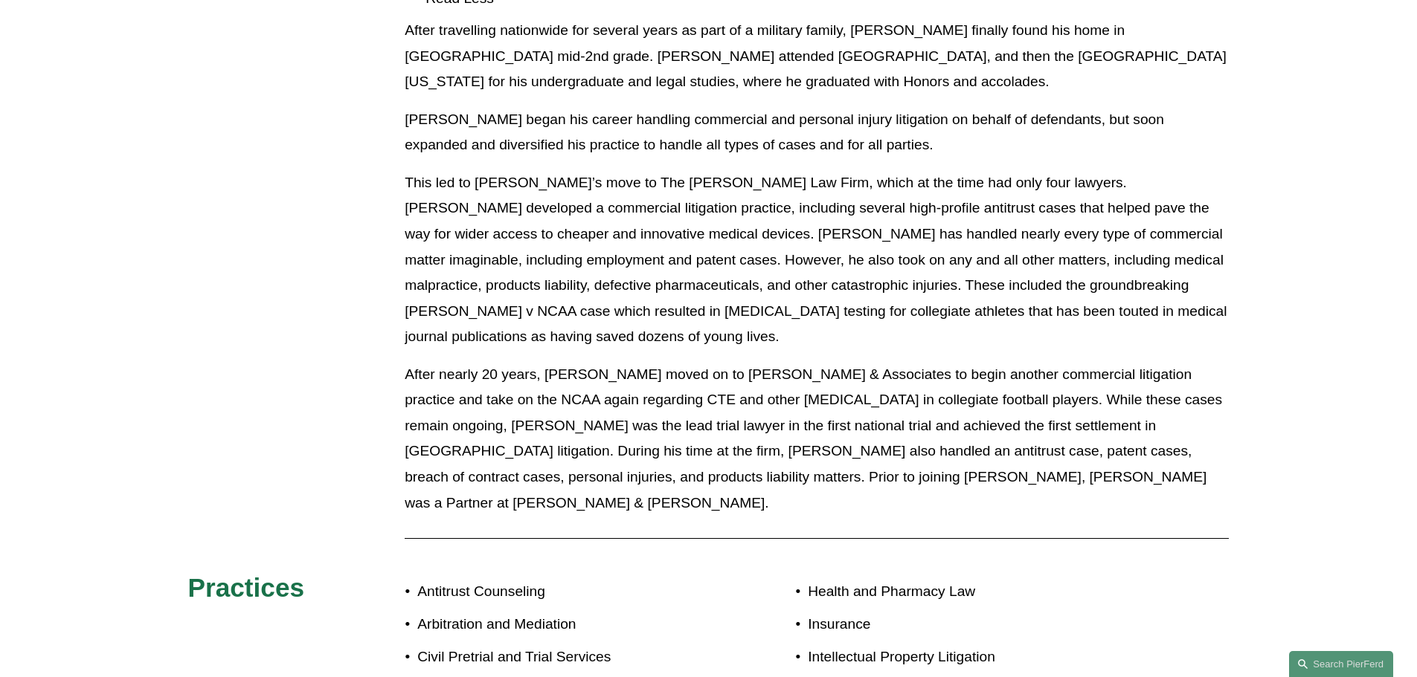
scroll to position [892, 0]
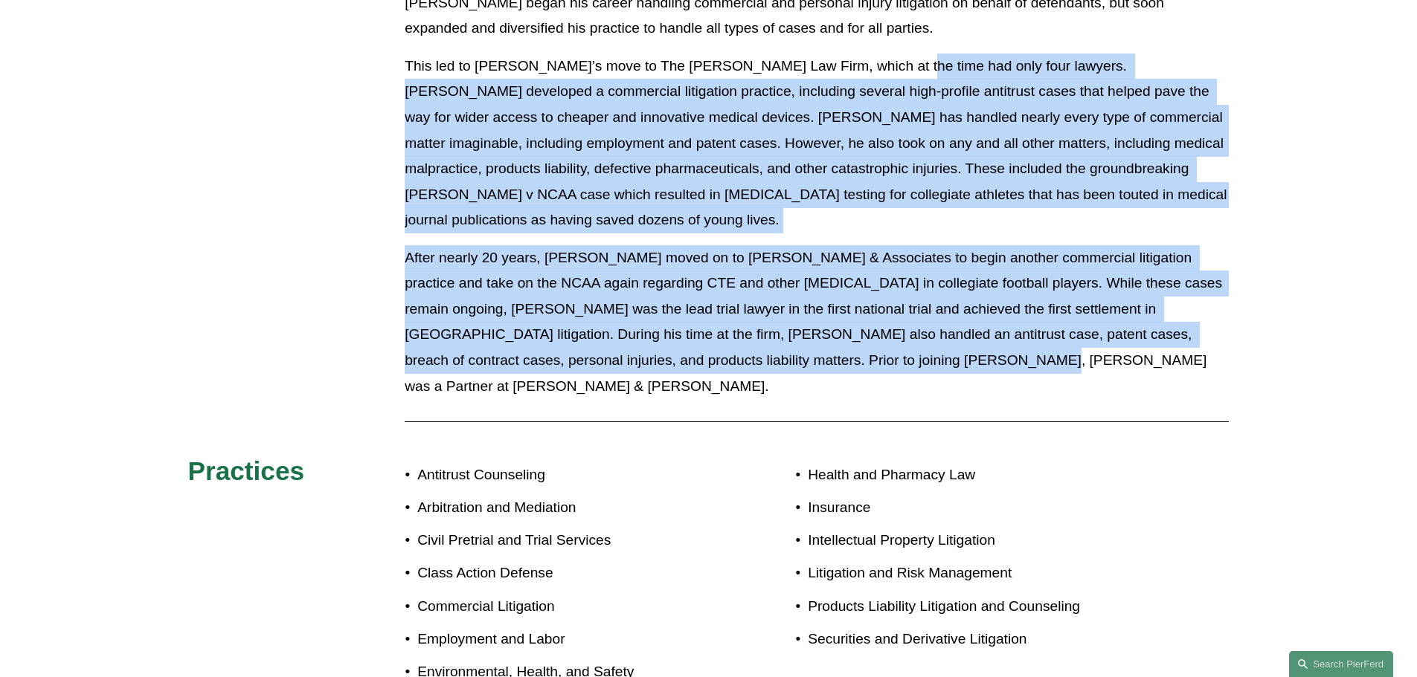
drag, startPoint x: 881, startPoint y: 65, endPoint x: 953, endPoint y: 347, distance: 291.6
click at [953, 335] on div "After travelling nationwide for several years as part of a military family, Gen…" at bounding box center [817, 155] width 824 height 509
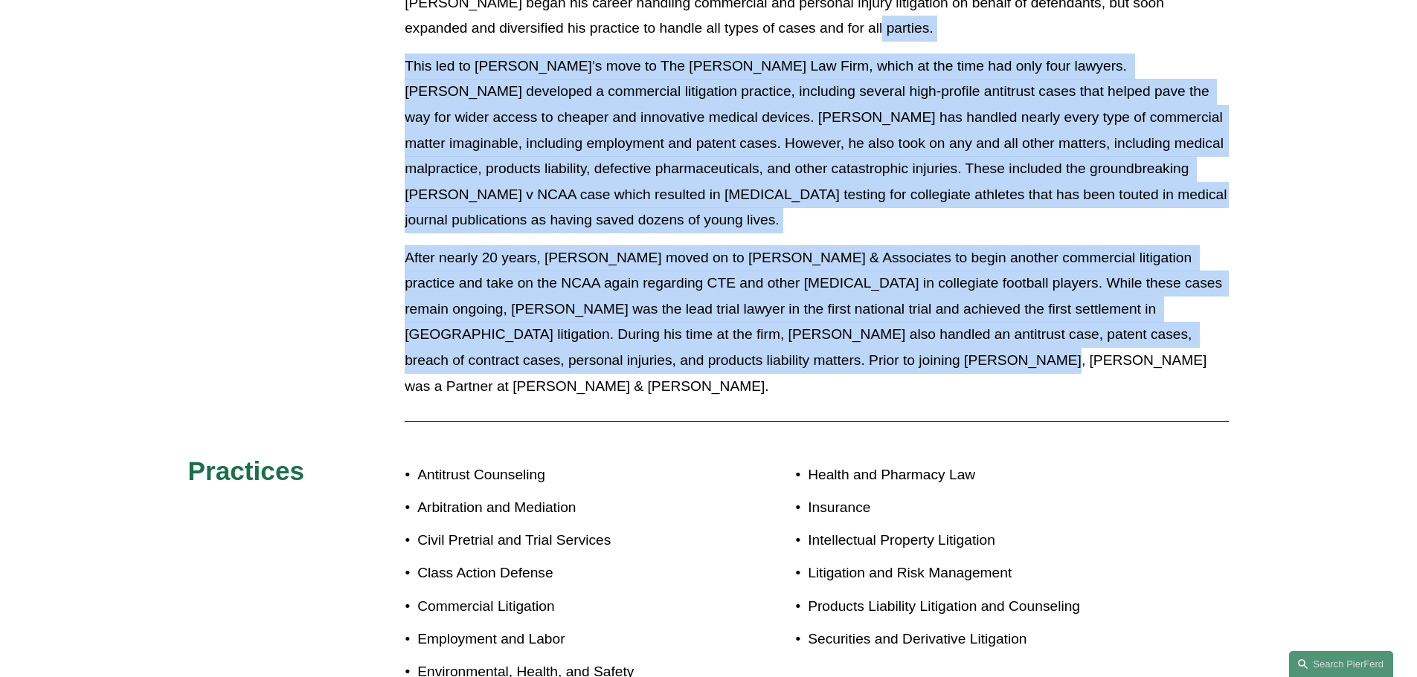
drag, startPoint x: 885, startPoint y: 28, endPoint x: 967, endPoint y: 341, distance: 323.6
click at [967, 341] on div "After travelling nationwide for several years as part of a military family, Gen…" at bounding box center [817, 155] width 824 height 509
click at [967, 341] on p "After nearly 20 years, Gene moved on to Shrader & Associates to begin another c…" at bounding box center [817, 322] width 824 height 154
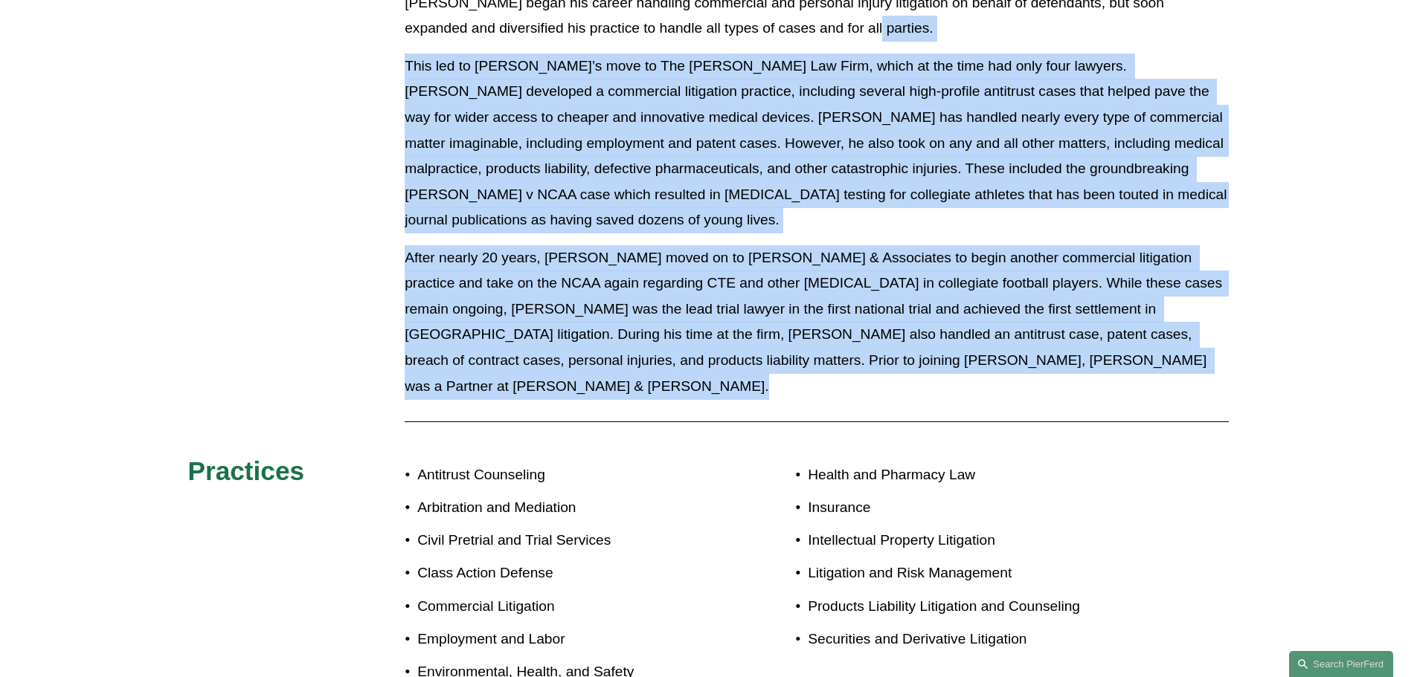
drag, startPoint x: 967, startPoint y: 341, endPoint x: 864, endPoint y: 28, distance: 328.7
click at [864, 28] on div "After travelling nationwide for several years as part of a military family, Gen…" at bounding box center [817, 155] width 824 height 509
click at [864, 28] on p "Gene began his career handling commercial and personal injury litigation on beh…" at bounding box center [817, 15] width 824 height 51
drag, startPoint x: 864, startPoint y: 28, endPoint x: 900, endPoint y: 350, distance: 324.0
click at [900, 350] on div "After travelling nationwide for several years as part of a military family, Gen…" at bounding box center [817, 155] width 824 height 509
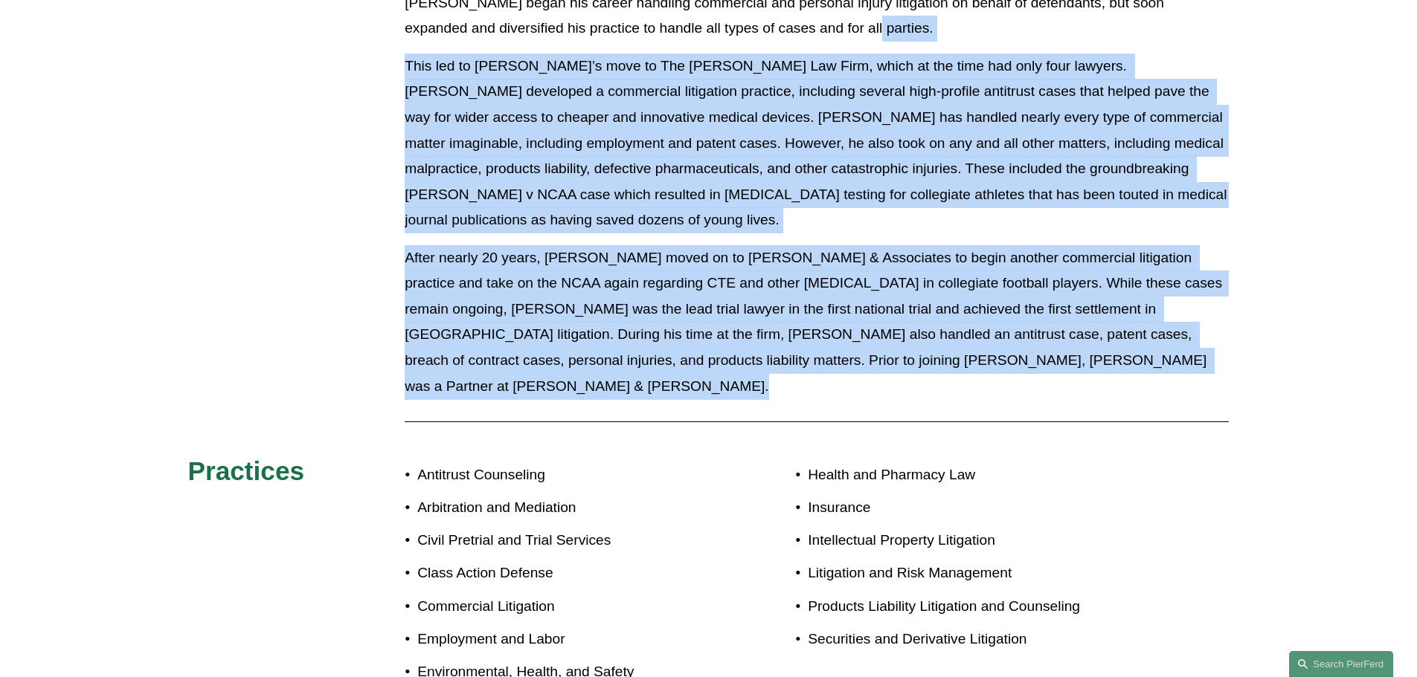
click at [900, 350] on div "After travelling nationwide for several years as part of a military family, Gen…" at bounding box center [817, 155] width 824 height 509
drag, startPoint x: 900, startPoint y: 350, endPoint x: 876, endPoint y: 36, distance: 314.0
click at [876, 36] on div "After travelling nationwide for several years as part of a military family, Gen…" at bounding box center [817, 155] width 824 height 509
click at [876, 36] on p "Gene began his career handling commercial and personal injury litigation on beh…" at bounding box center [817, 15] width 824 height 51
drag, startPoint x: 876, startPoint y: 36, endPoint x: 916, endPoint y: 329, distance: 295.7
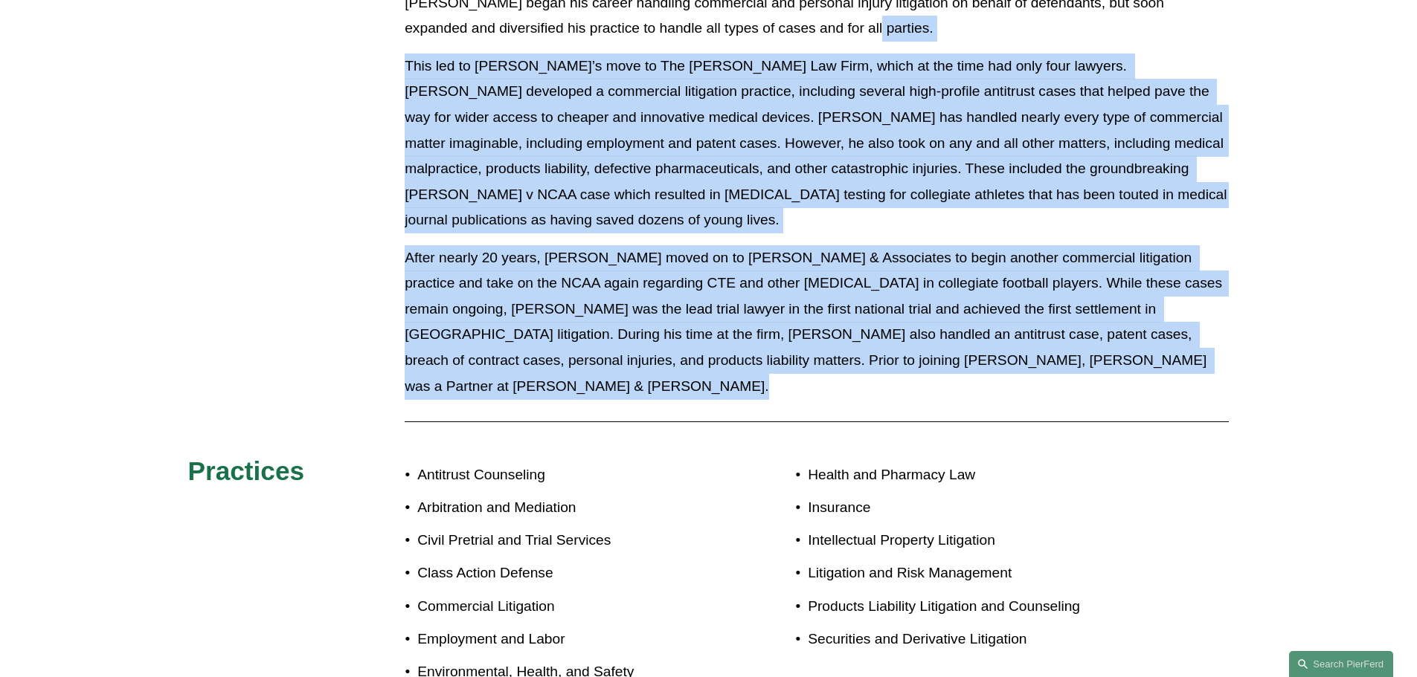
click at [916, 329] on div "After travelling nationwide for several years as part of a military family, Gen…" at bounding box center [817, 155] width 824 height 509
click at [916, 329] on p "After nearly 20 years, Gene moved on to Shrader & Associates to begin another c…" at bounding box center [817, 322] width 824 height 154
drag, startPoint x: 916, startPoint y: 329, endPoint x: 832, endPoint y: 31, distance: 309.8
click at [832, 31] on div "After travelling nationwide for several years as part of a military family, Gen…" at bounding box center [817, 155] width 824 height 509
click at [832, 32] on p "Gene began his career handling commercial and personal injury litigation on beh…" at bounding box center [817, 15] width 824 height 51
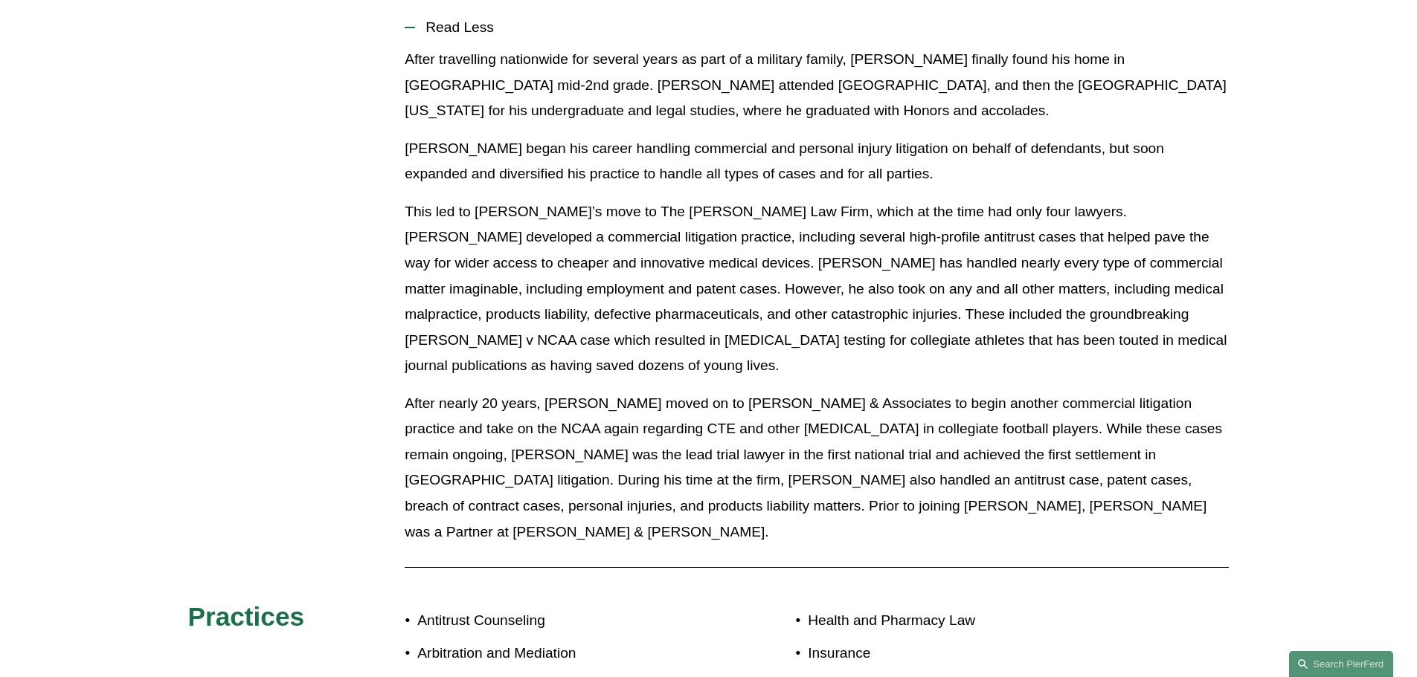
scroll to position [744, 0]
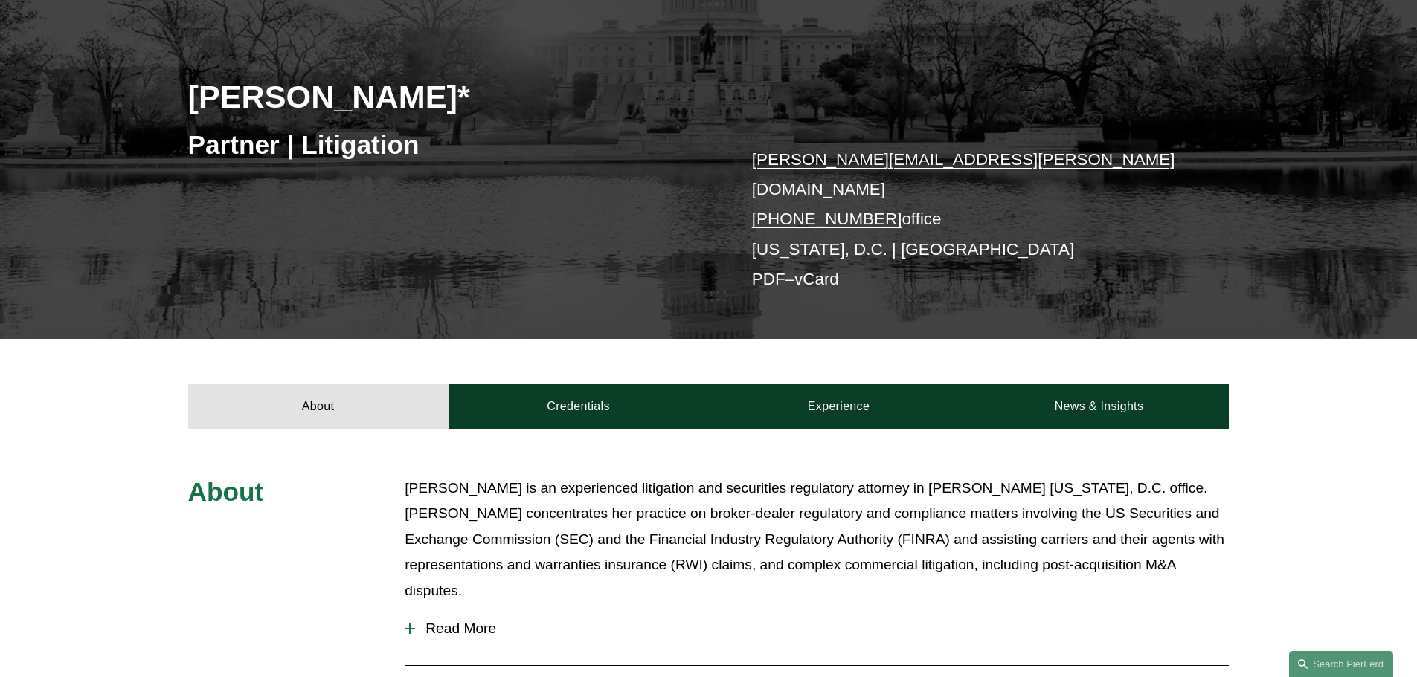
scroll to position [297, 0]
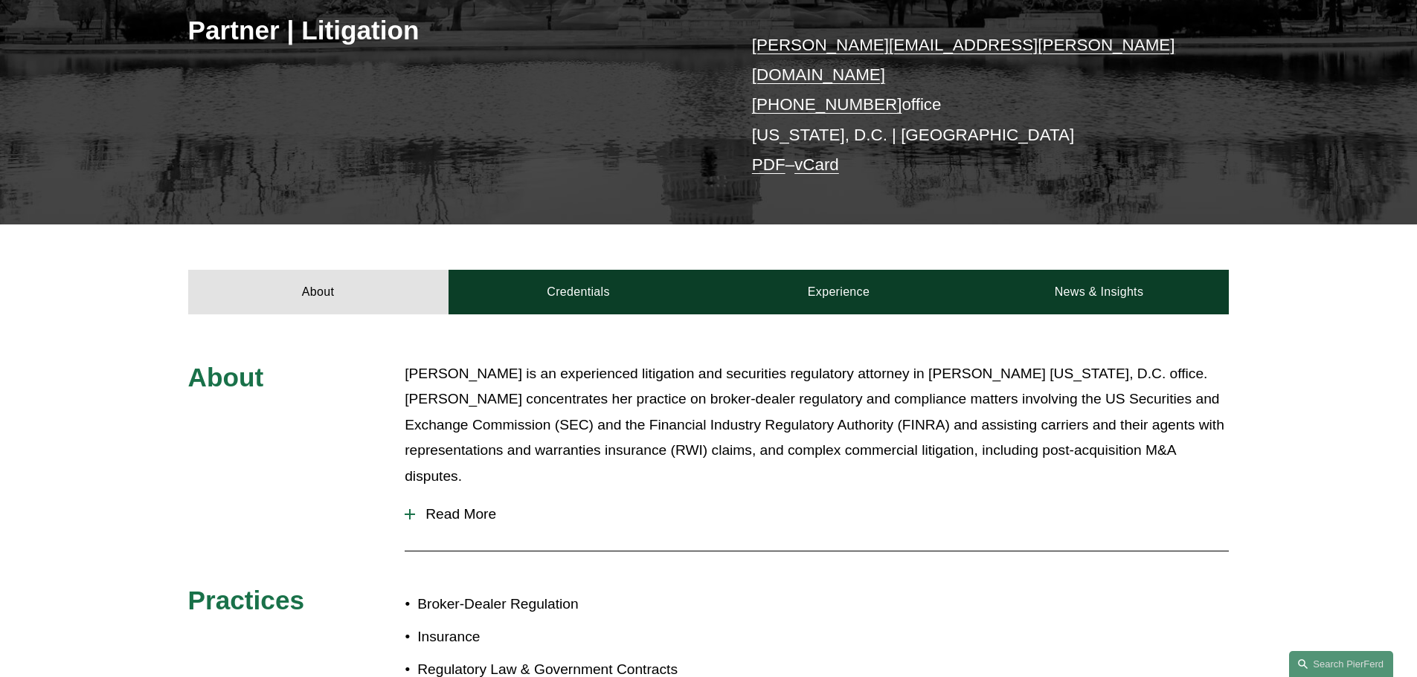
click at [558, 239] on div "About Credentials Experience News & Insights" at bounding box center [708, 269] width 1417 height 89
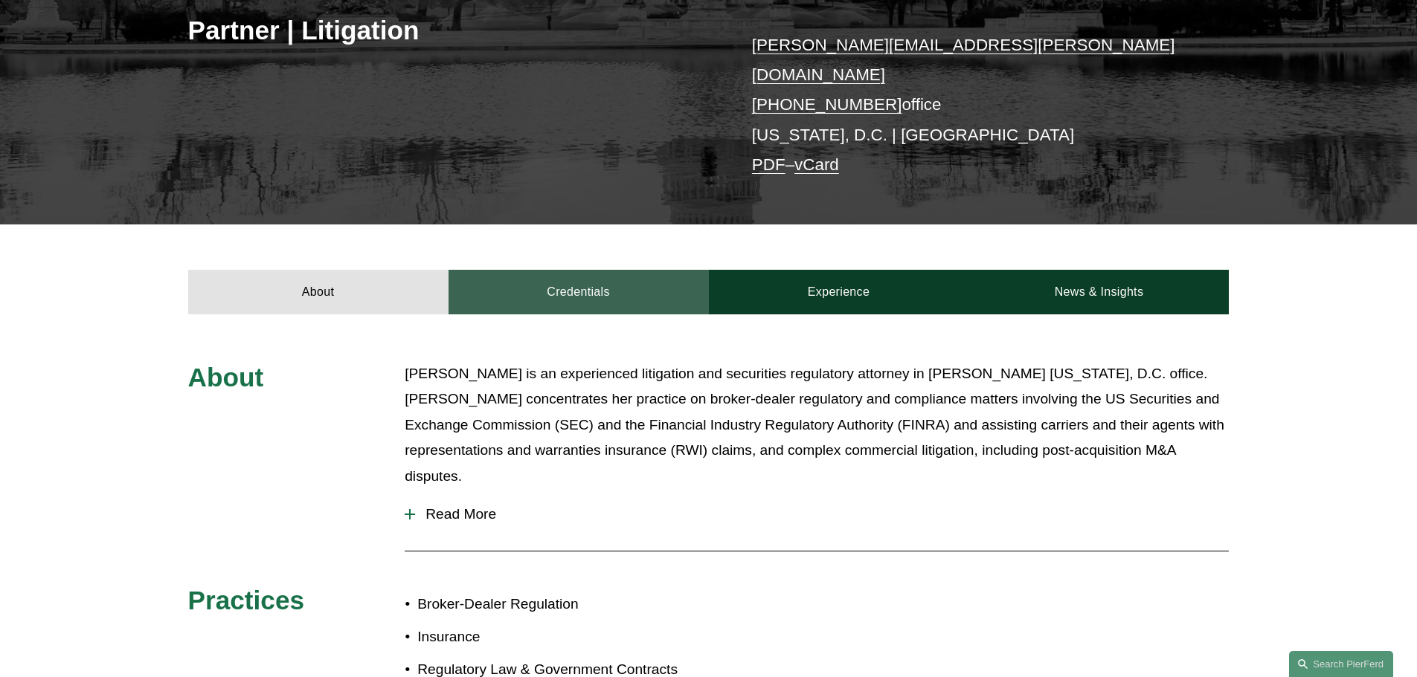
click at [574, 277] on link "Credentials" at bounding box center [578, 292] width 260 height 45
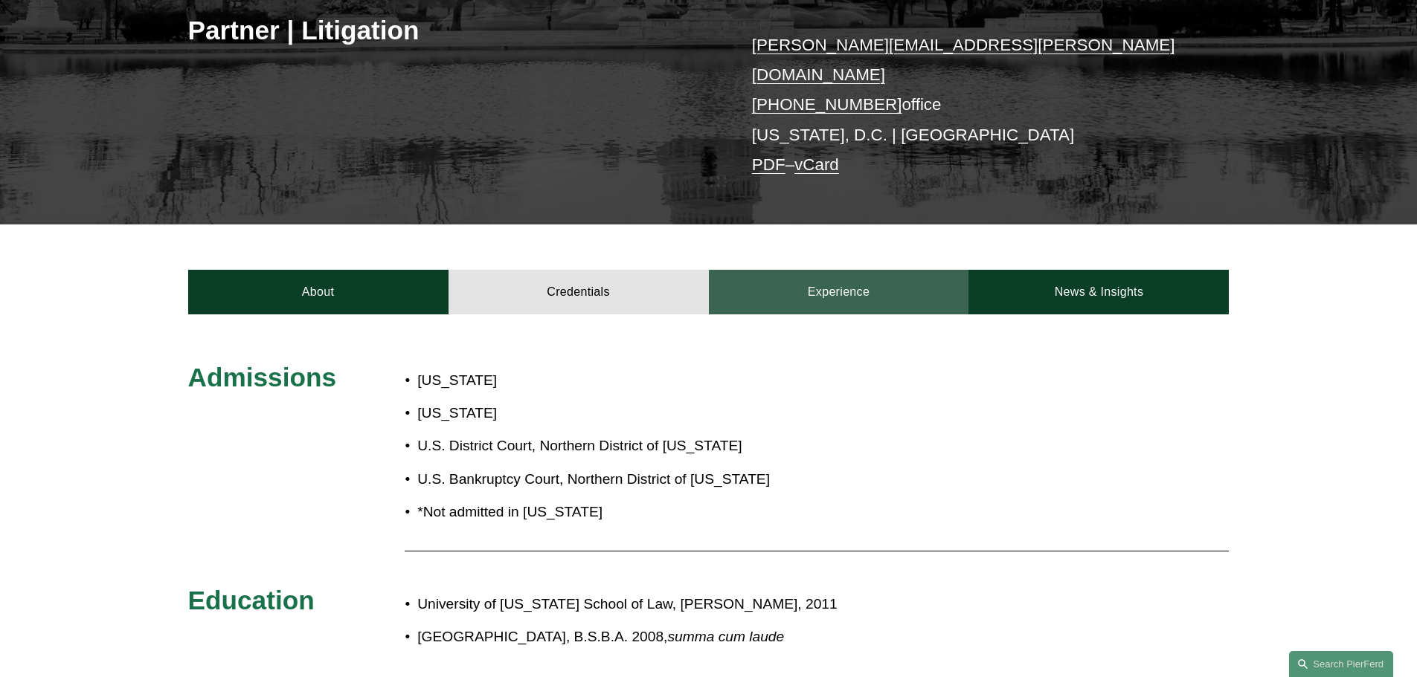
click at [799, 271] on link "Experience" at bounding box center [839, 292] width 260 height 45
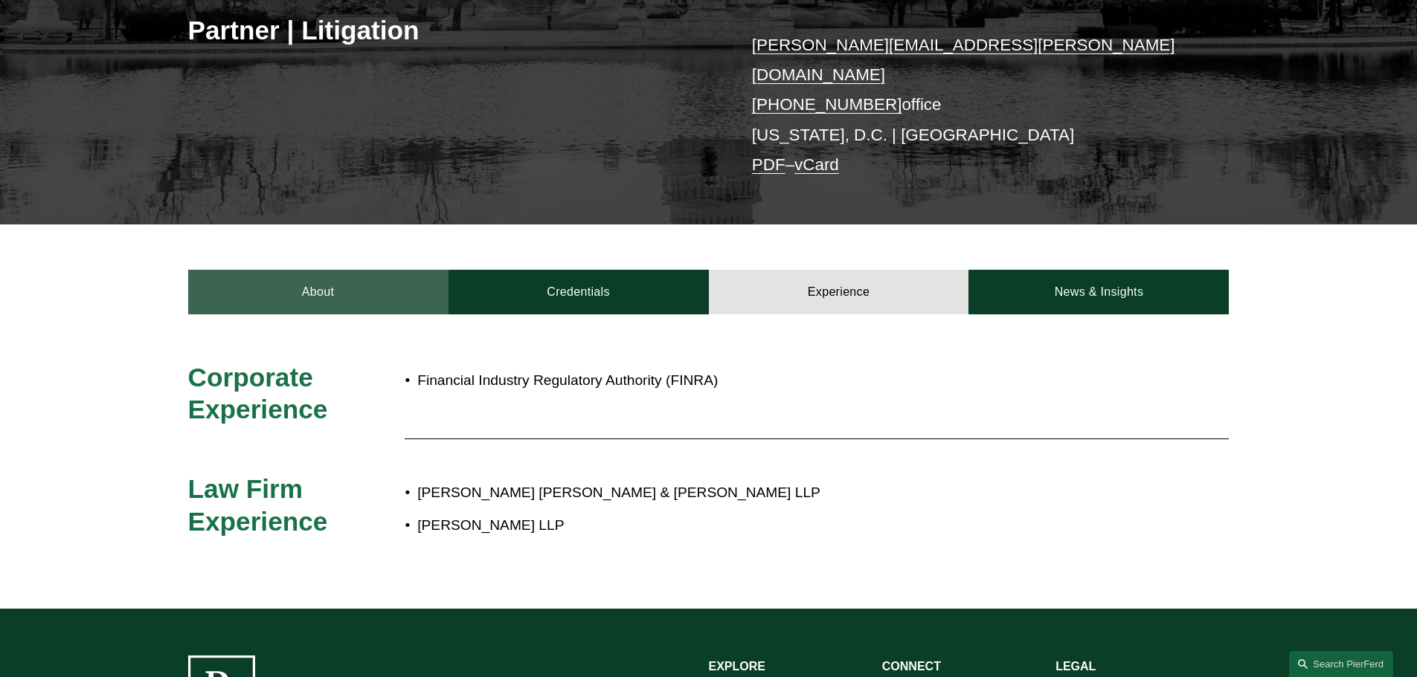
click at [236, 289] on link "About" at bounding box center [318, 292] width 260 height 45
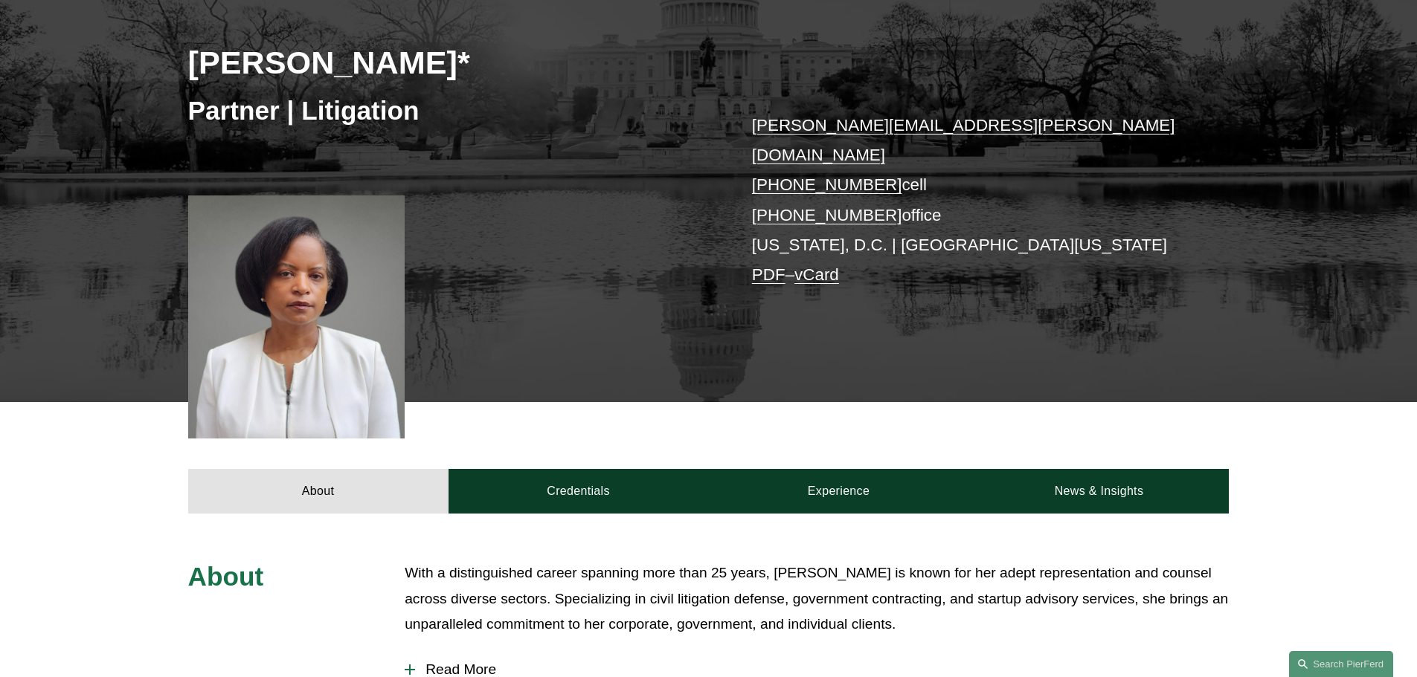
scroll to position [372, 0]
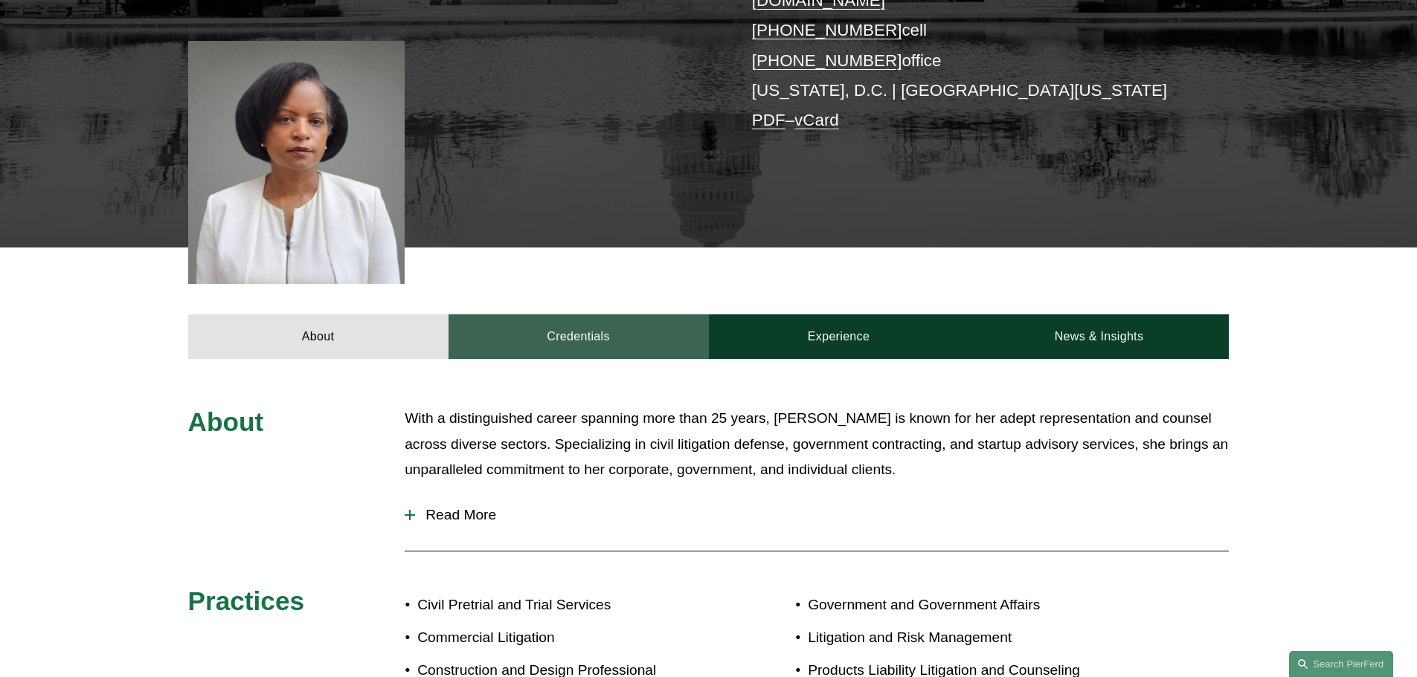
click at [593, 327] on link "Credentials" at bounding box center [578, 337] width 260 height 45
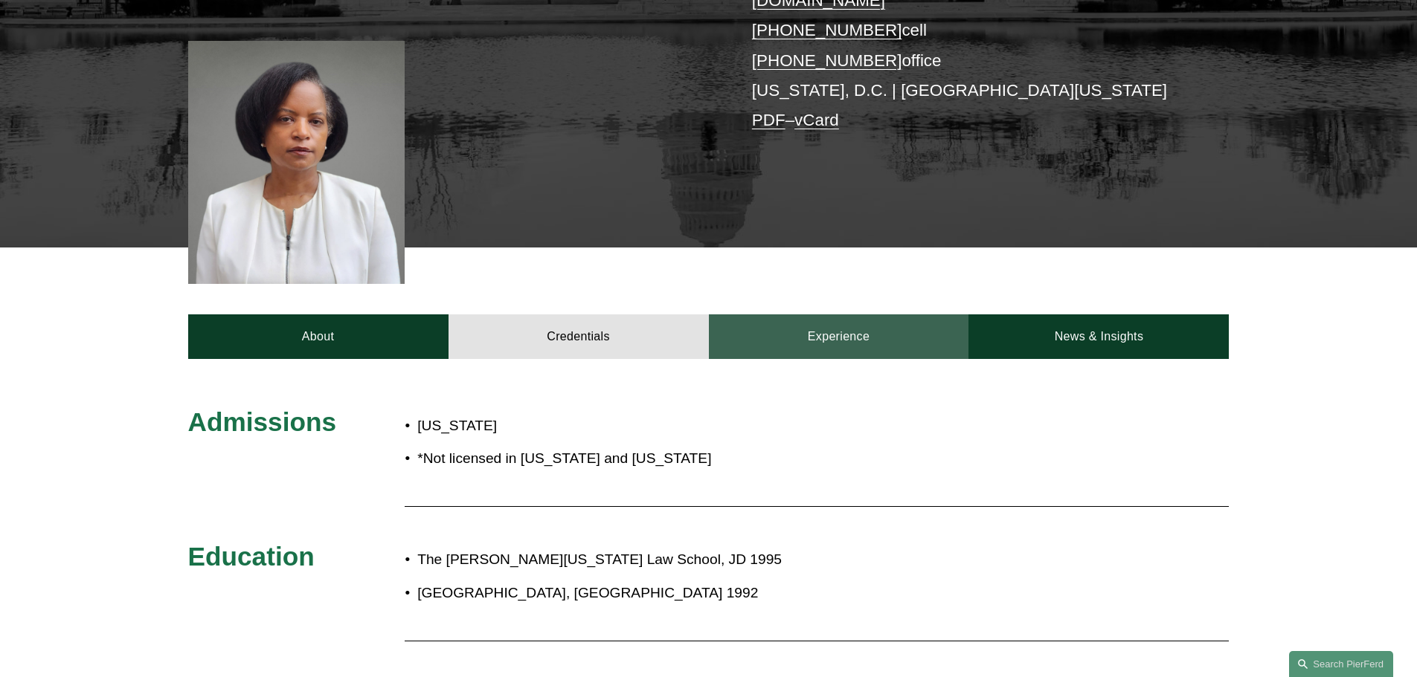
click at [801, 321] on link "Experience" at bounding box center [839, 337] width 260 height 45
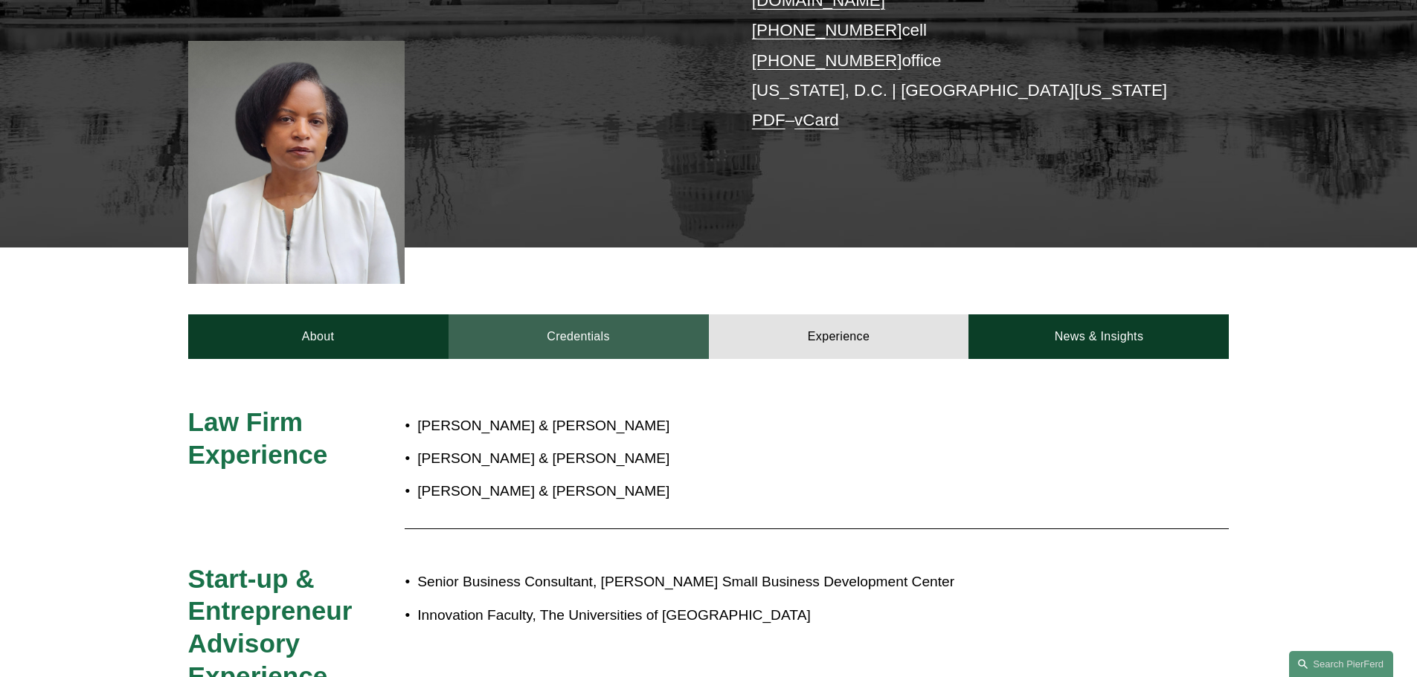
drag, startPoint x: 554, startPoint y: 315, endPoint x: 533, endPoint y: 311, distance: 21.2
click at [555, 315] on link "Credentials" at bounding box center [578, 337] width 260 height 45
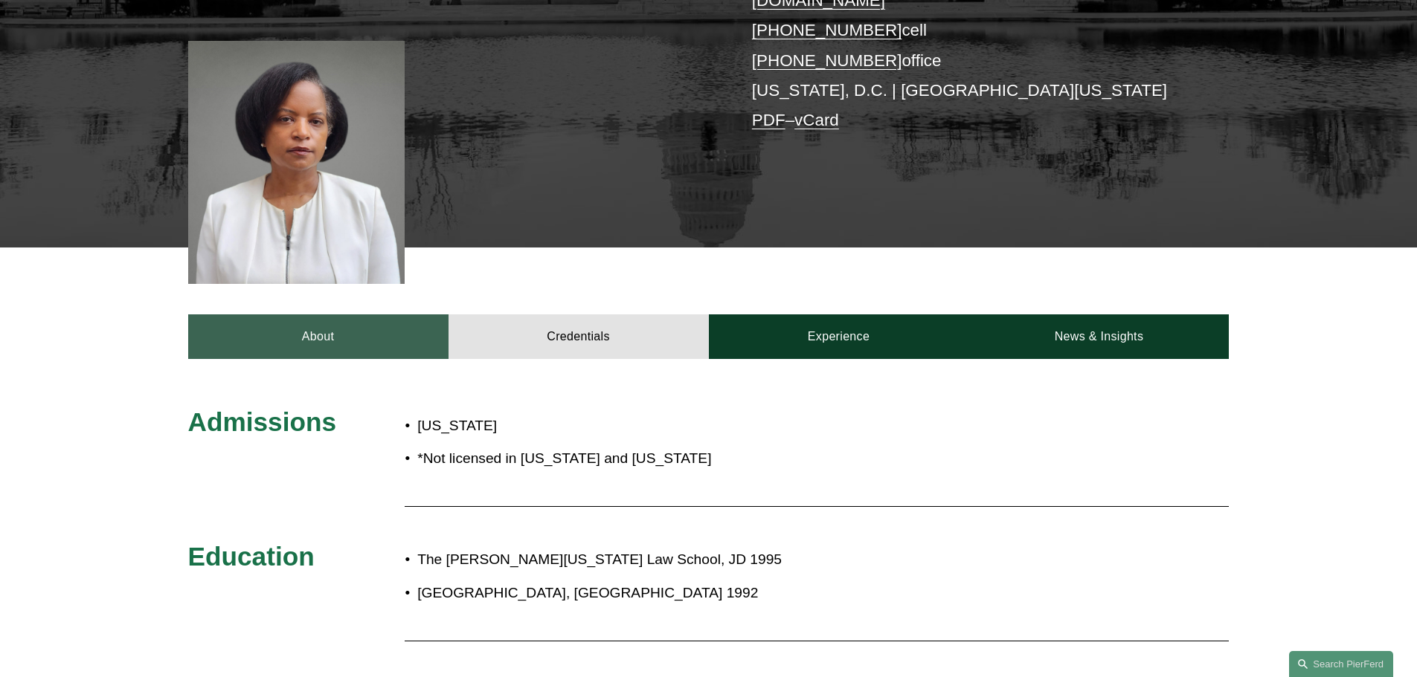
click at [342, 319] on link "About" at bounding box center [318, 337] width 260 height 45
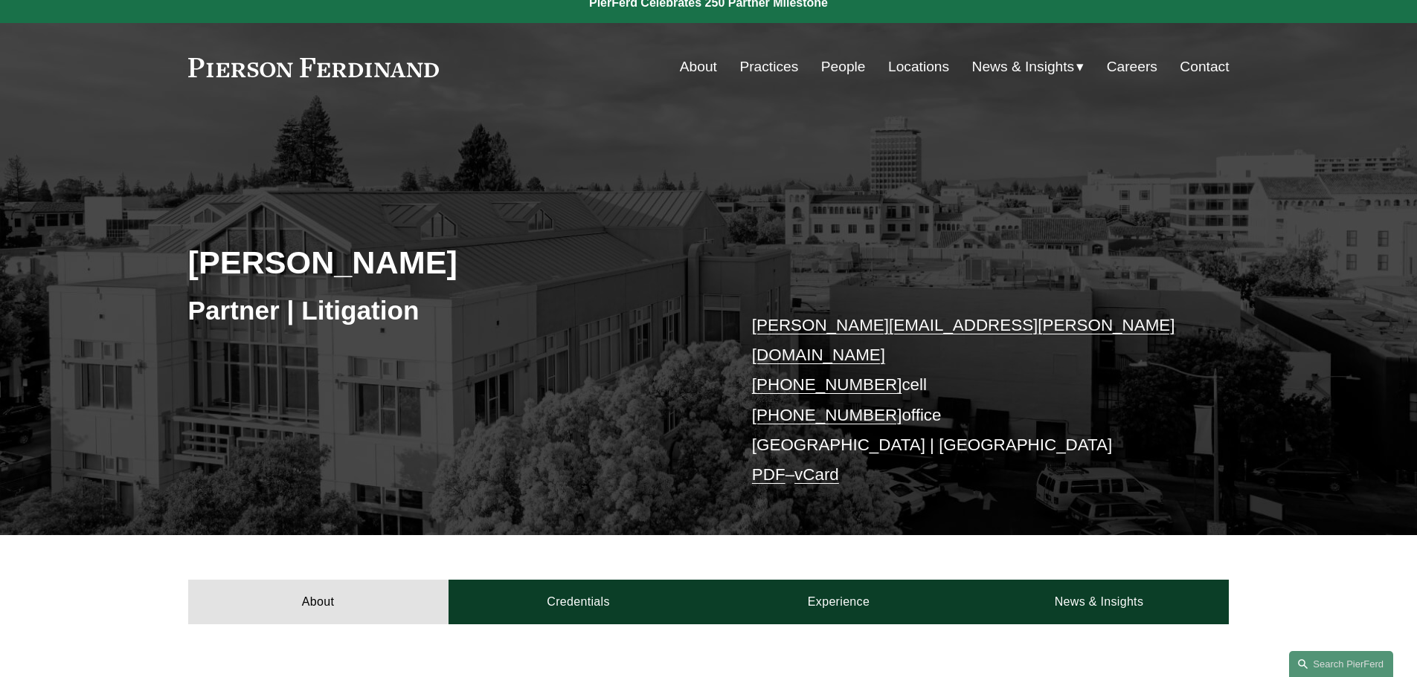
scroll to position [372, 0]
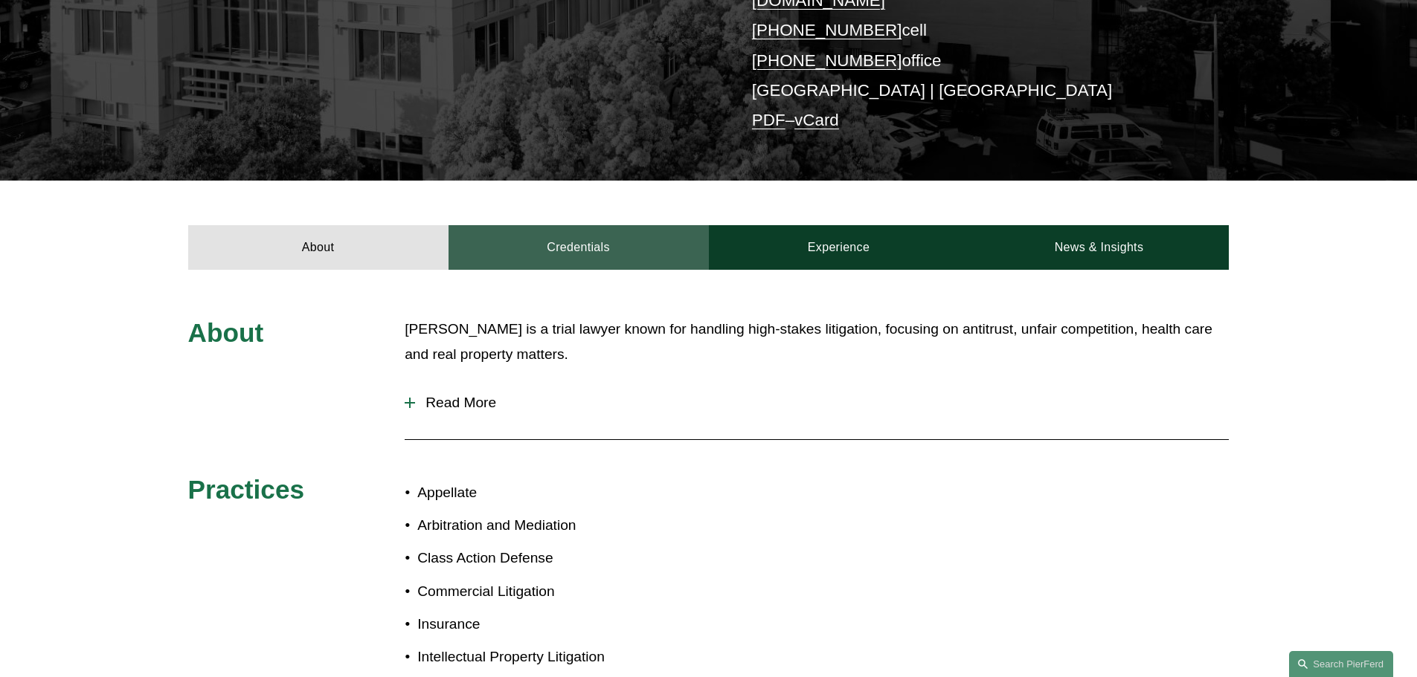
click at [593, 225] on link "Credentials" at bounding box center [578, 247] width 260 height 45
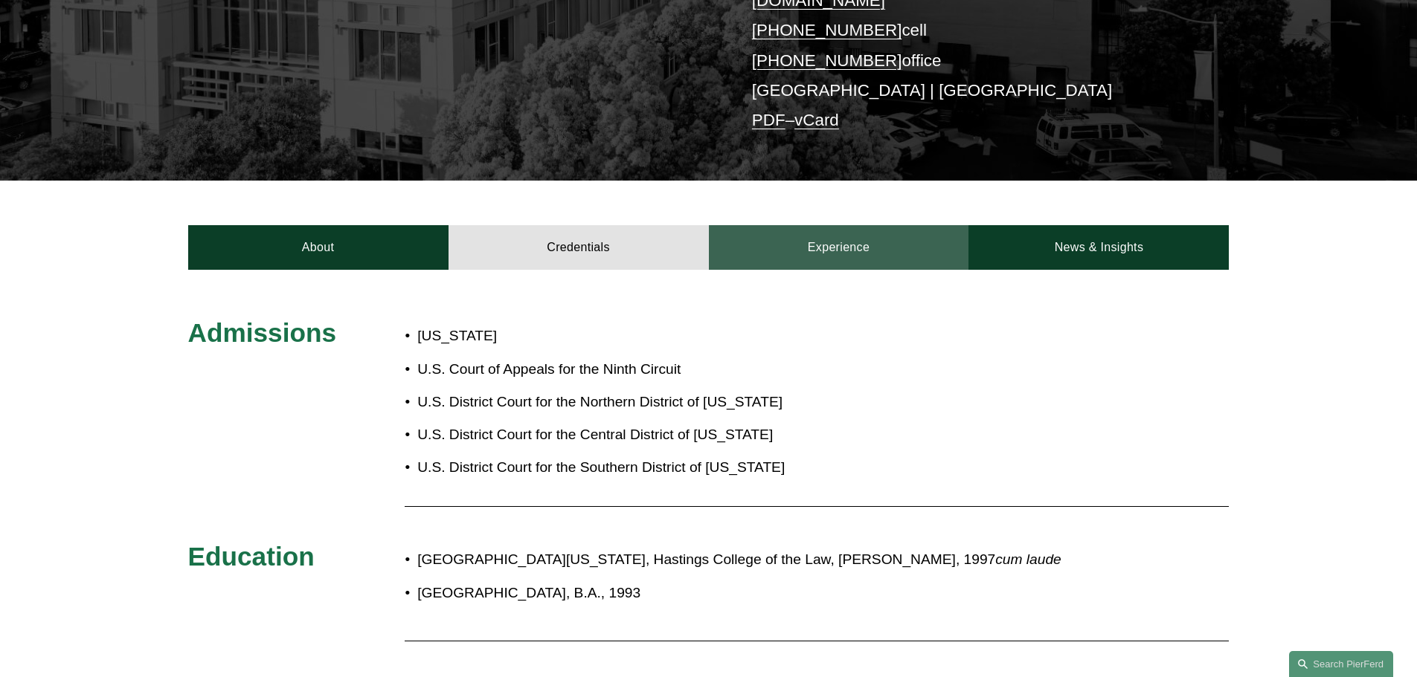
click at [793, 225] on link "Experience" at bounding box center [839, 247] width 260 height 45
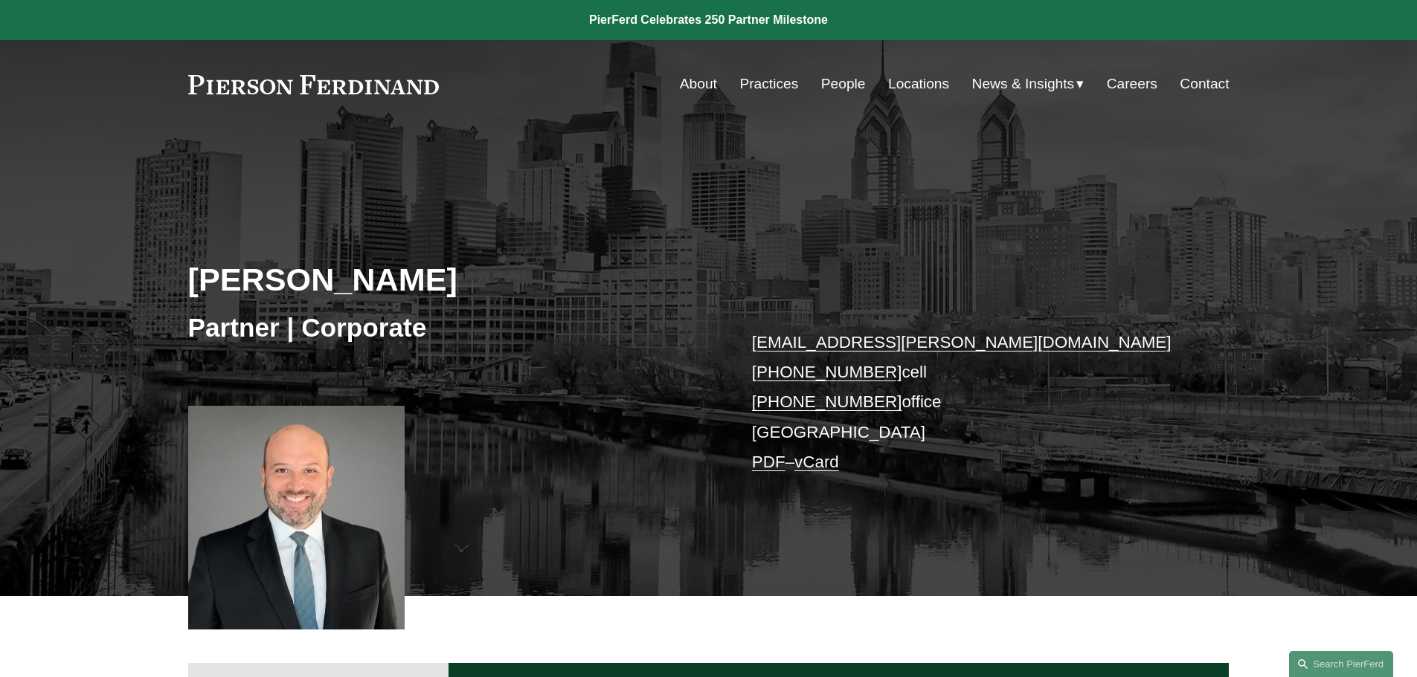
scroll to position [372, 0]
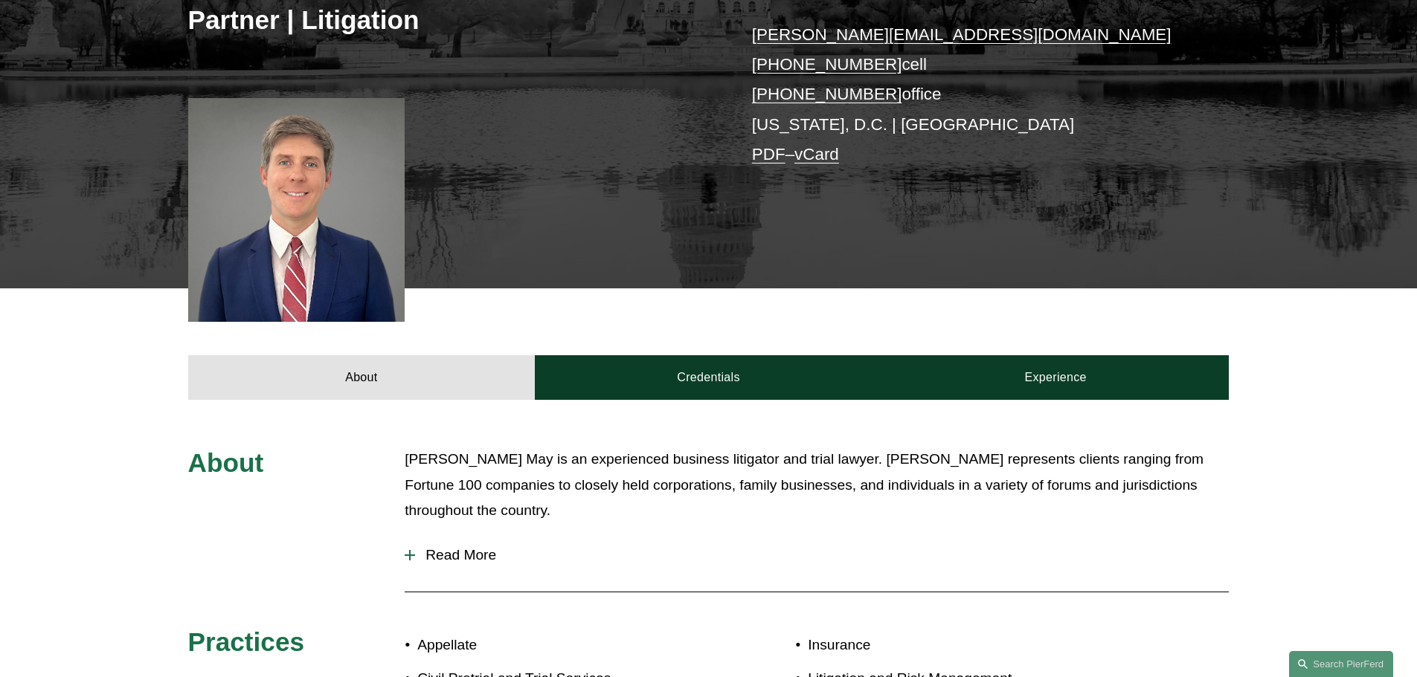
scroll to position [446, 0]
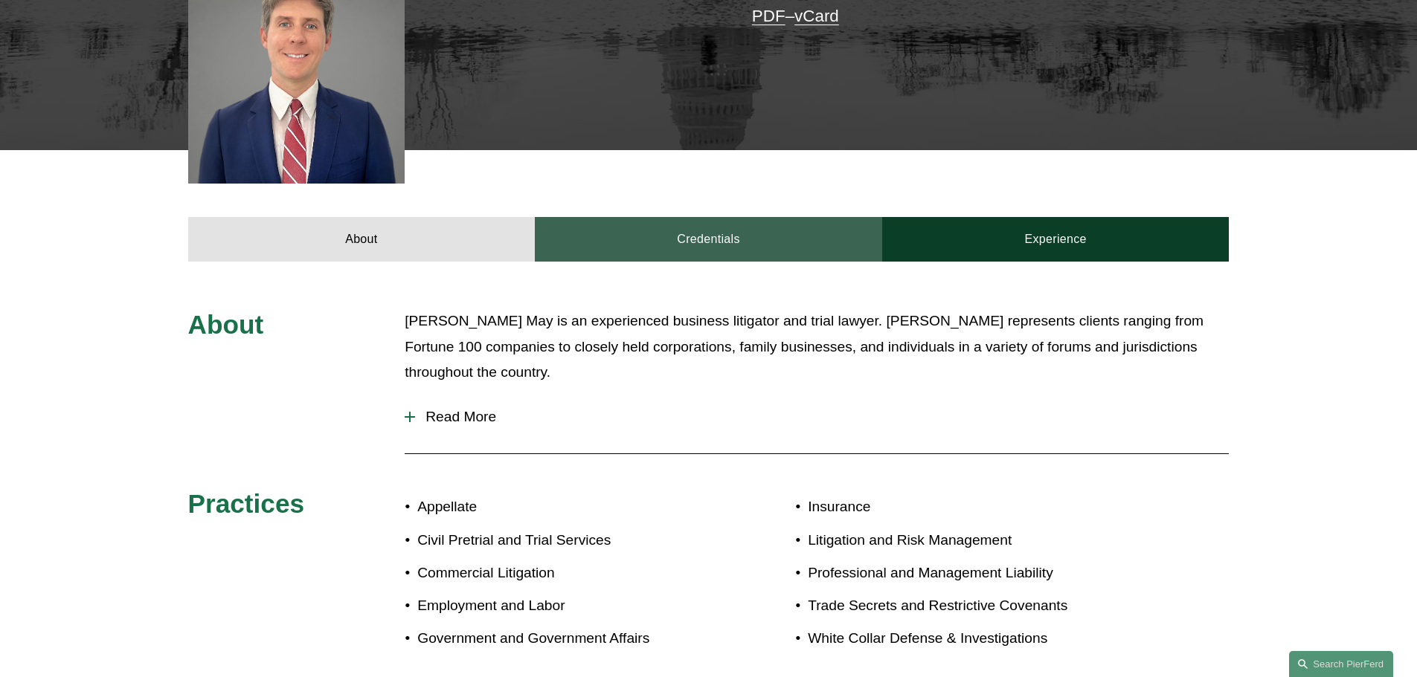
click at [657, 239] on link "Credentials" at bounding box center [708, 239] width 347 height 45
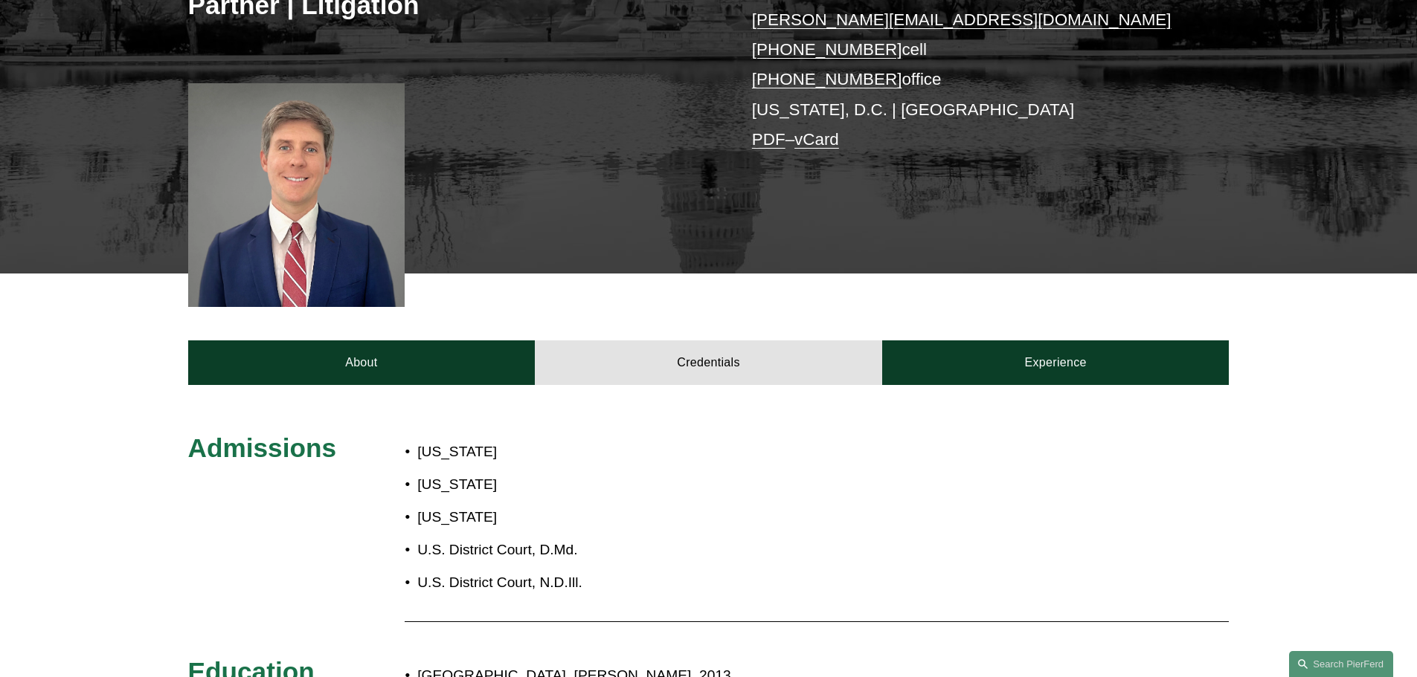
scroll to position [297, 0]
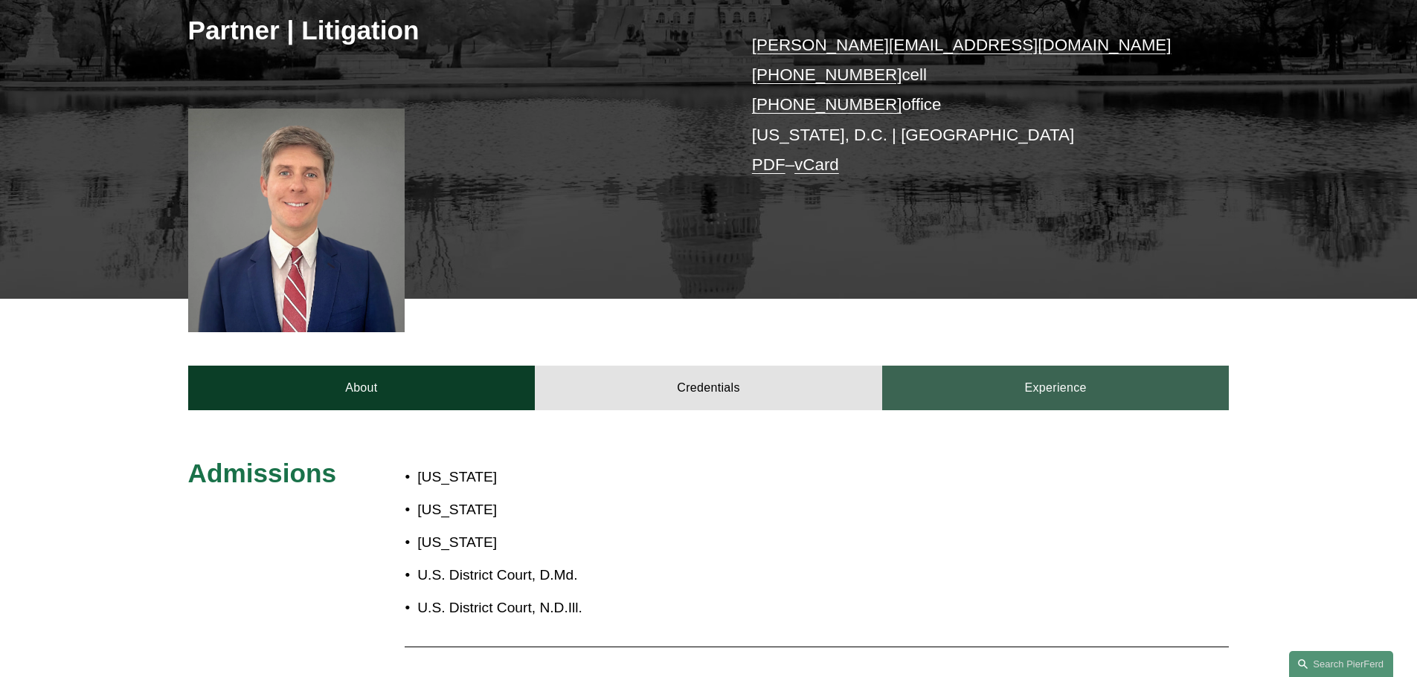
click at [918, 390] on link "Experience" at bounding box center [1055, 388] width 347 height 45
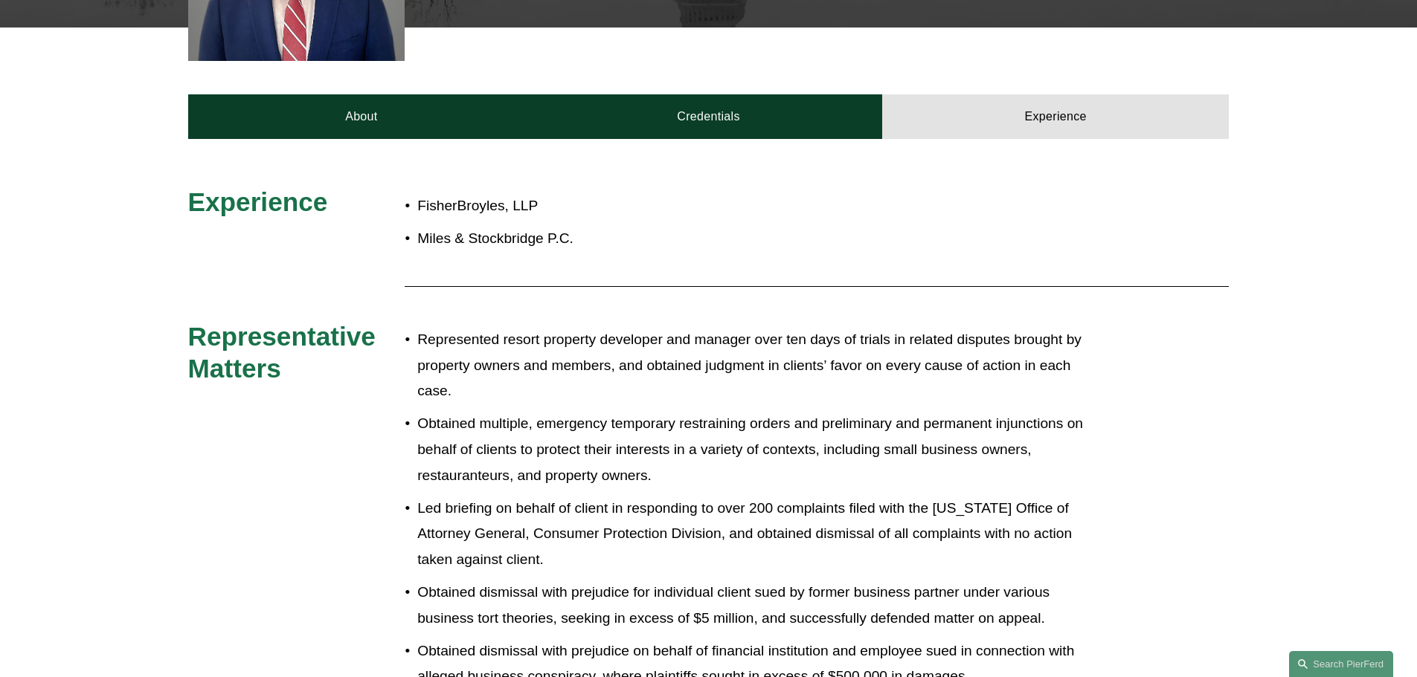
scroll to position [595, 0]
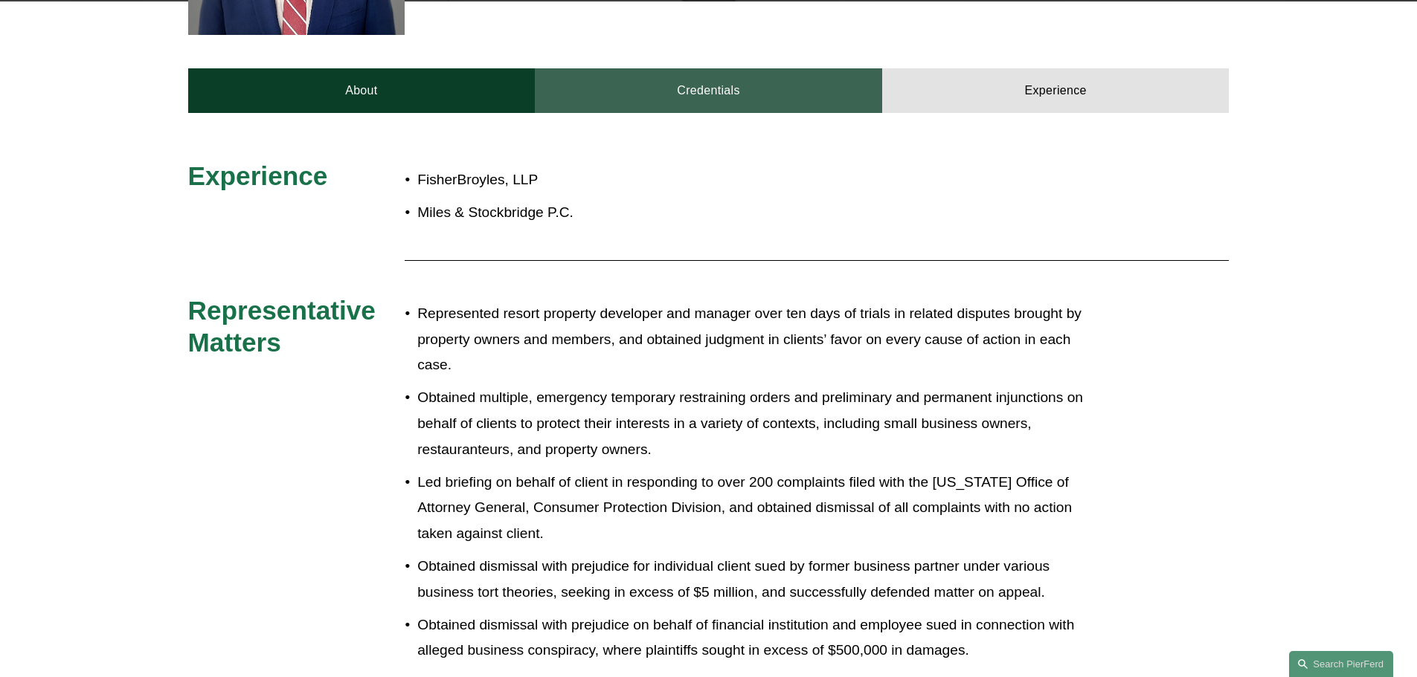
click at [661, 100] on link "Credentials" at bounding box center [708, 90] width 347 height 45
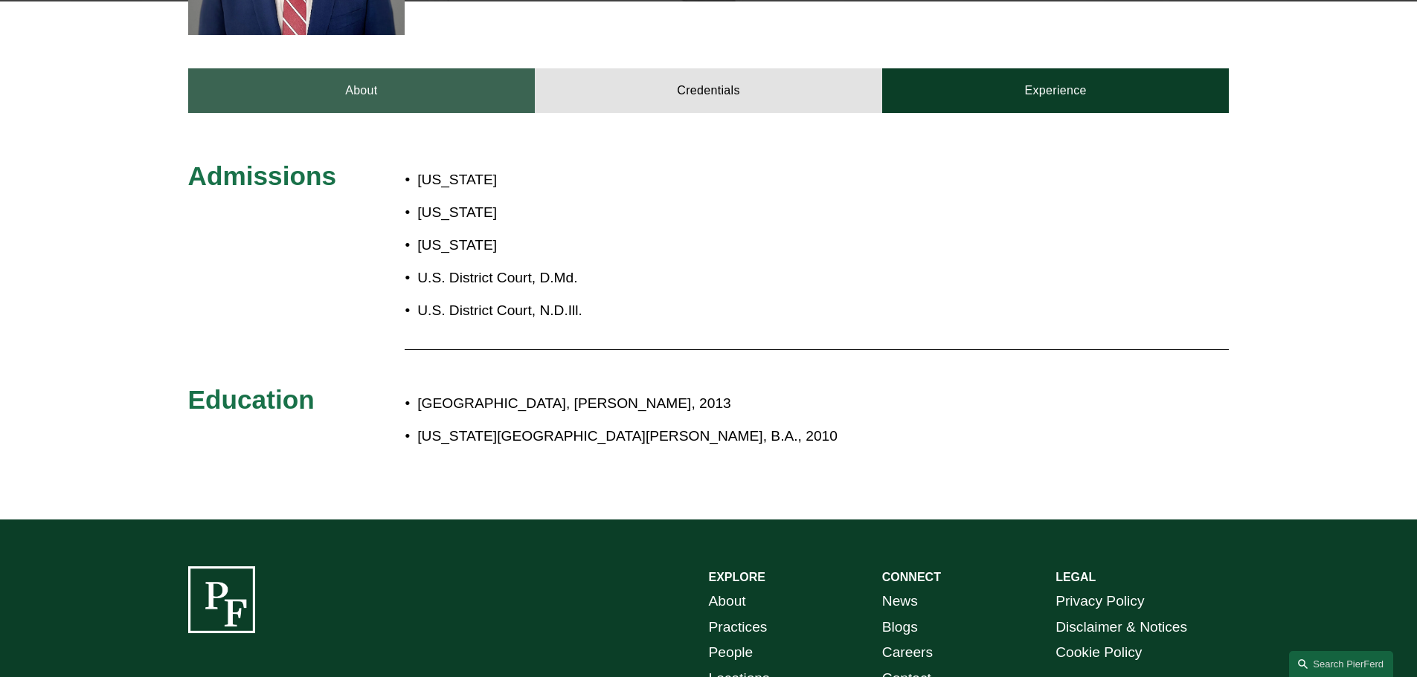
click at [283, 85] on link "About" at bounding box center [361, 90] width 347 height 45
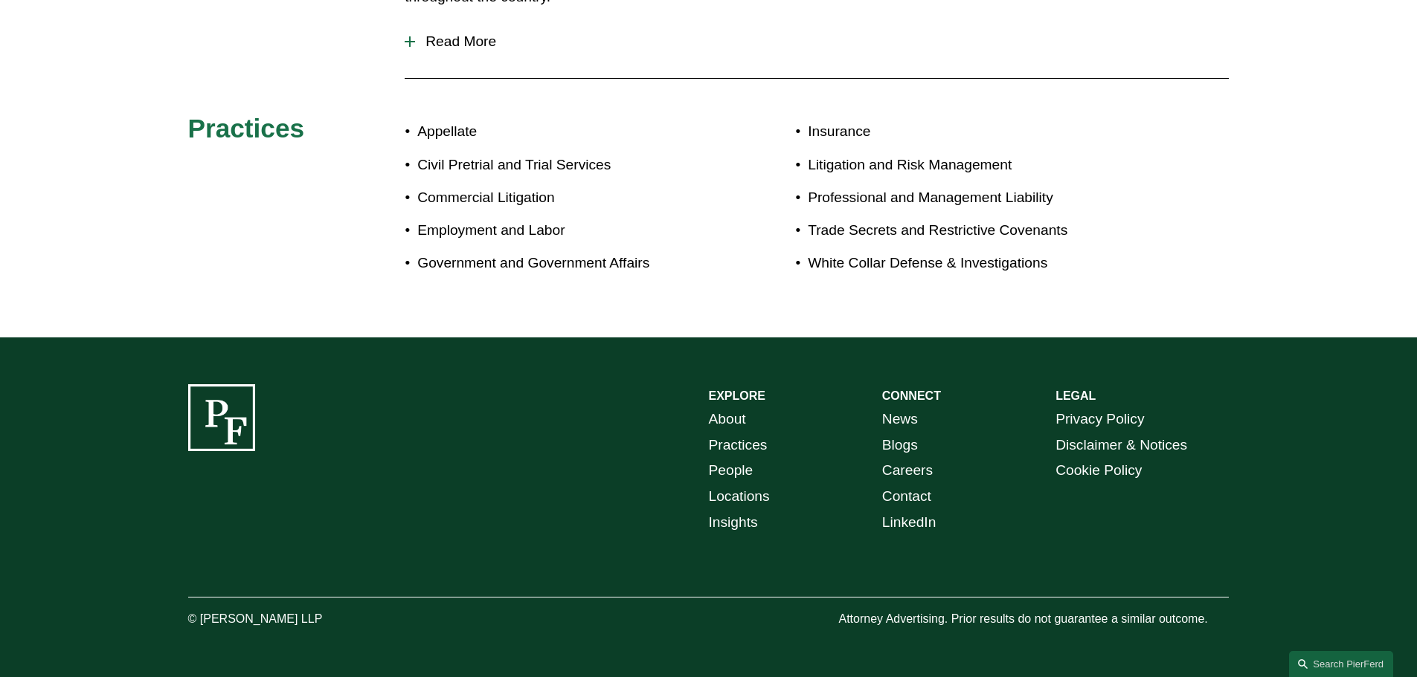
scroll to position [378, 0]
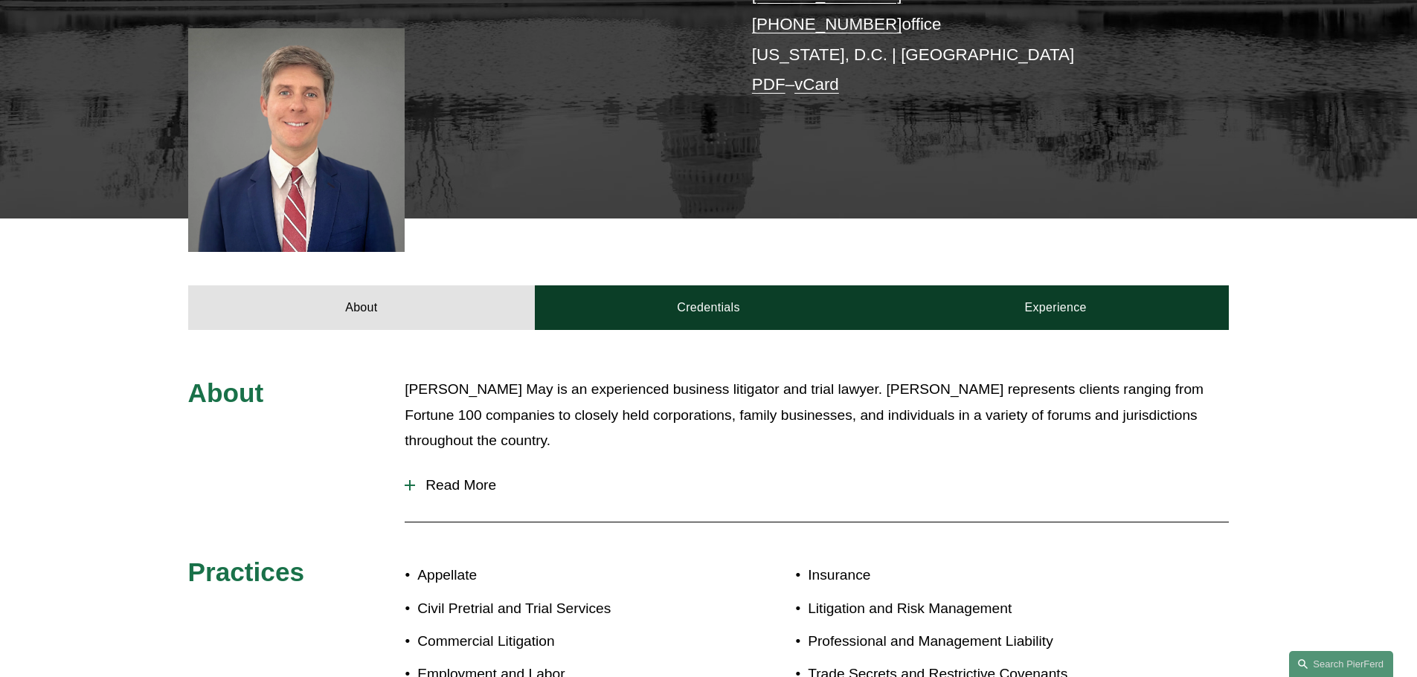
click at [504, 483] on button "Read More" at bounding box center [817, 485] width 824 height 39
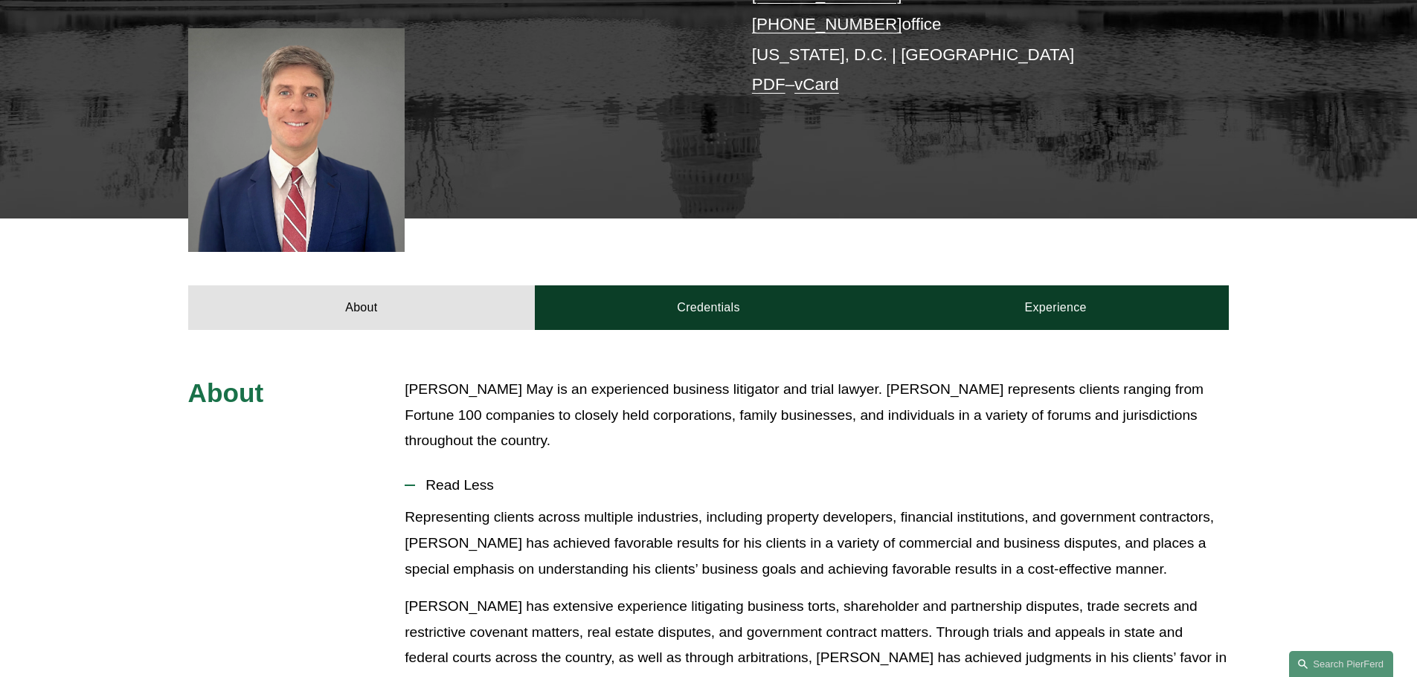
click at [495, 486] on span "Read Less" at bounding box center [822, 485] width 814 height 16
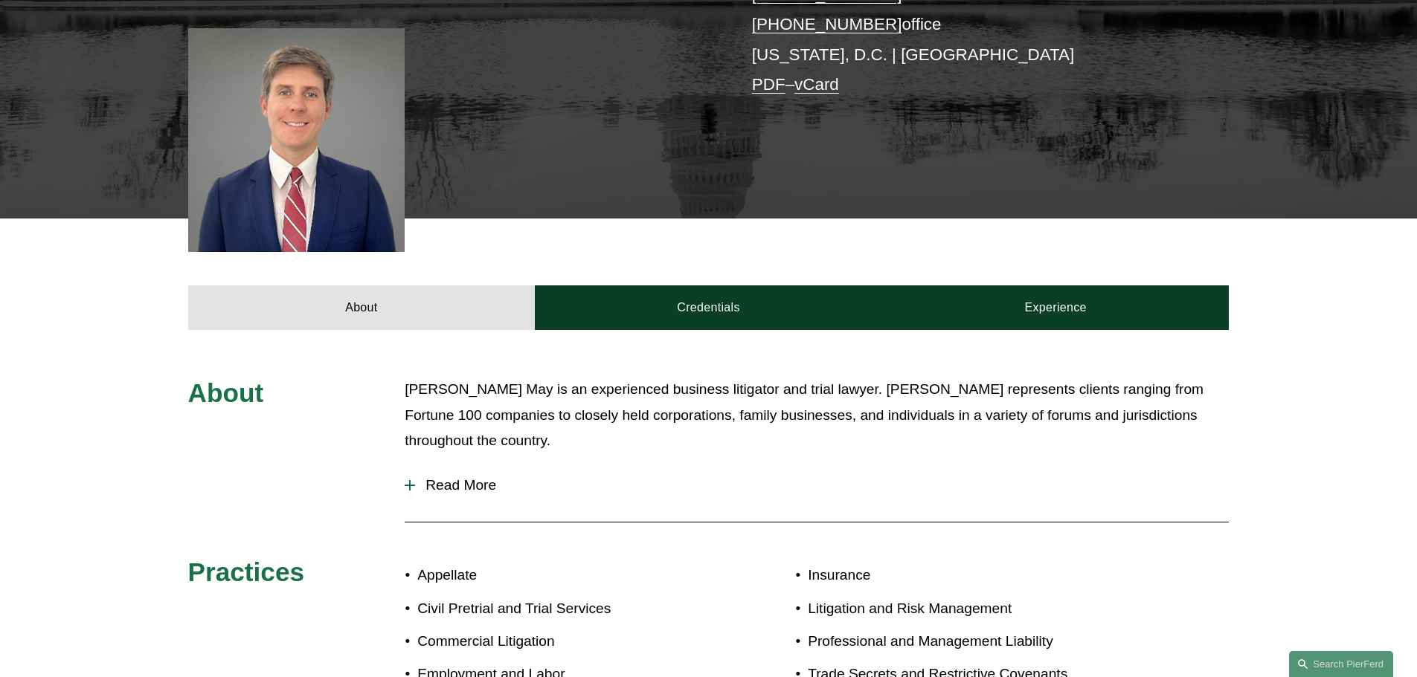
click at [495, 486] on span "Read More" at bounding box center [822, 485] width 814 height 16
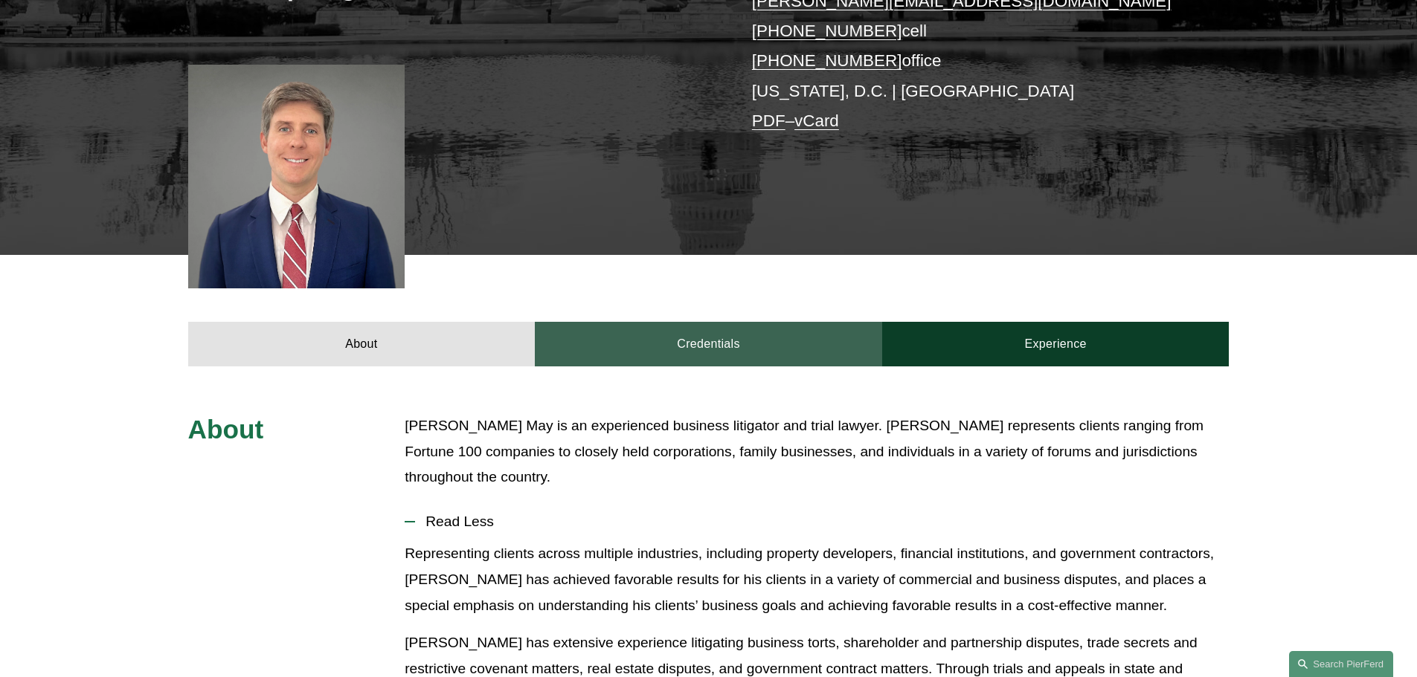
scroll to position [303, 0]
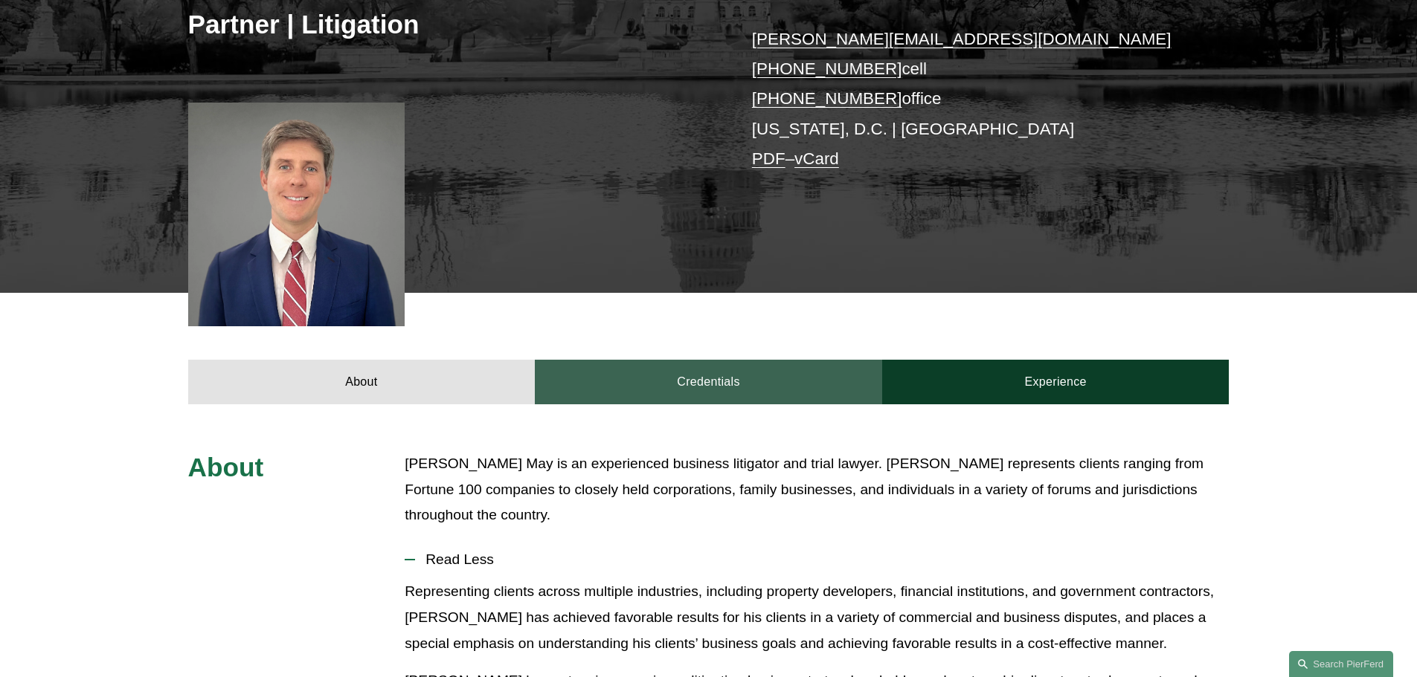
click at [670, 393] on link "Credentials" at bounding box center [708, 382] width 347 height 45
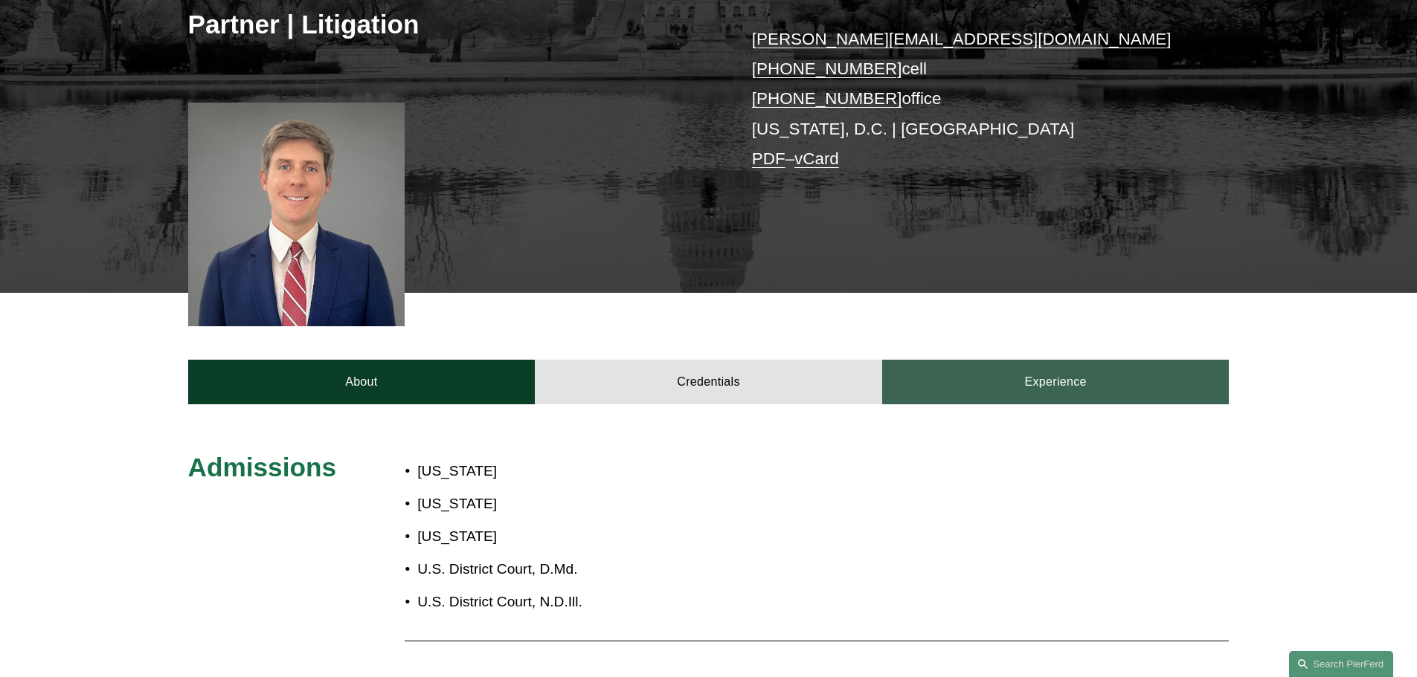
click at [953, 387] on link "Experience" at bounding box center [1055, 382] width 347 height 45
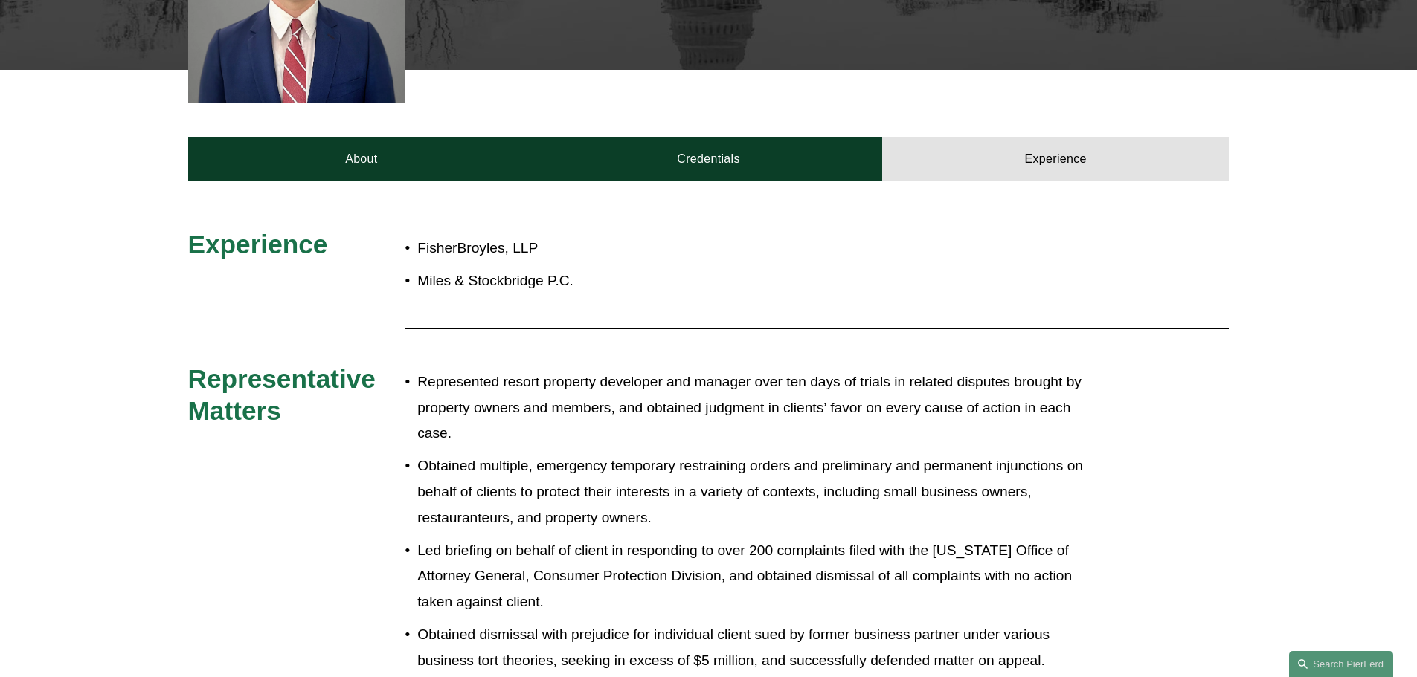
scroll to position [80, 0]
